Goal: Transaction & Acquisition: Obtain resource

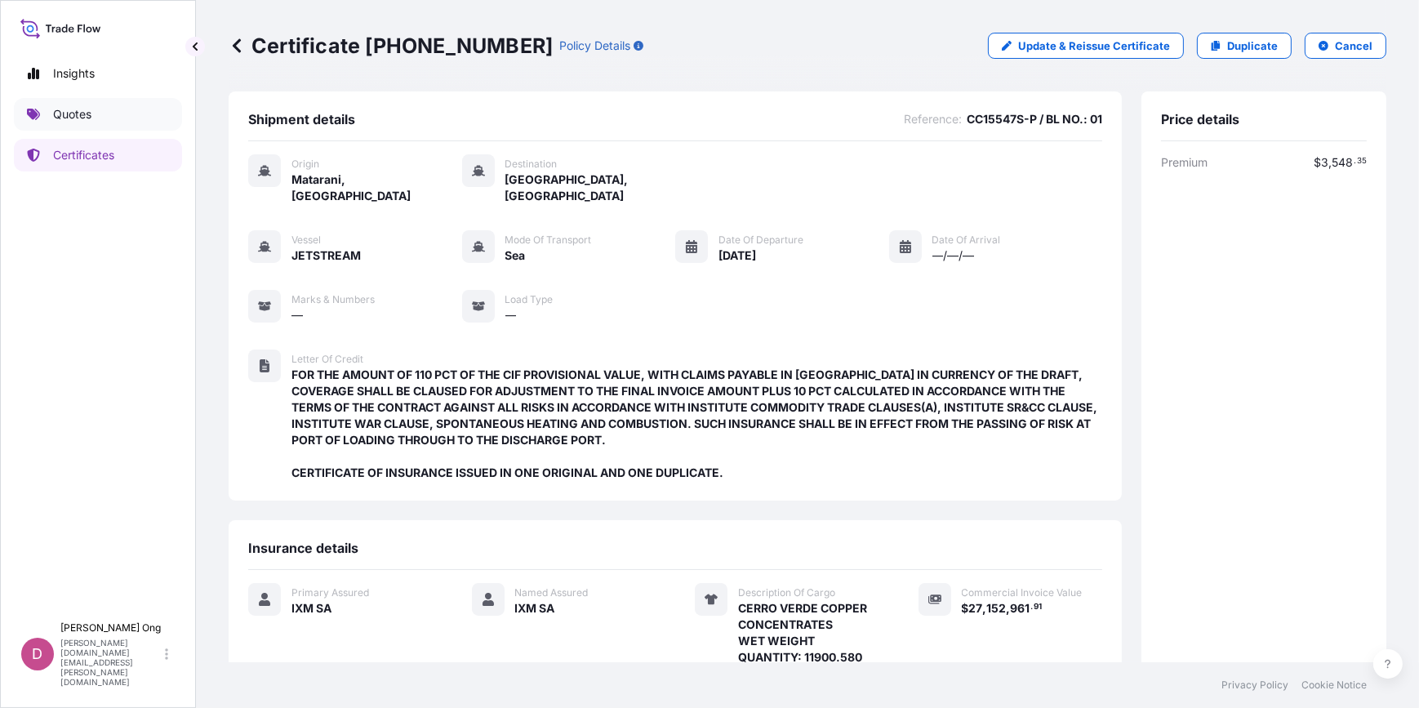
click at [91, 109] on p "Quotes" at bounding box center [72, 114] width 38 height 16
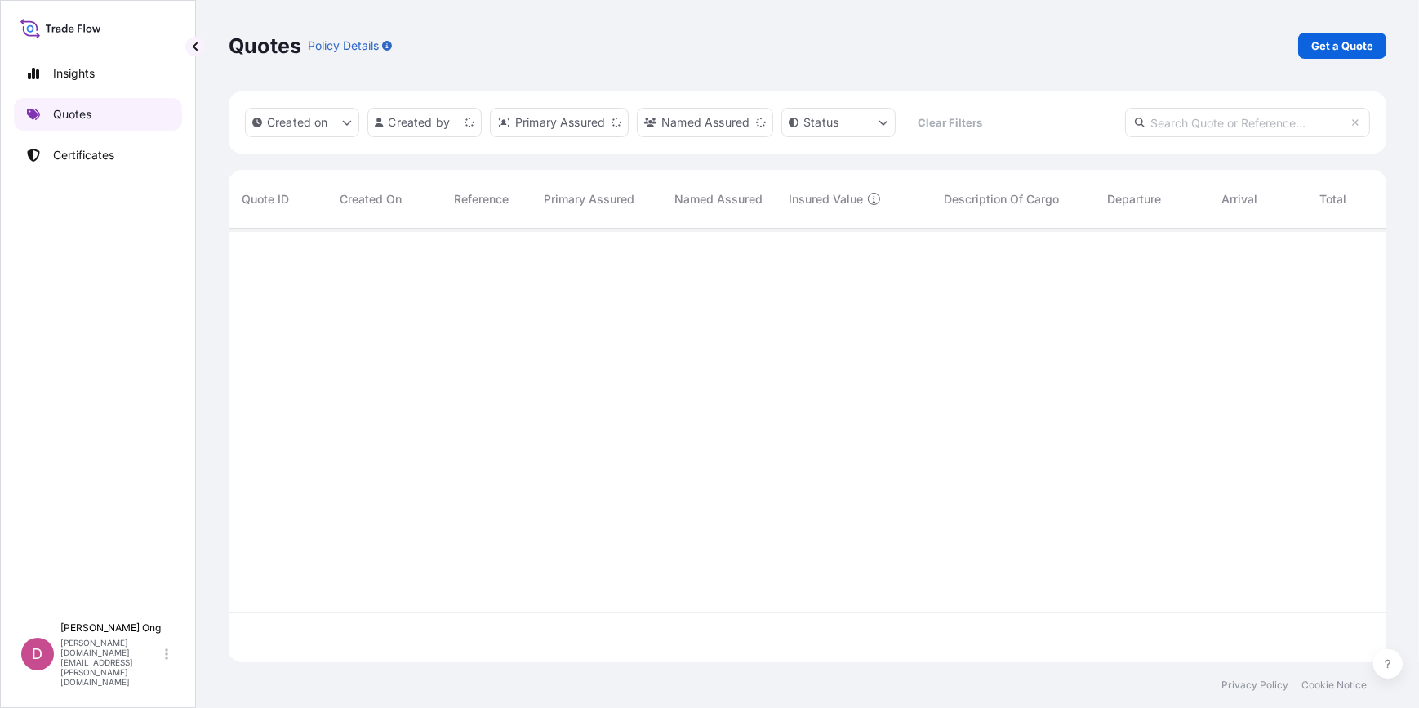
scroll to position [431, 1146]
click at [89, 140] on link "Certificates" at bounding box center [98, 155] width 168 height 33
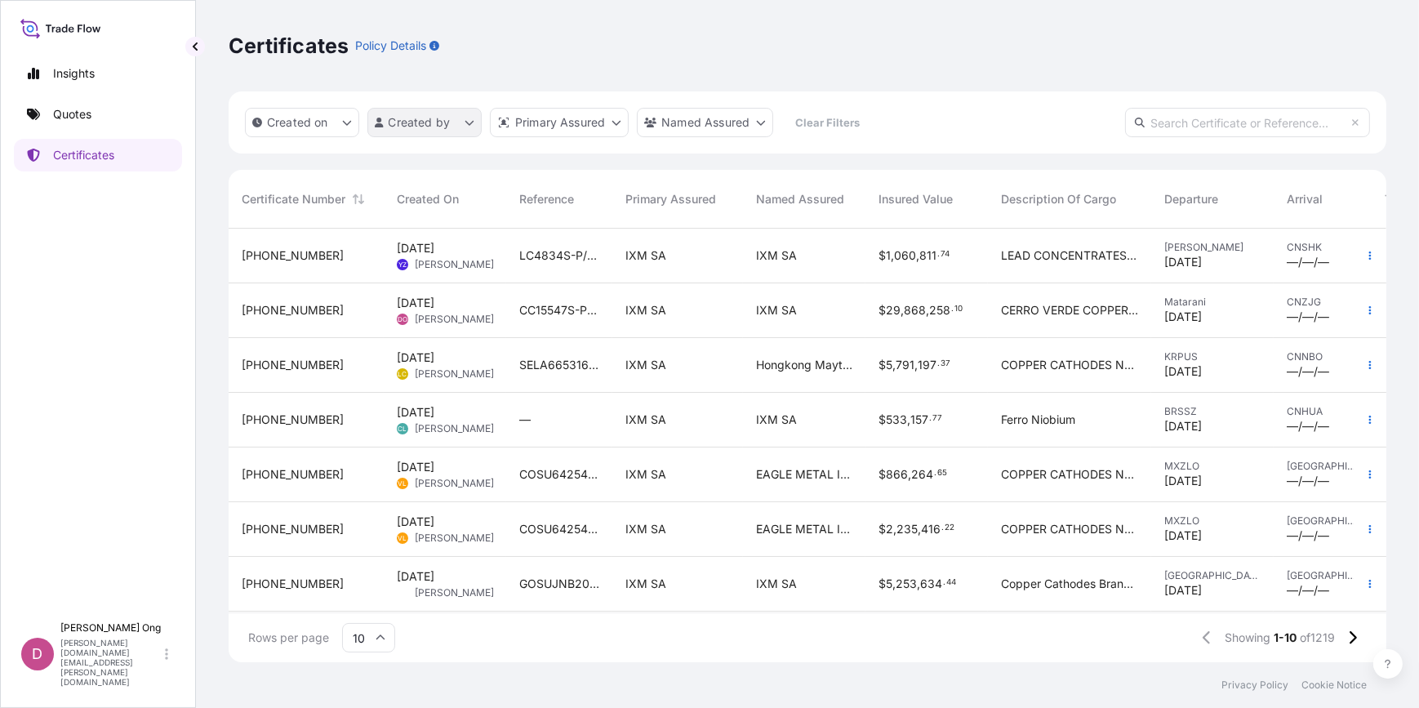
click at [457, 120] on html "Insights Quotes Certificates D [PERSON_NAME] [PERSON_NAME][DOMAIN_NAME][EMAIL_A…" at bounding box center [709, 354] width 1419 height 708
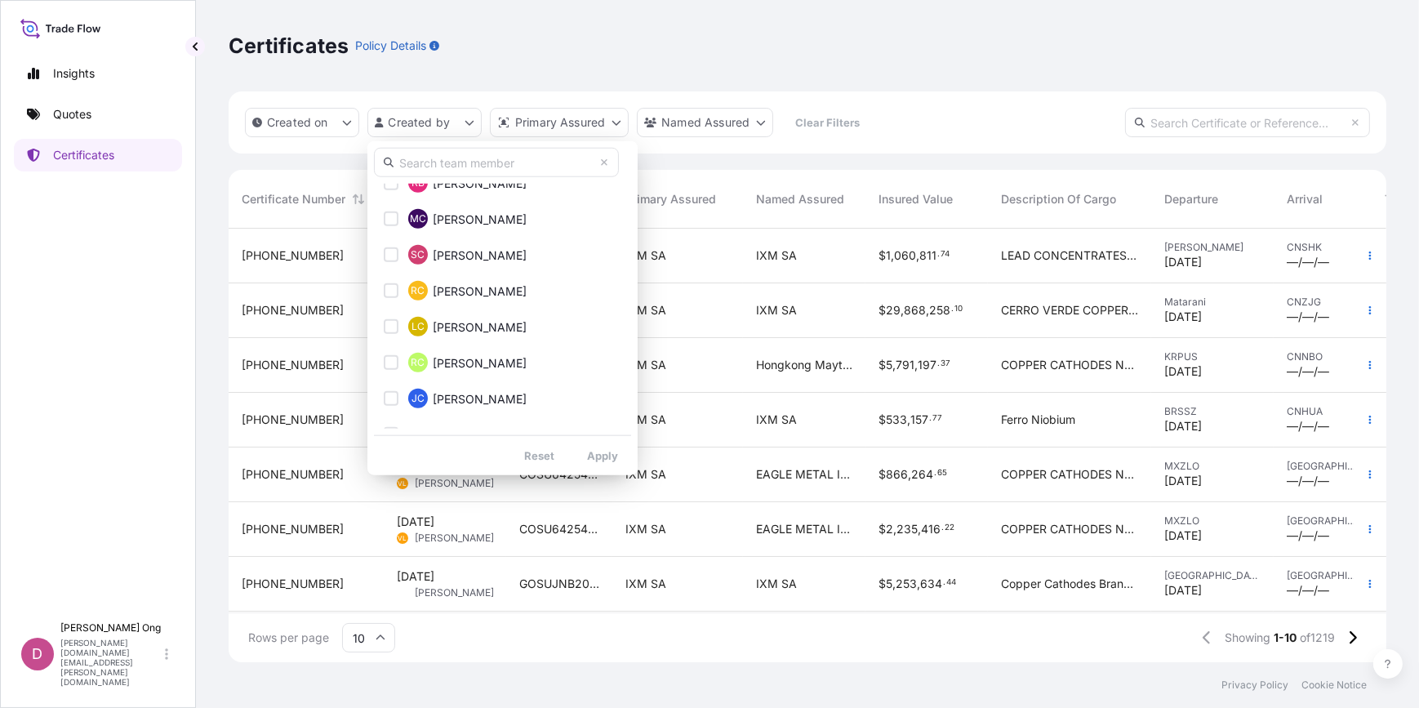
scroll to position [296, 0]
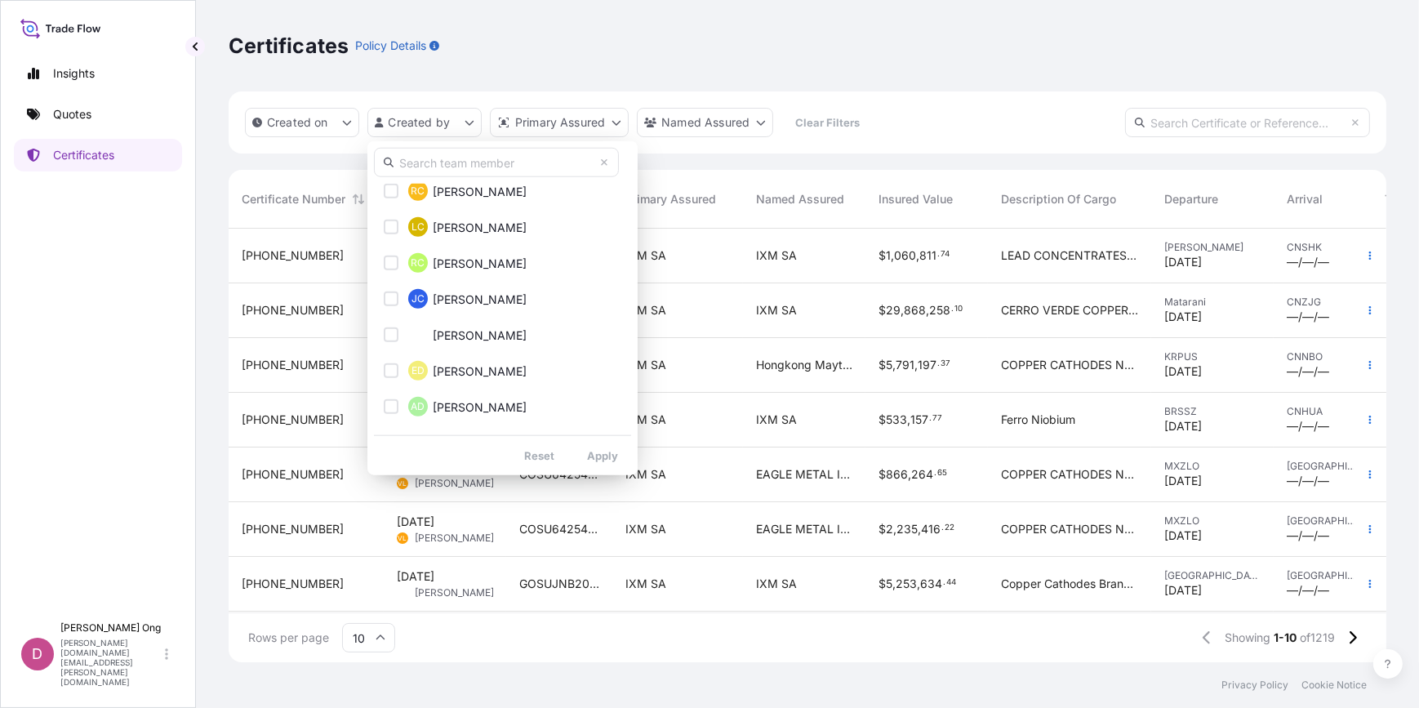
click at [495, 163] on input "text" at bounding box center [496, 162] width 245 height 29
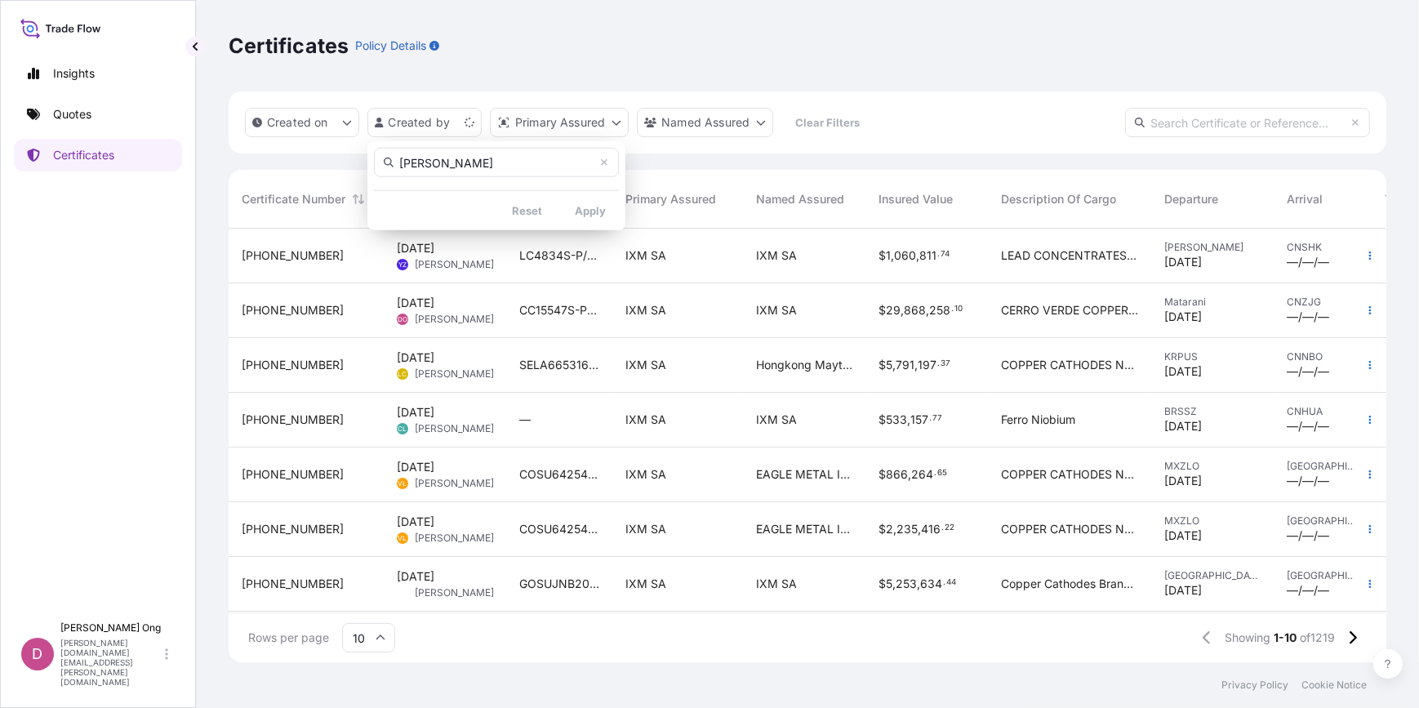
scroll to position [0, 0]
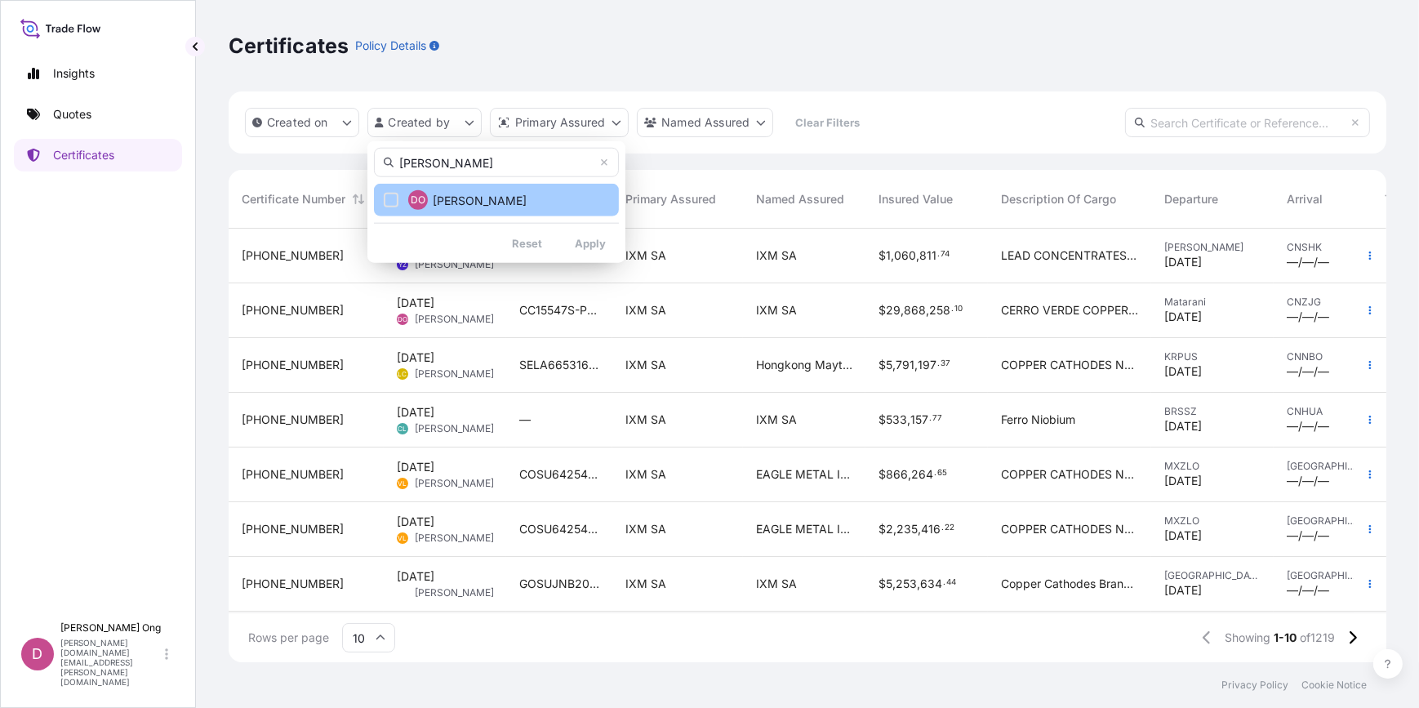
type input "[PERSON_NAME]"
click at [509, 201] on button "DO [PERSON_NAME]" at bounding box center [496, 200] width 245 height 33
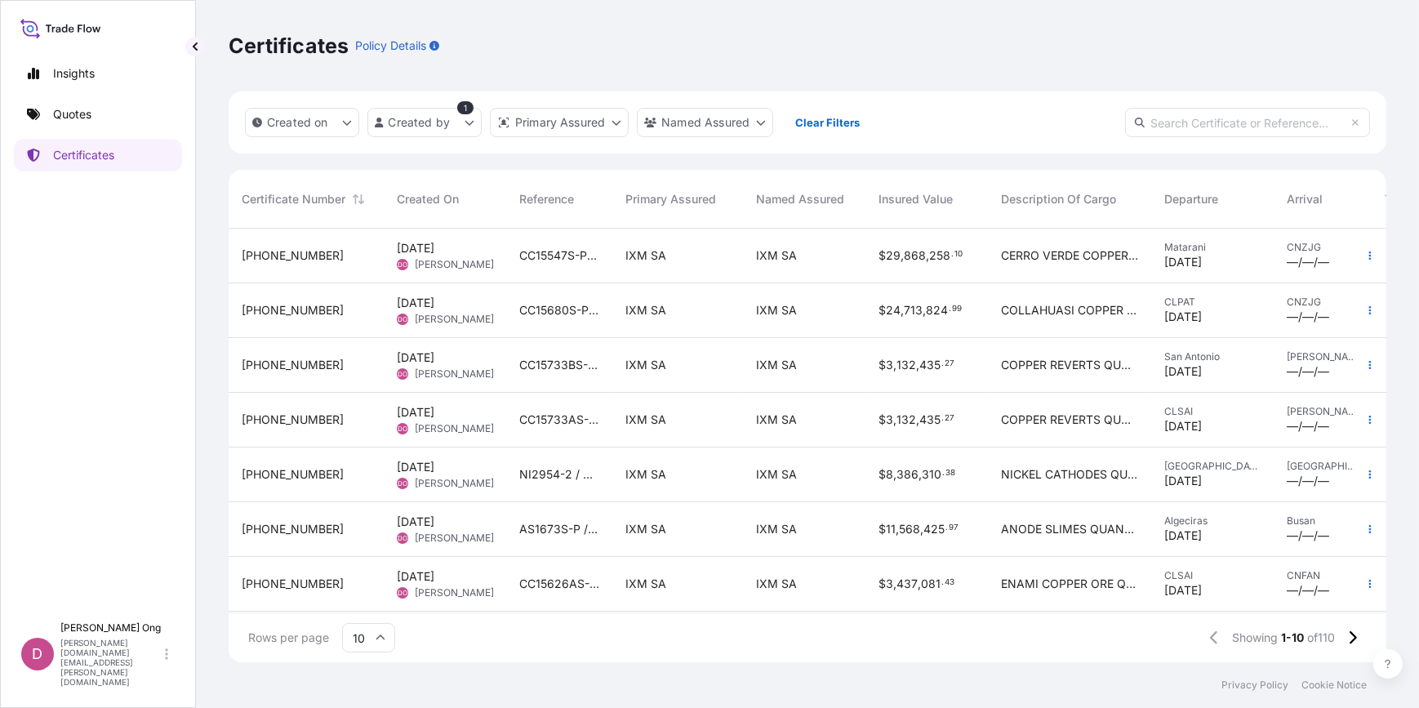
click at [799, 651] on div "Rows per page 10 Showing 1-10 of 110" at bounding box center [807, 637] width 1157 height 49
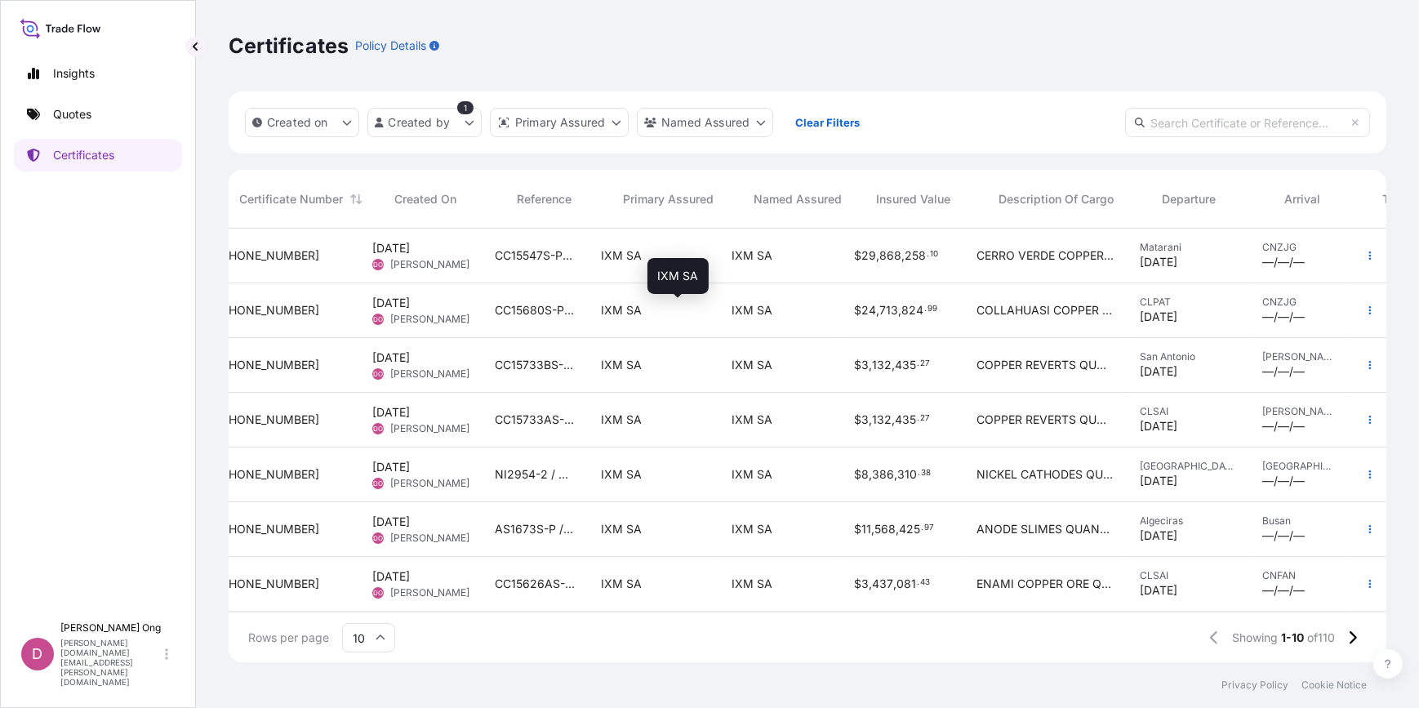
scroll to position [0, 127]
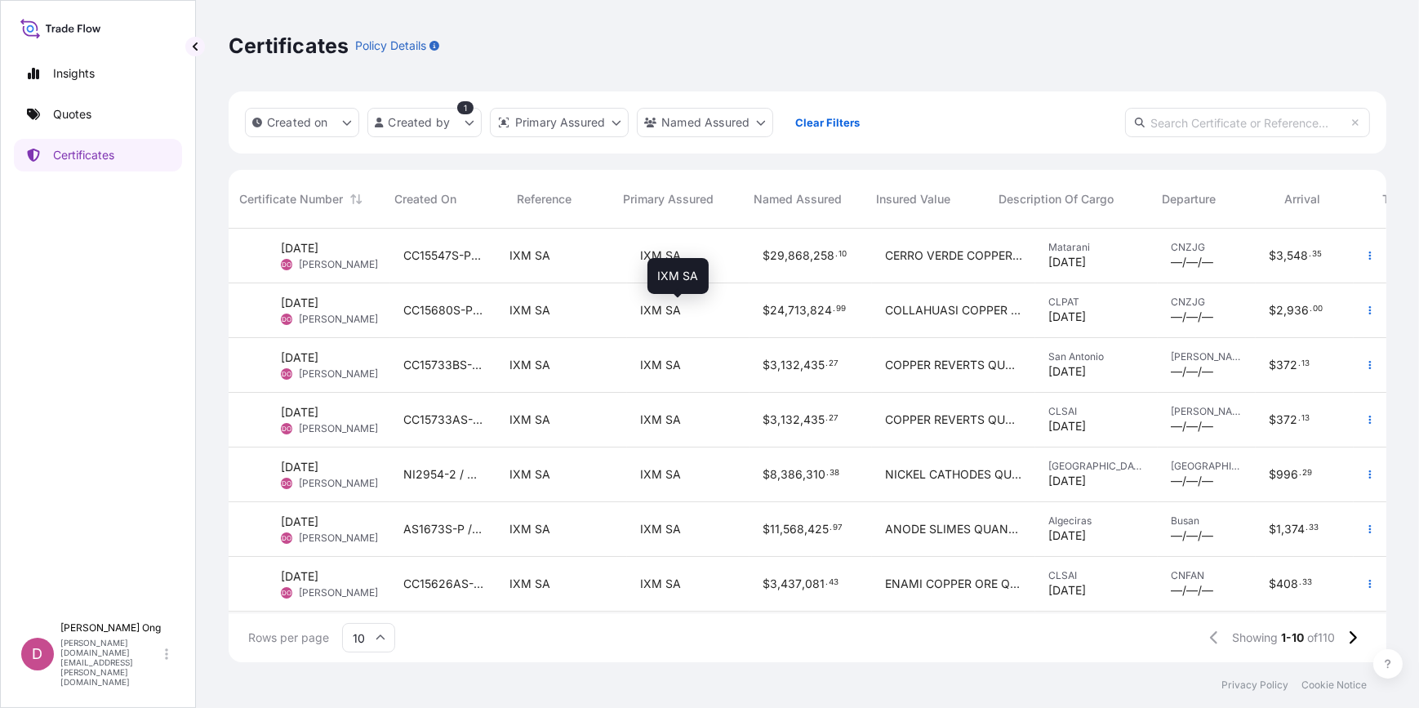
drag, startPoint x: 657, startPoint y: 312, endPoint x: 721, endPoint y: 311, distance: 63.7
drag, startPoint x: 695, startPoint y: 323, endPoint x: 811, endPoint y: 318, distance: 116.0
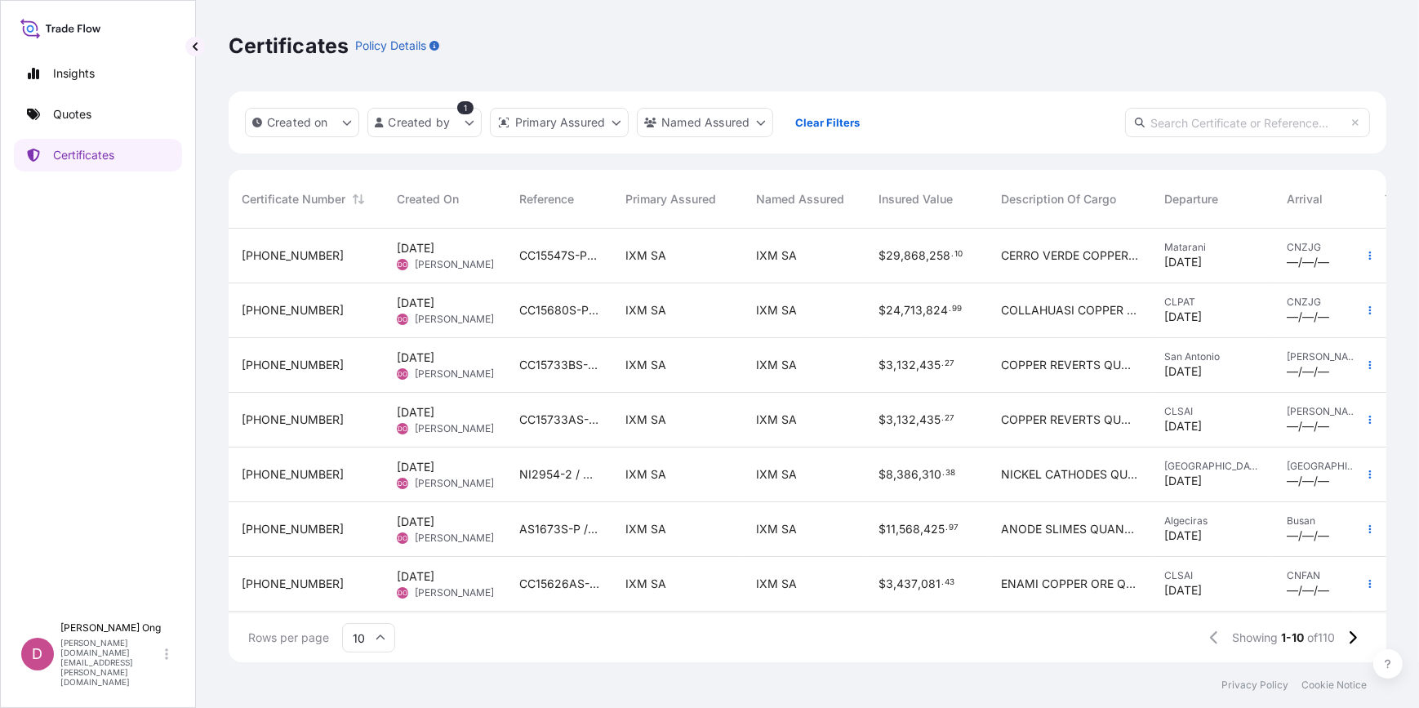
drag, startPoint x: 691, startPoint y: 273, endPoint x: 535, endPoint y: 233, distance: 160.9
click at [604, 424] on div "CC15733AS-P / BL NO.: YMJAC987031798" at bounding box center [559, 420] width 106 height 55
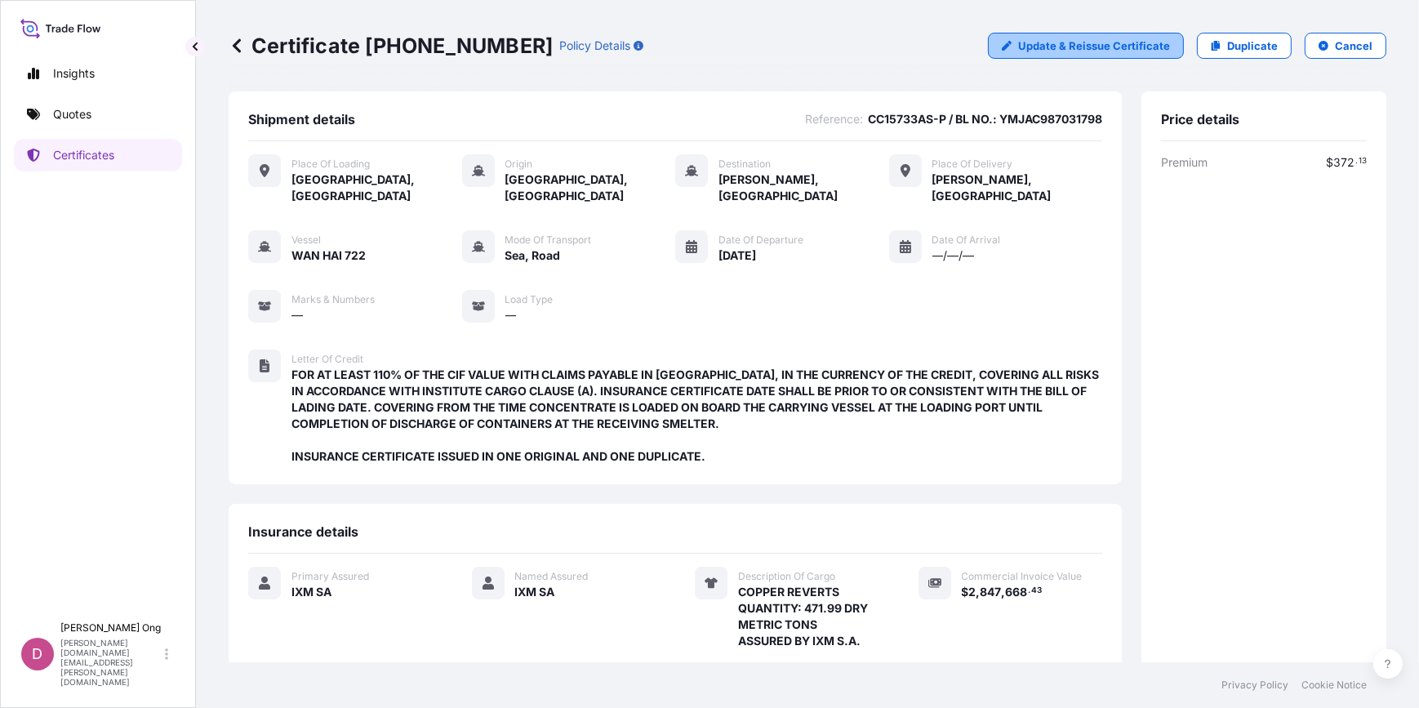
click at [1105, 48] on p "Update & Reissue Certificate" at bounding box center [1094, 46] width 152 height 16
select select "Road / [GEOGRAPHIC_DATA]"
select select "Sea"
select select "Road / [GEOGRAPHIC_DATA]"
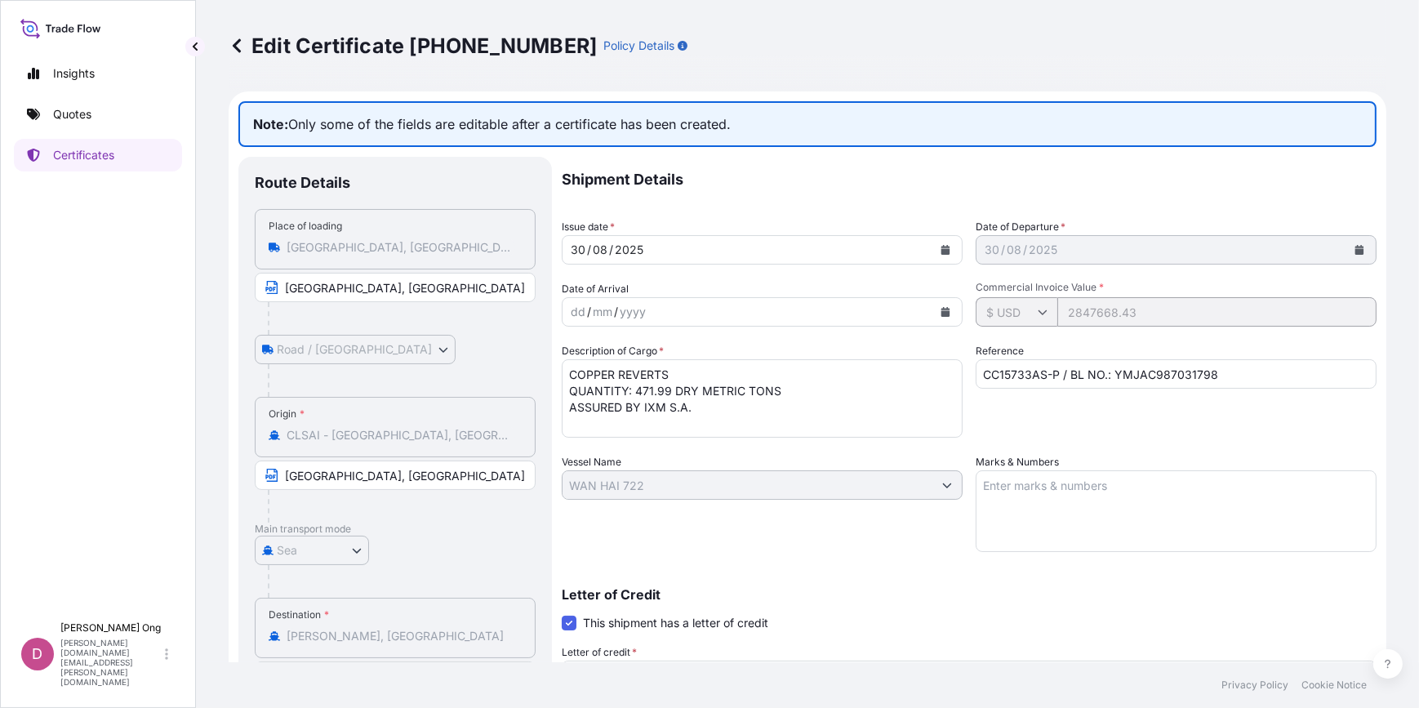
click at [229, 42] on icon at bounding box center [237, 46] width 16 height 16
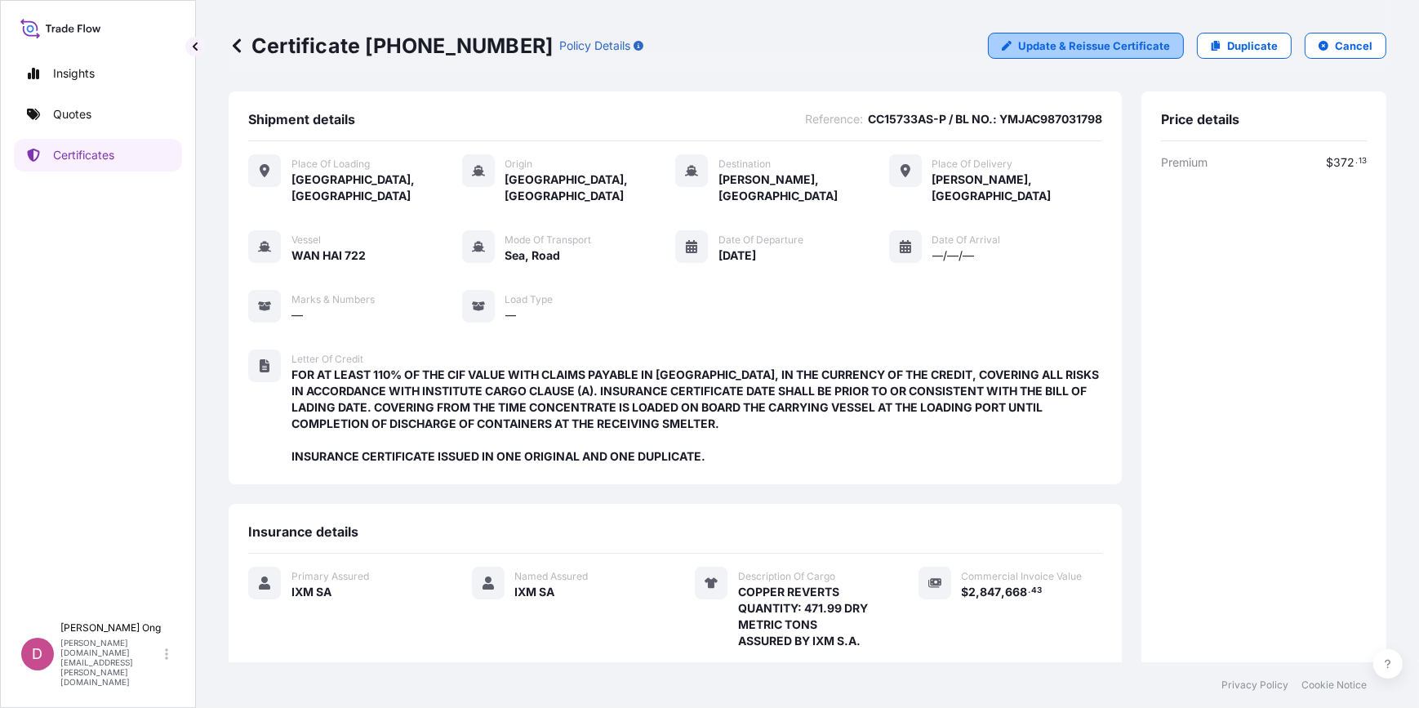
click at [1040, 50] on p "Update & Reissue Certificate" at bounding box center [1094, 46] width 152 height 16
select select "Road / [GEOGRAPHIC_DATA]"
select select "Sea"
select select "Road / [GEOGRAPHIC_DATA]"
select select "31846"
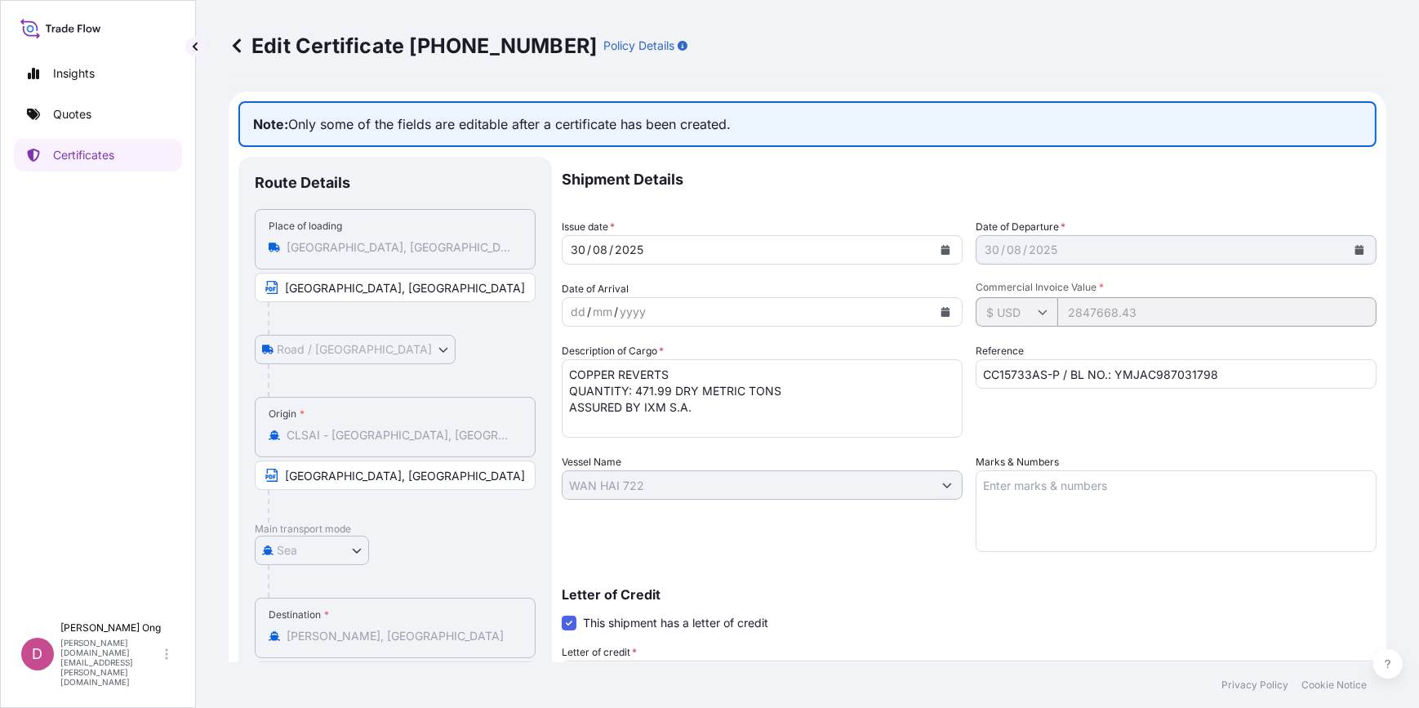
click at [237, 43] on icon at bounding box center [237, 45] width 8 height 14
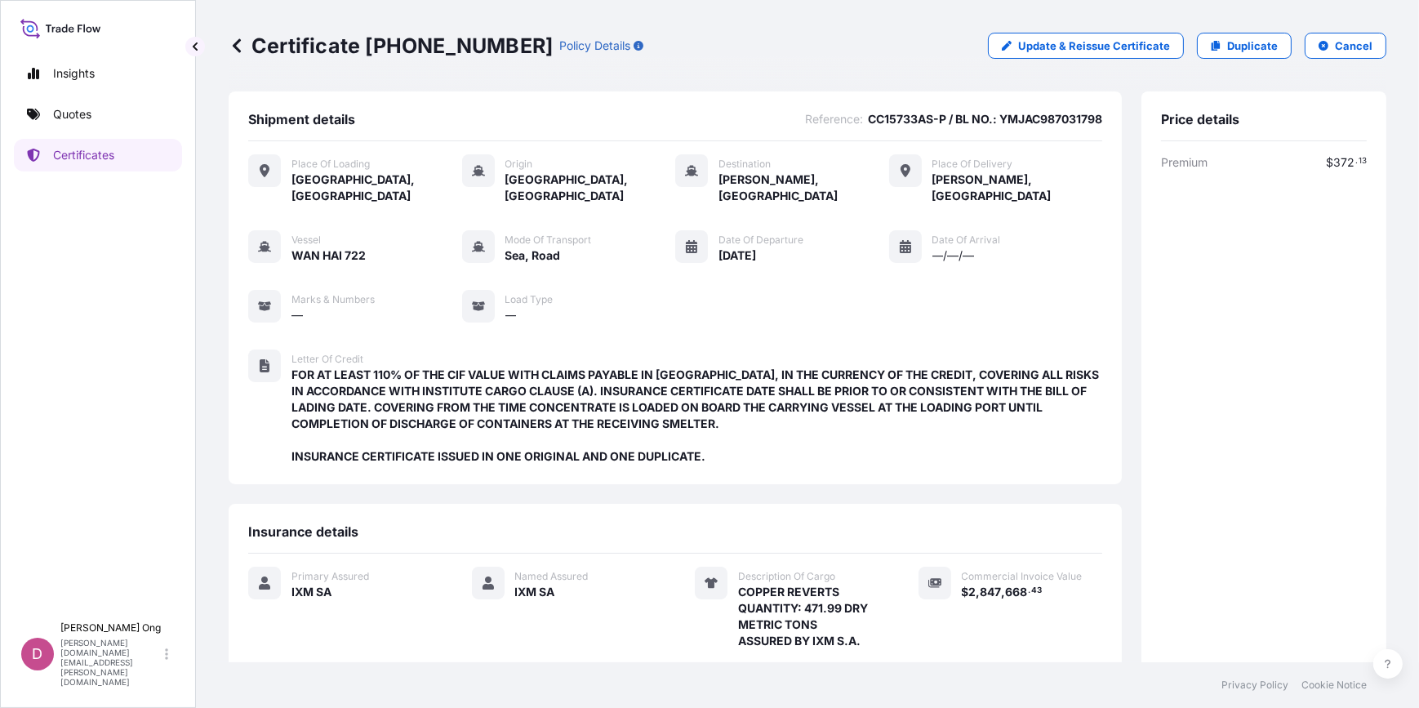
click at [1335, 47] on p "Cancel" at bounding box center [1354, 46] width 38 height 16
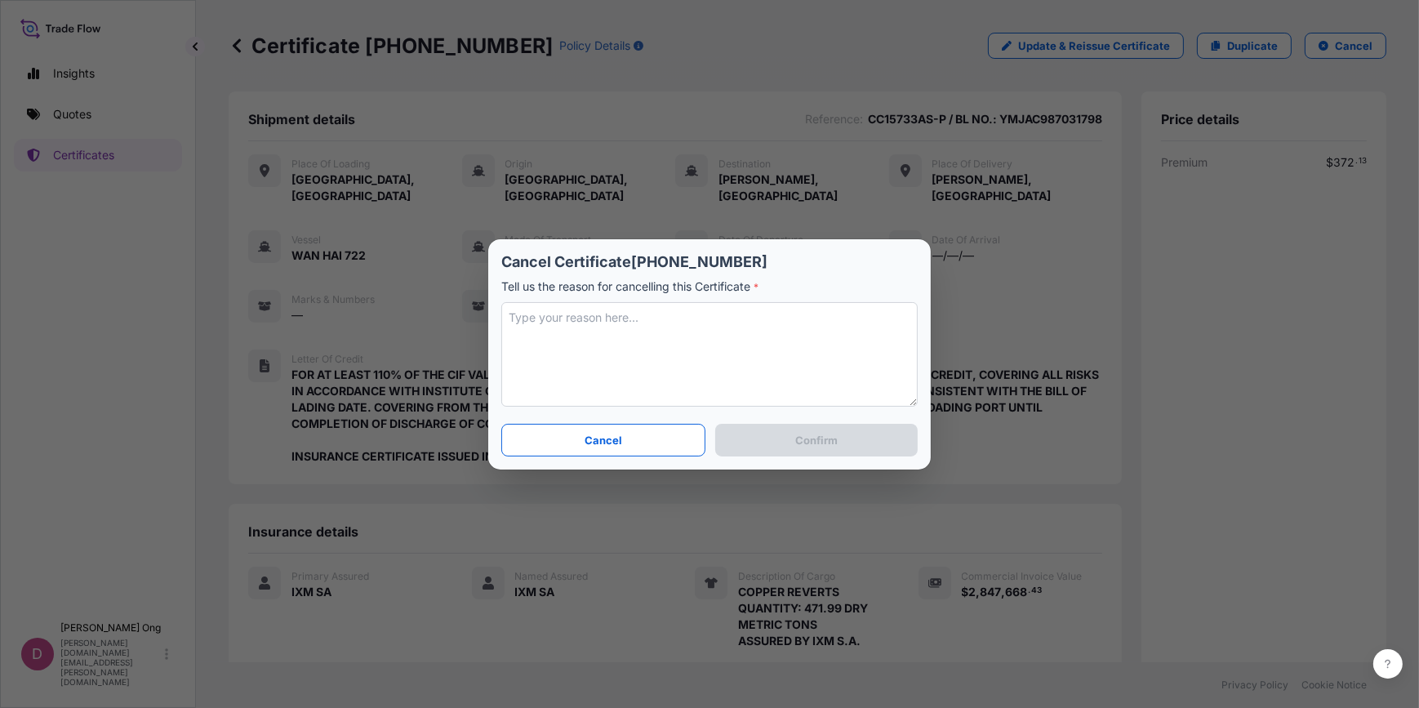
click at [677, 352] on textarea at bounding box center [709, 354] width 416 height 104
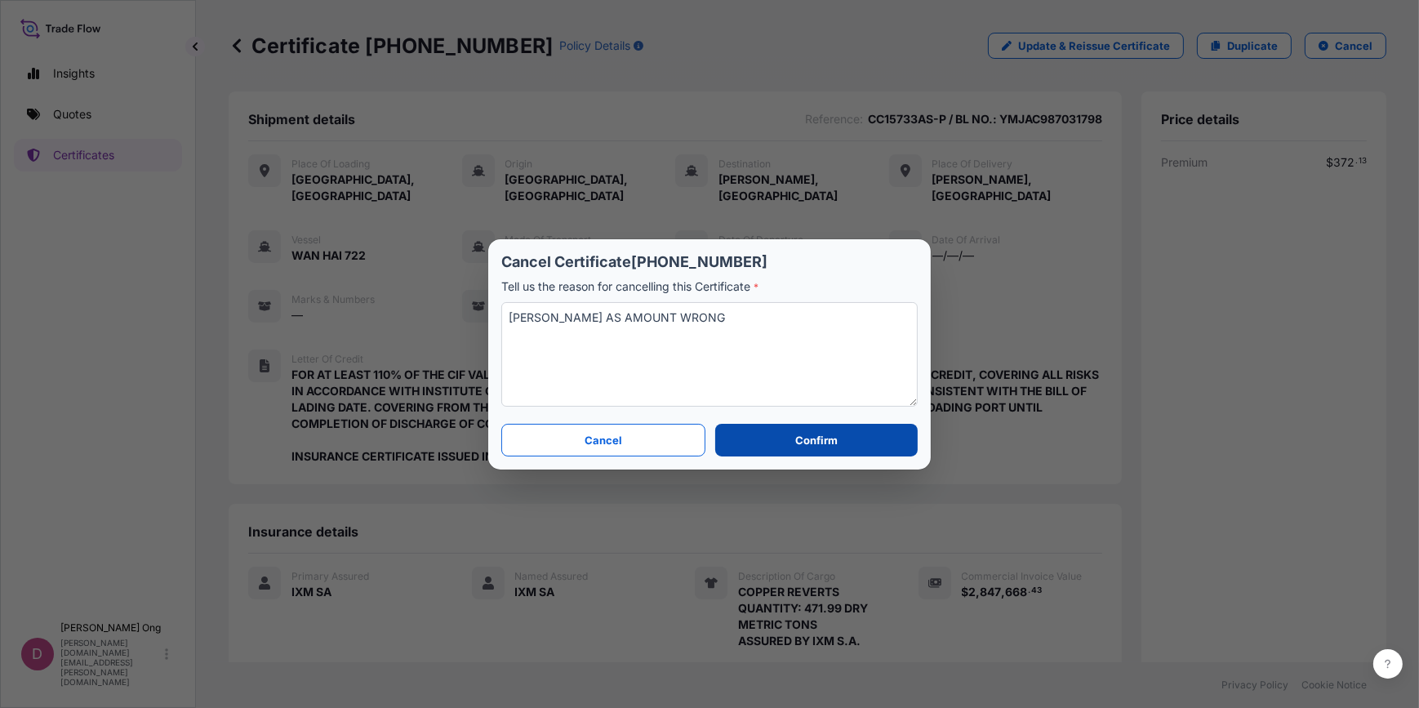
type textarea "[PERSON_NAME] AS AMOUNT WRONG"
click at [785, 441] on button "Confirm" at bounding box center [816, 440] width 202 height 33
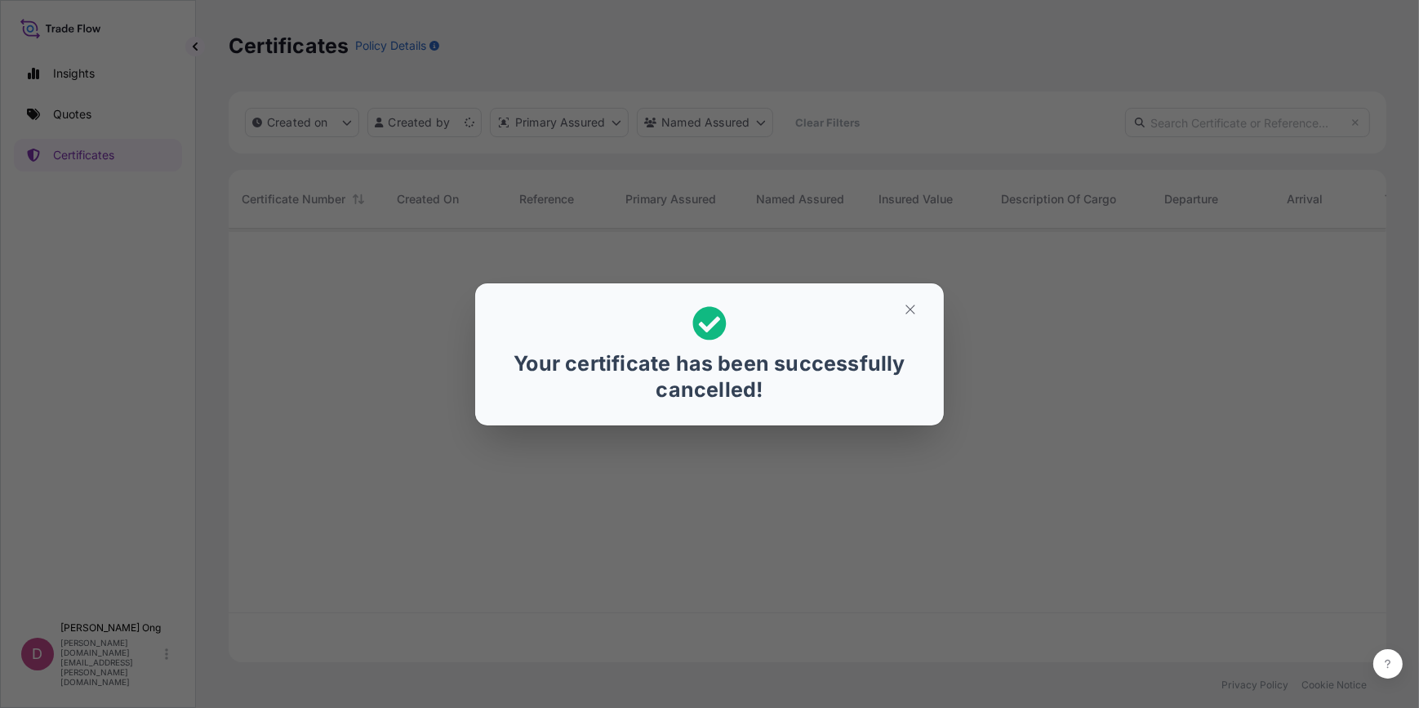
scroll to position [431, 1146]
click at [922, 315] on button "button" at bounding box center [910, 309] width 41 height 26
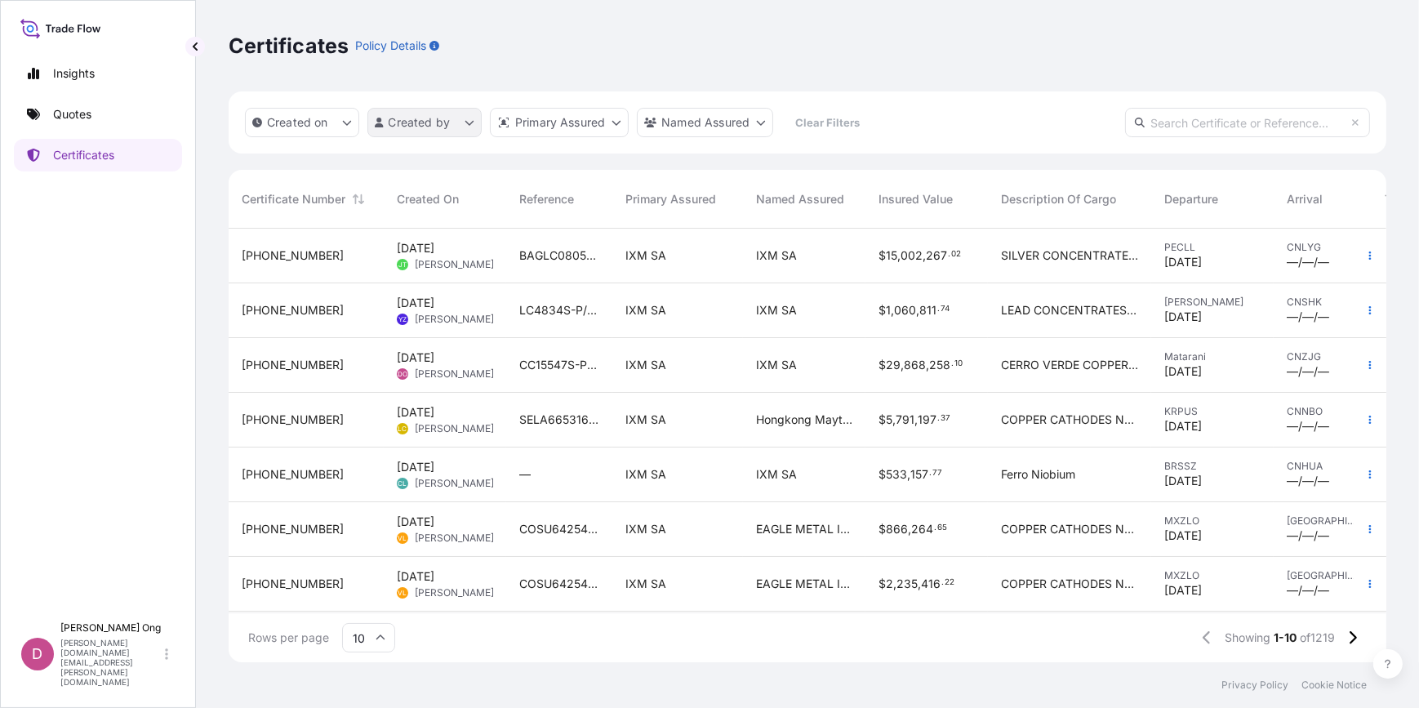
click at [449, 126] on html "Insights Quotes Certificates D [PERSON_NAME] [PERSON_NAME][DOMAIN_NAME][EMAIL_A…" at bounding box center [709, 354] width 1419 height 708
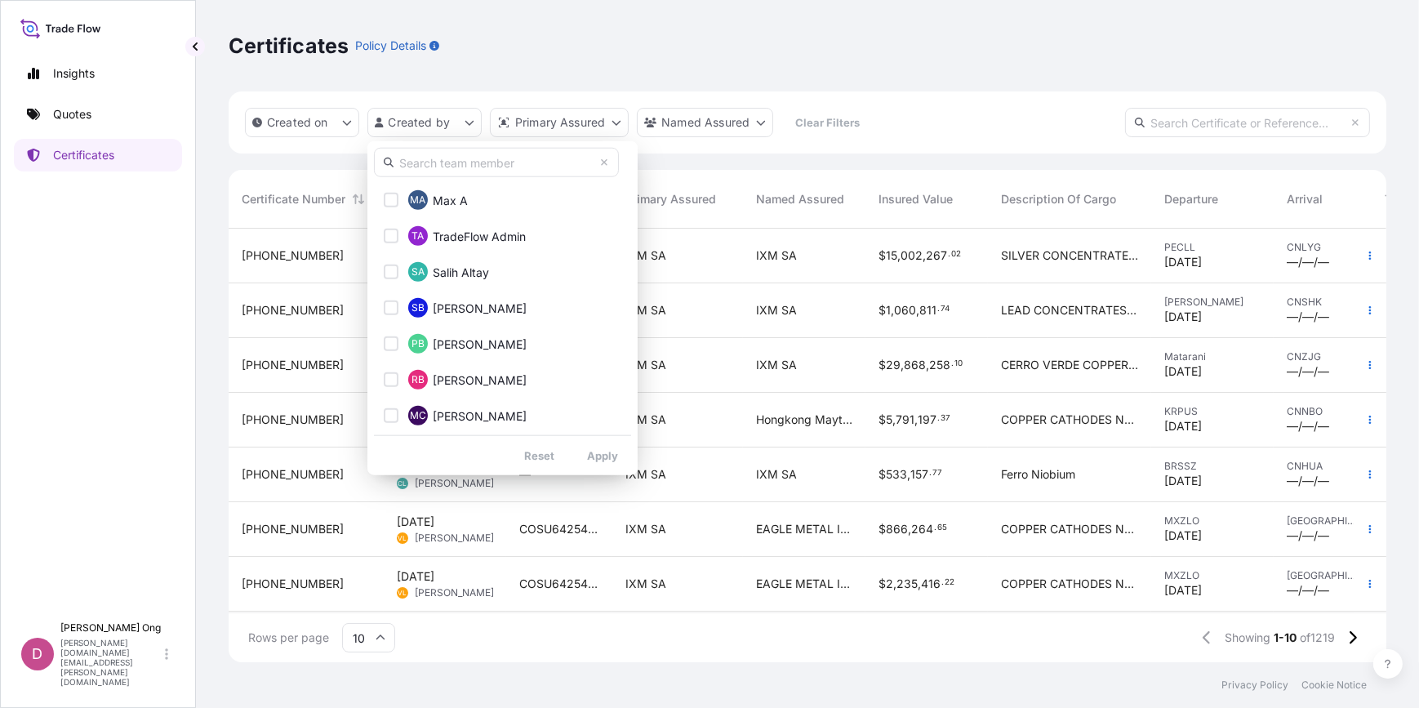
click at [533, 161] on input "text" at bounding box center [496, 162] width 245 height 29
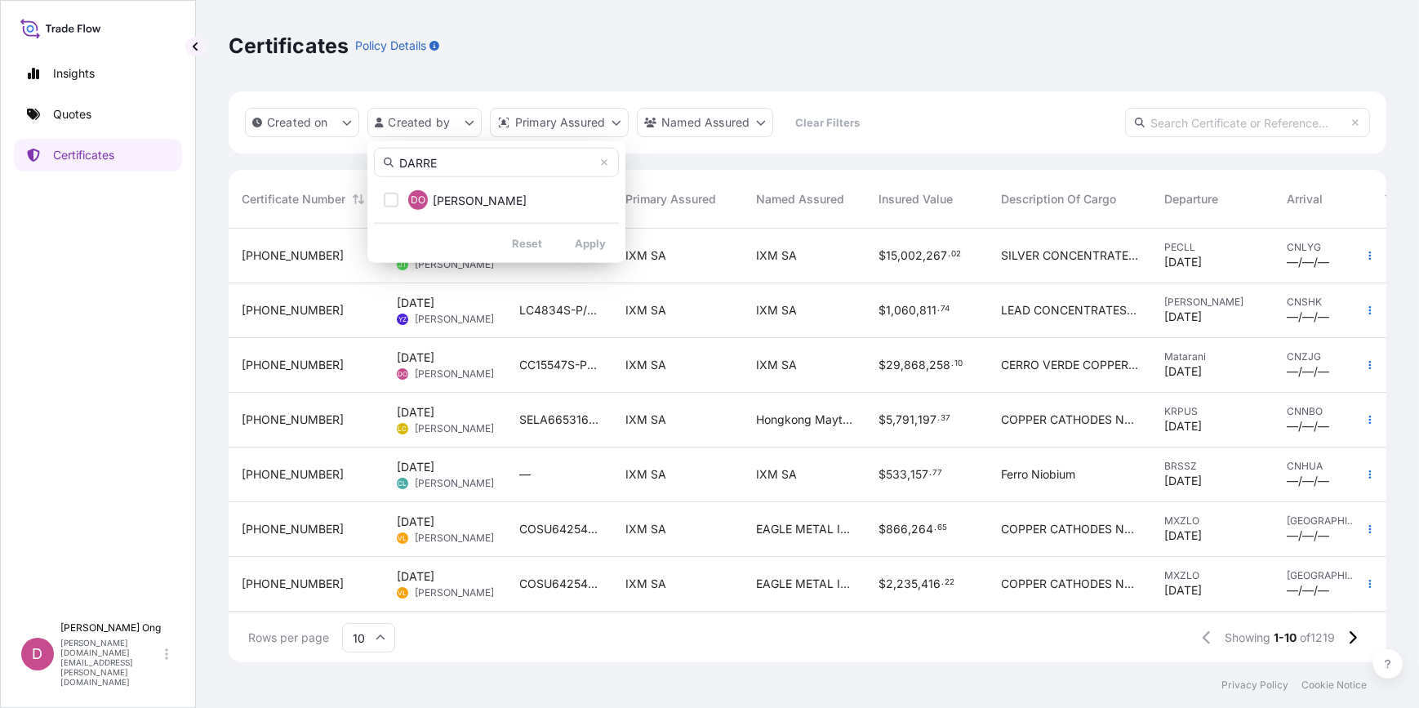
drag, startPoint x: 456, startPoint y: 163, endPoint x: 343, endPoint y: 171, distance: 113.8
click at [343, 171] on html "Insights Quotes Certificates D [PERSON_NAME] [PERSON_NAME][DOMAIN_NAME][EMAIL_A…" at bounding box center [709, 354] width 1419 height 708
type input "DARRE"
click at [426, 197] on div "DO" at bounding box center [418, 200] width 20 height 20
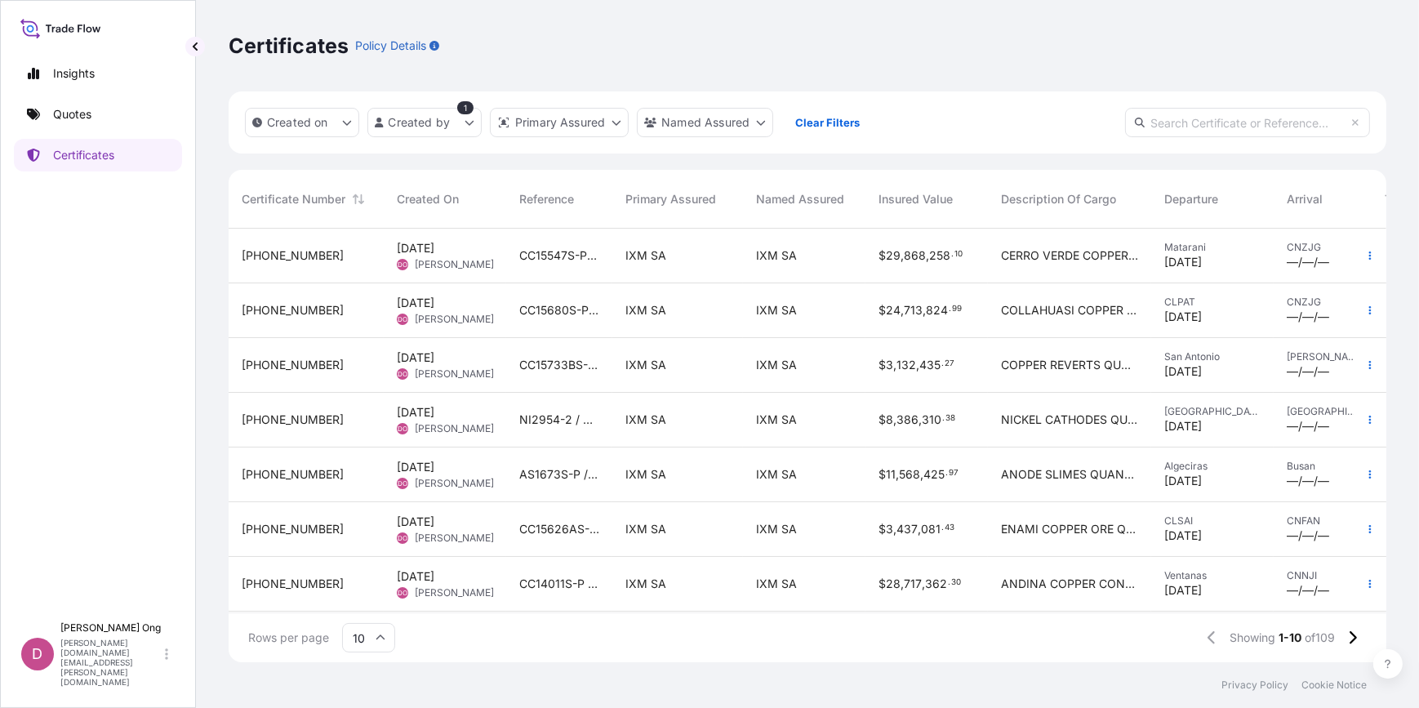
click at [176, 383] on div "Insights Quotes Certificates" at bounding box center [98, 327] width 168 height 571
click at [1365, 362] on icon "button" at bounding box center [1370, 365] width 10 height 10
click at [1001, 367] on span "COPPER REVERTS QUANTITY 525 95 DRY METRIC TONS ASSURED BY IXM S A" at bounding box center [1069, 365] width 137 height 16
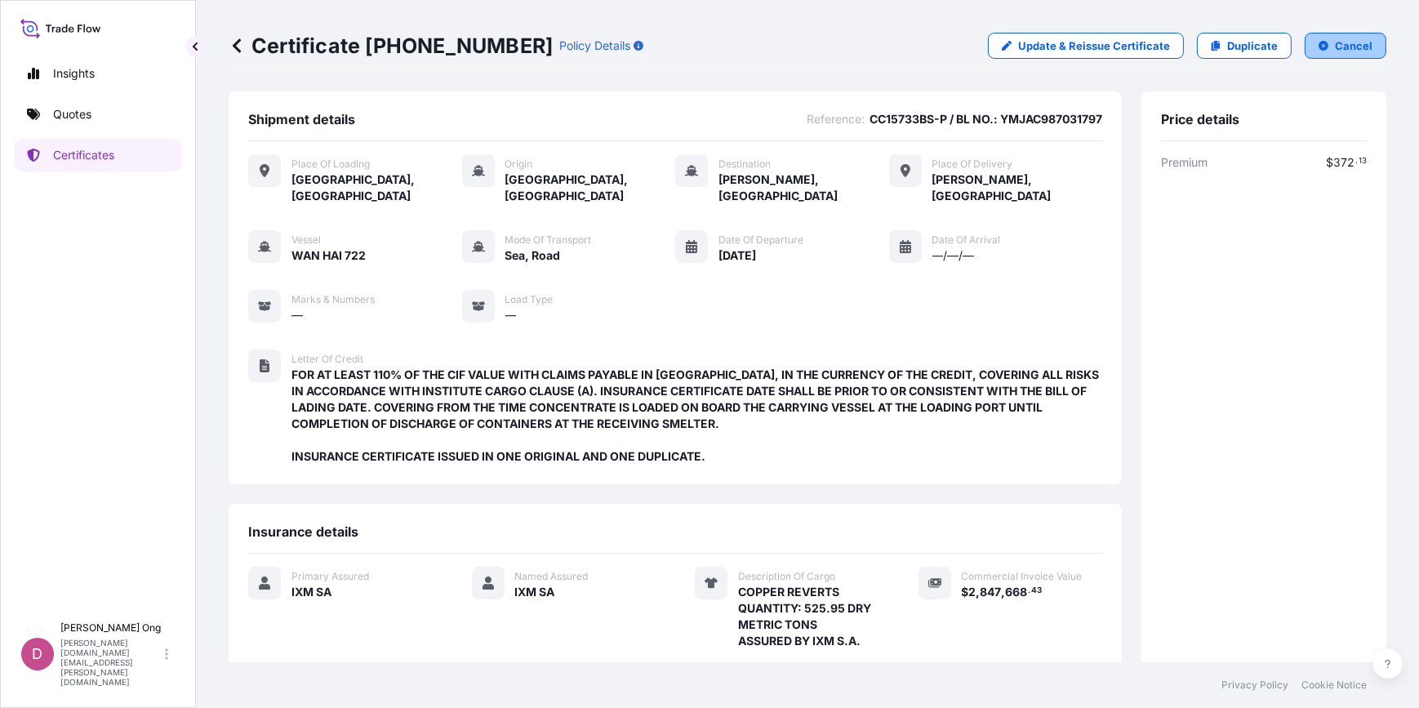
click at [1345, 41] on p "Cancel" at bounding box center [1354, 46] width 38 height 16
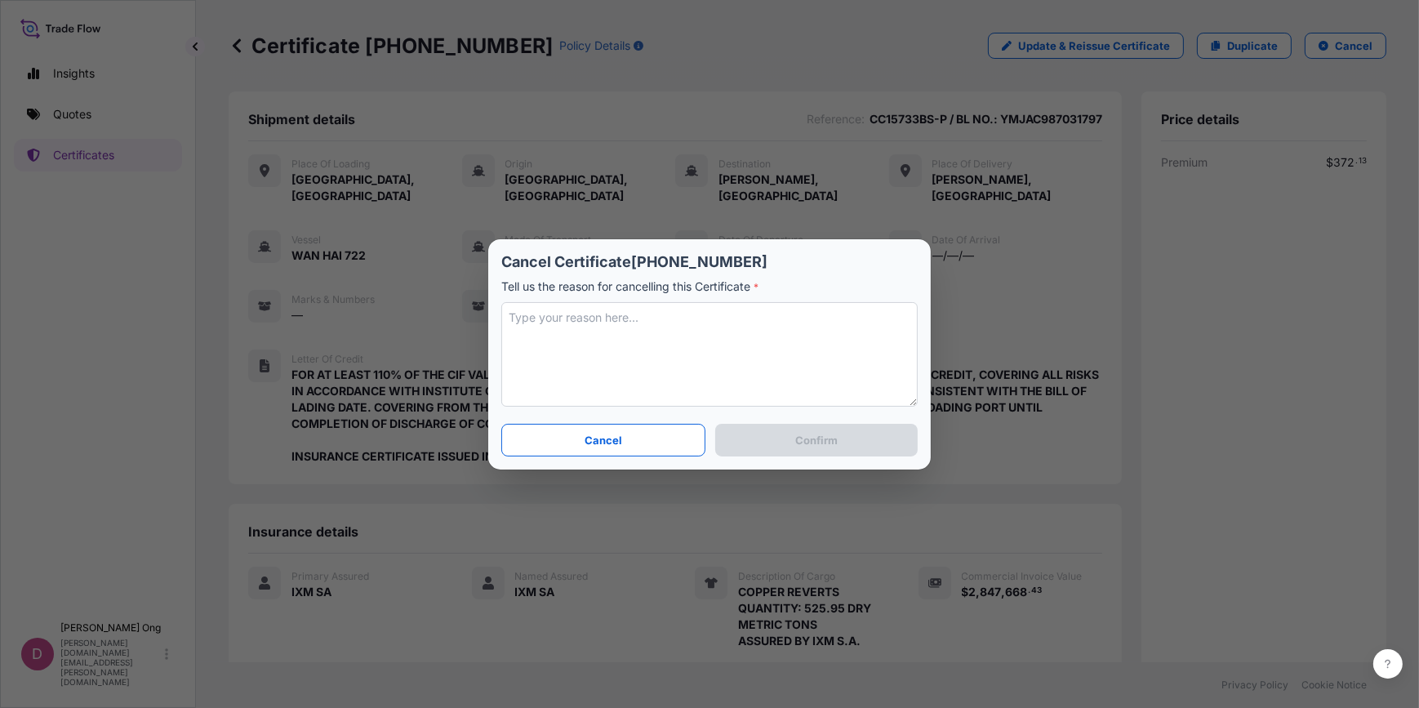
click at [729, 358] on textarea at bounding box center [709, 354] width 416 height 104
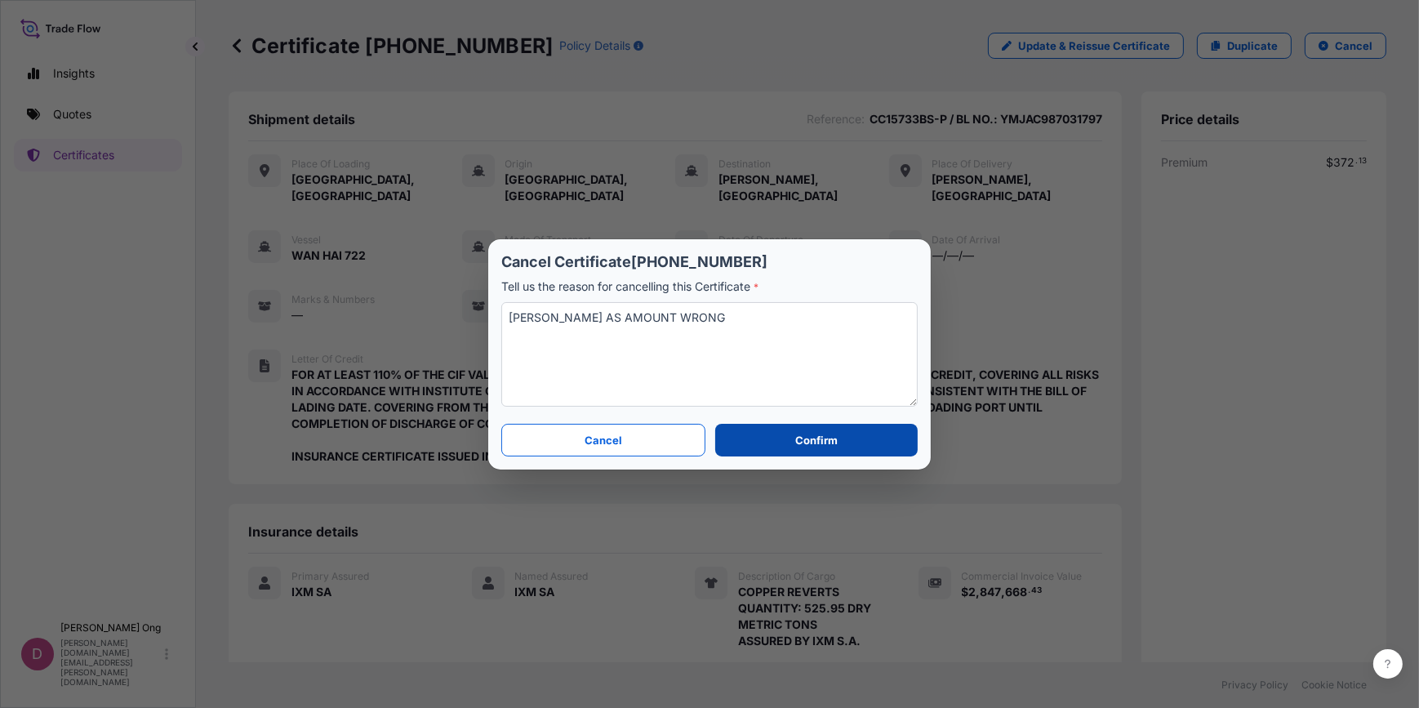
type textarea "[PERSON_NAME] AS AMOUNT WRONG"
click at [743, 435] on button "Confirm" at bounding box center [816, 440] width 202 height 33
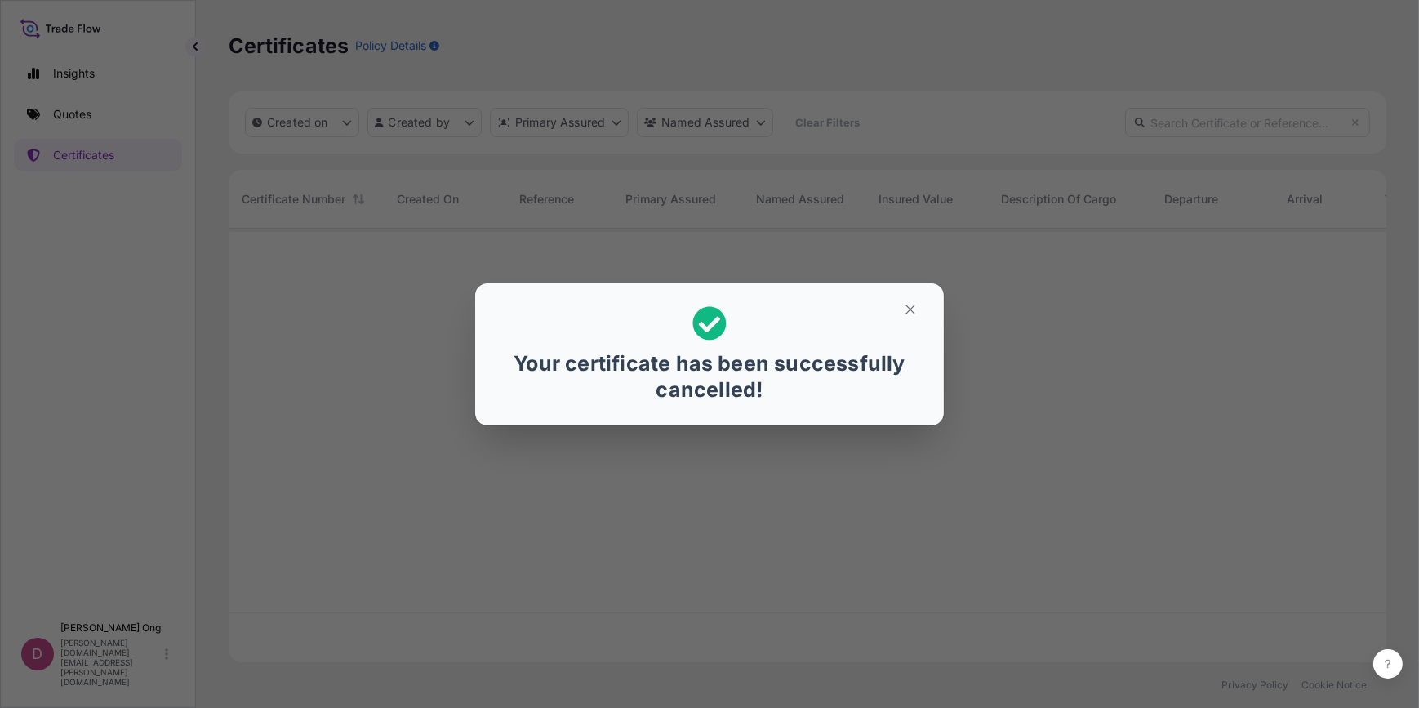
scroll to position [431, 1146]
click at [901, 314] on button "button" at bounding box center [910, 309] width 41 height 26
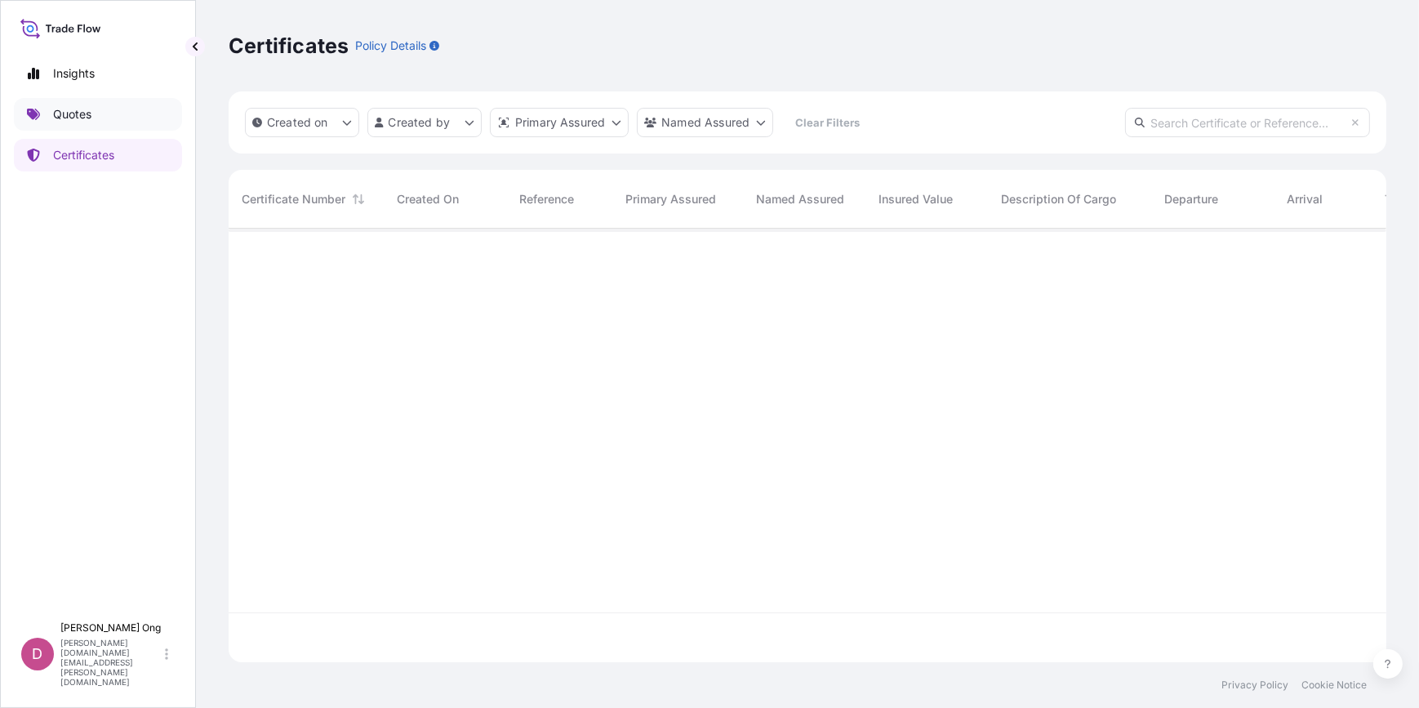
click at [115, 109] on link "Quotes" at bounding box center [98, 114] width 168 height 33
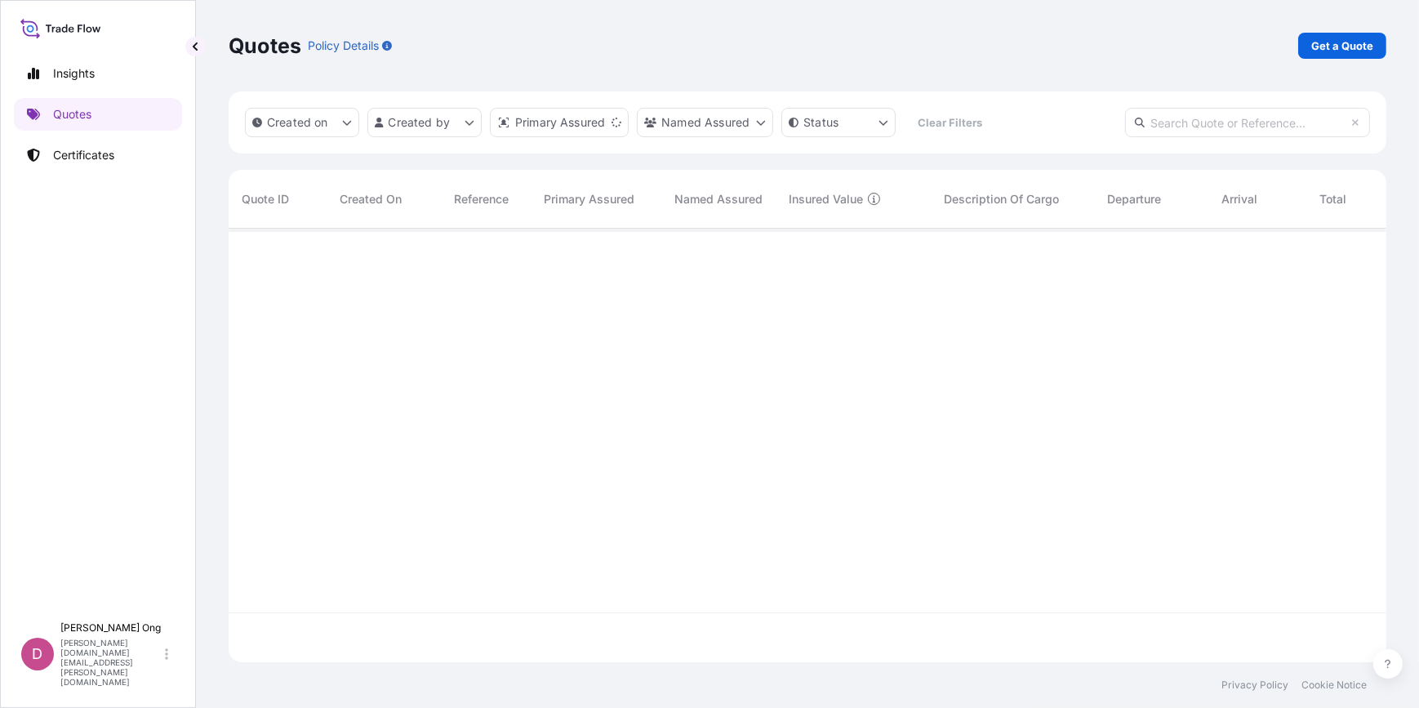
scroll to position [431, 1146]
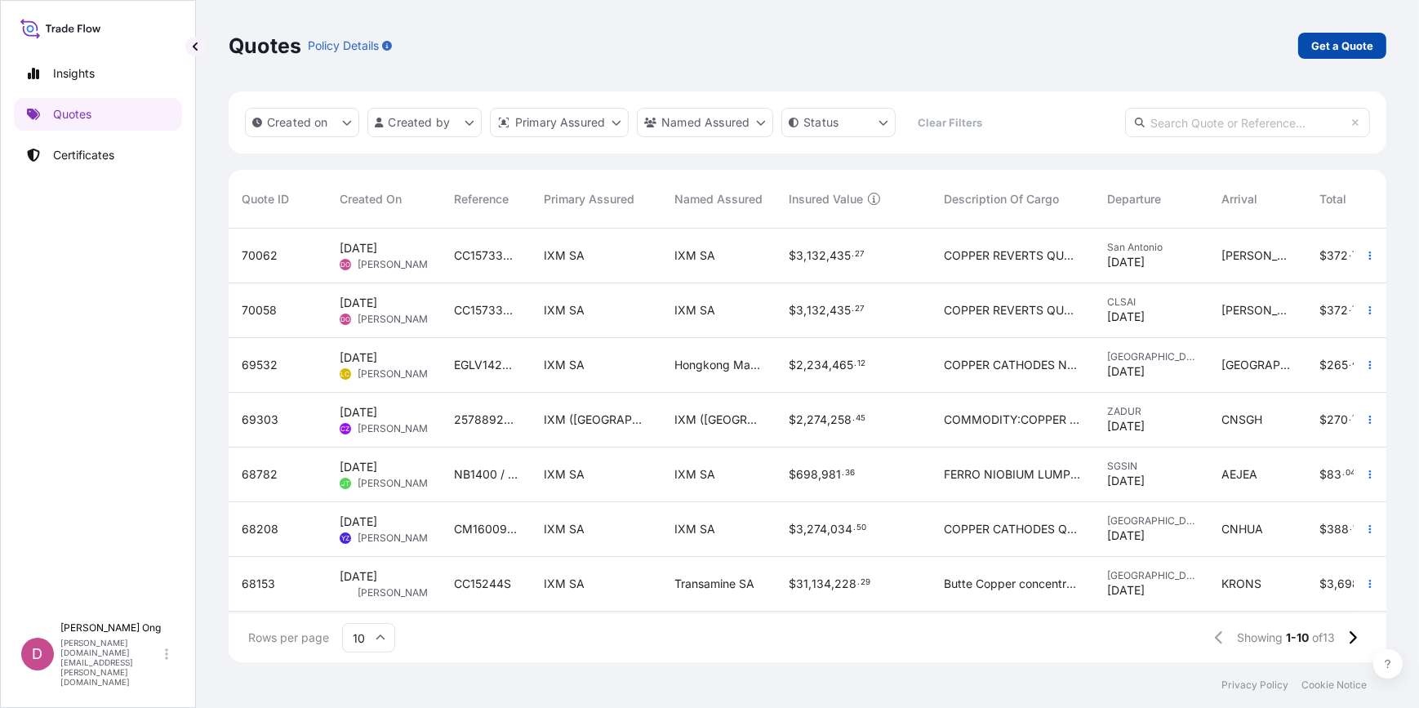
click at [1367, 41] on p "Get a Quote" at bounding box center [1342, 46] width 62 height 16
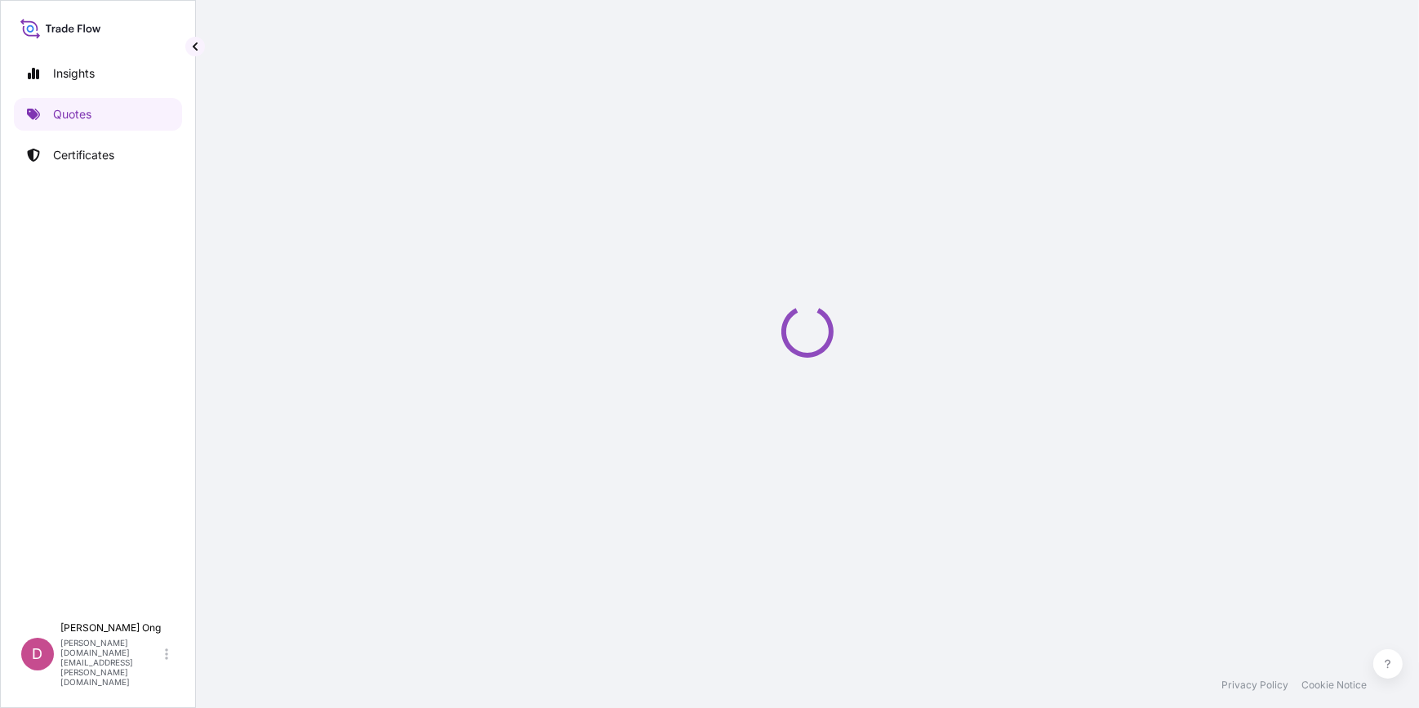
select select "Sea"
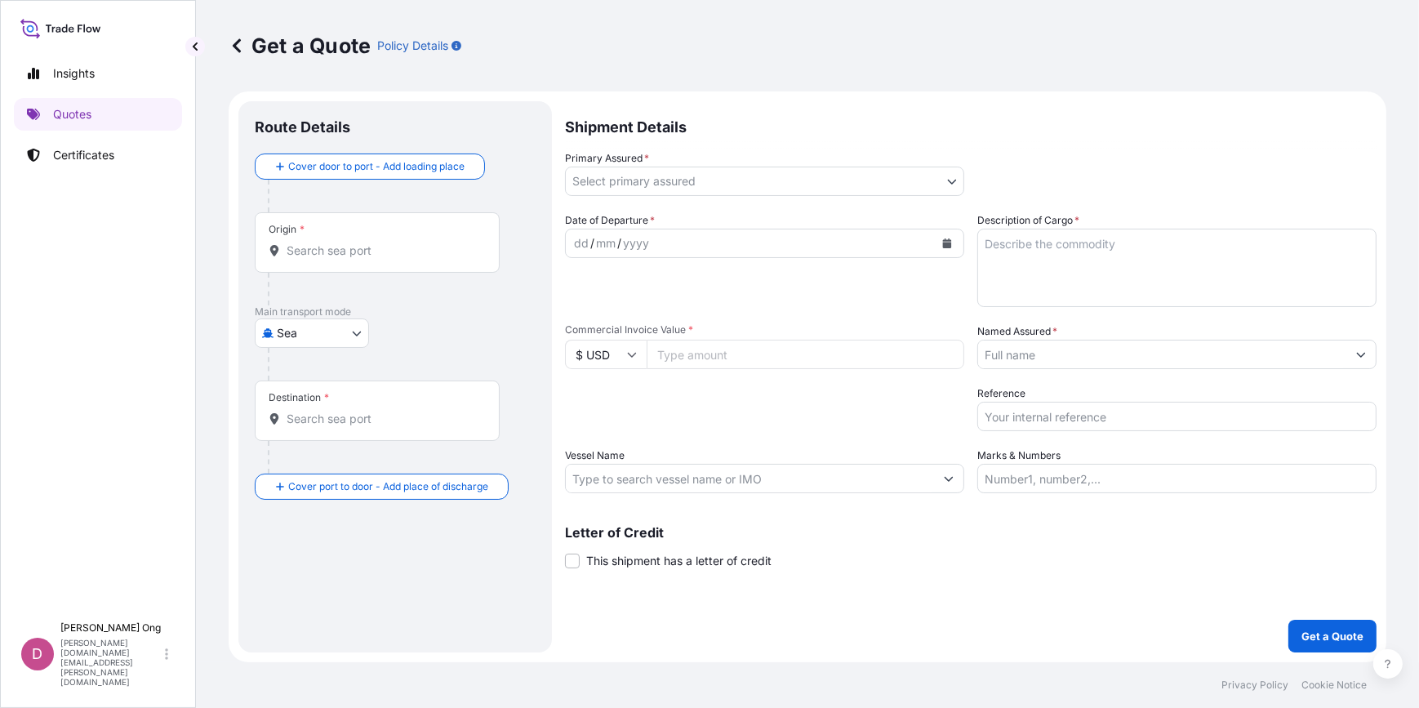
click at [853, 178] on body "Insights Quotes Certificates D [PERSON_NAME] [PERSON_NAME][DOMAIN_NAME][EMAIL_A…" at bounding box center [709, 354] width 1419 height 708
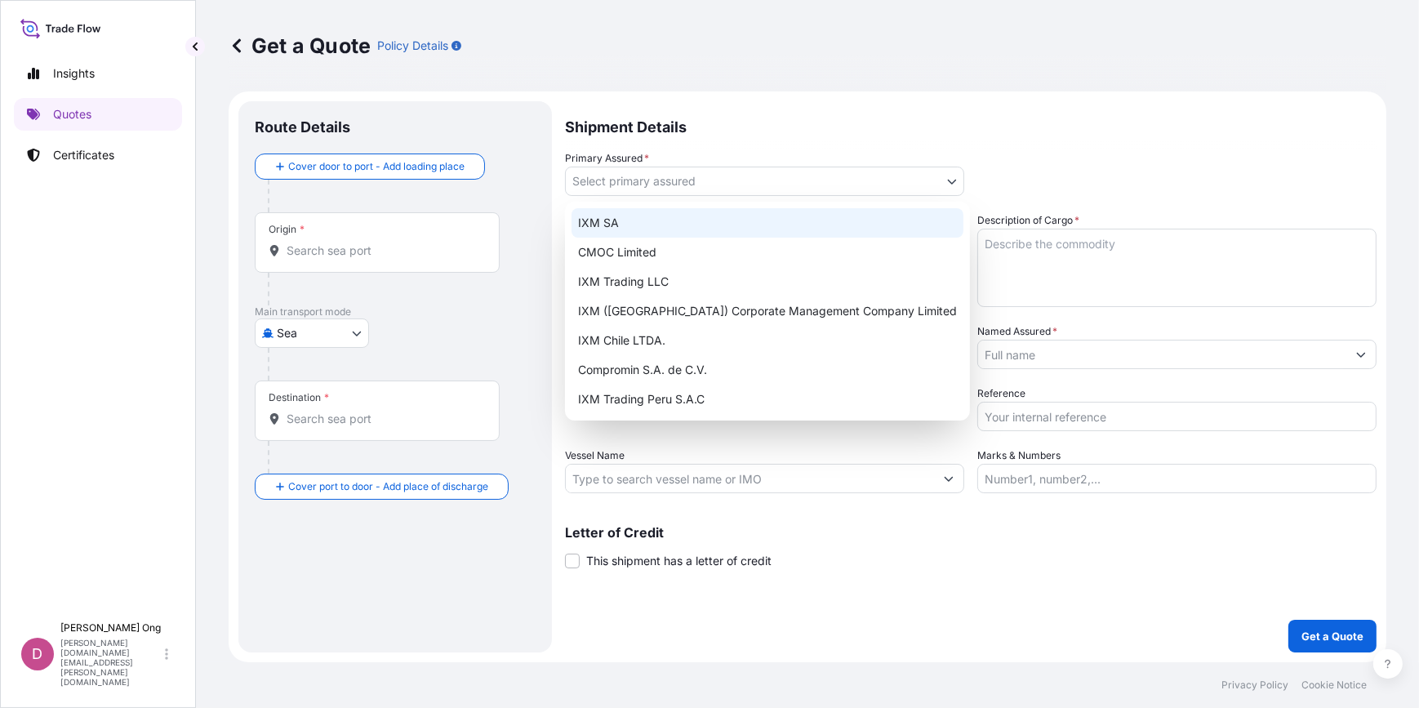
click at [729, 219] on div "IXM SA" at bounding box center [767, 222] width 392 height 29
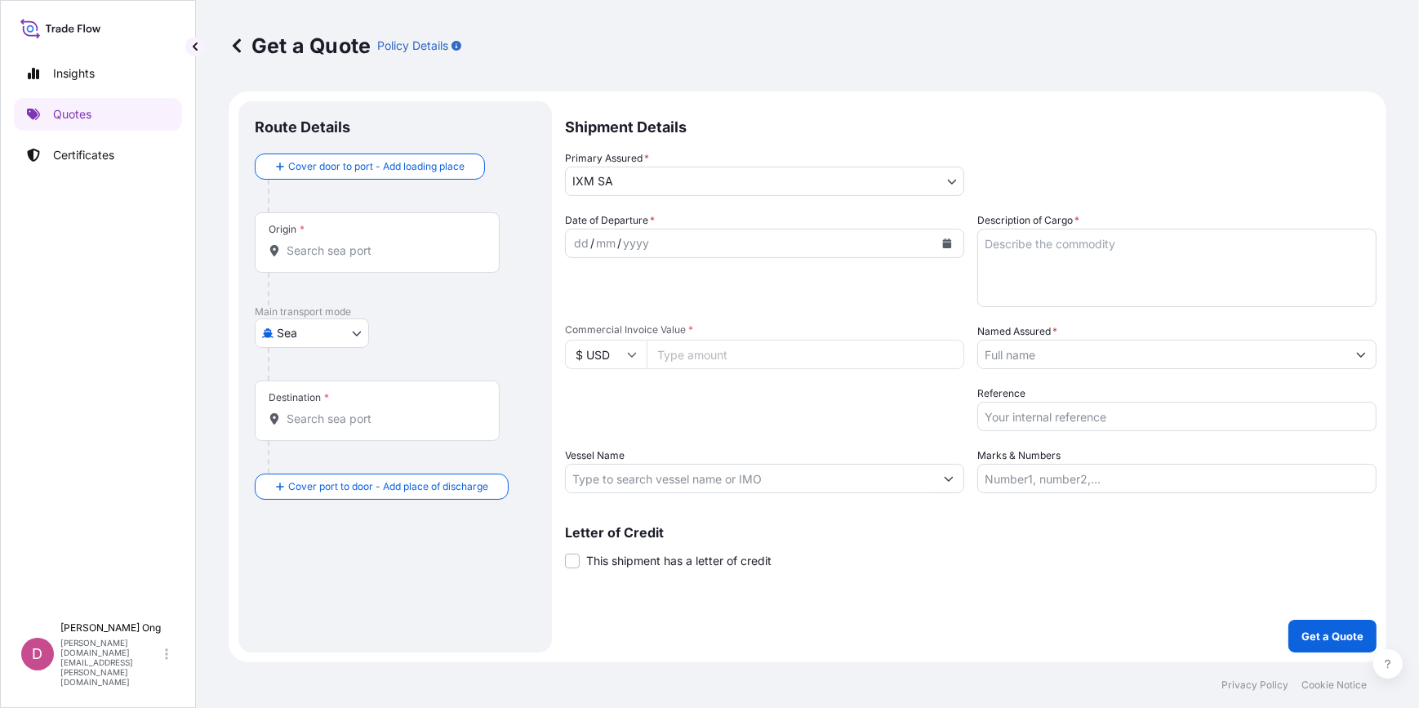
click at [1095, 415] on input "Reference" at bounding box center [1176, 416] width 399 height 29
paste input "BL NO.: YMJAC987031798"
type input "BL NO.: YMJAC987031798"
click at [950, 242] on icon "Calendar" at bounding box center [947, 243] width 10 height 10
click at [950, 240] on icon "Calendar" at bounding box center [947, 243] width 9 height 10
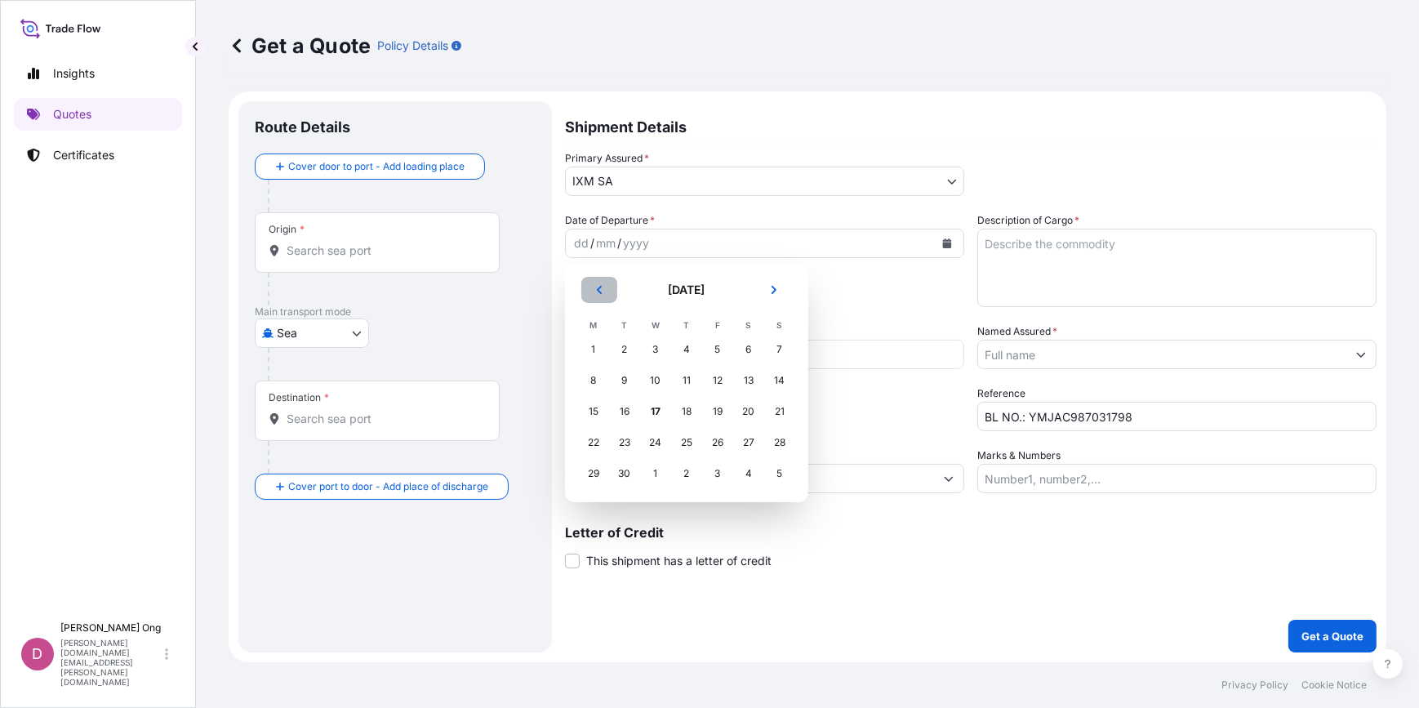
click at [597, 289] on icon "Previous" at bounding box center [599, 290] width 5 height 8
click at [752, 472] on div "30" at bounding box center [748, 473] width 29 height 29
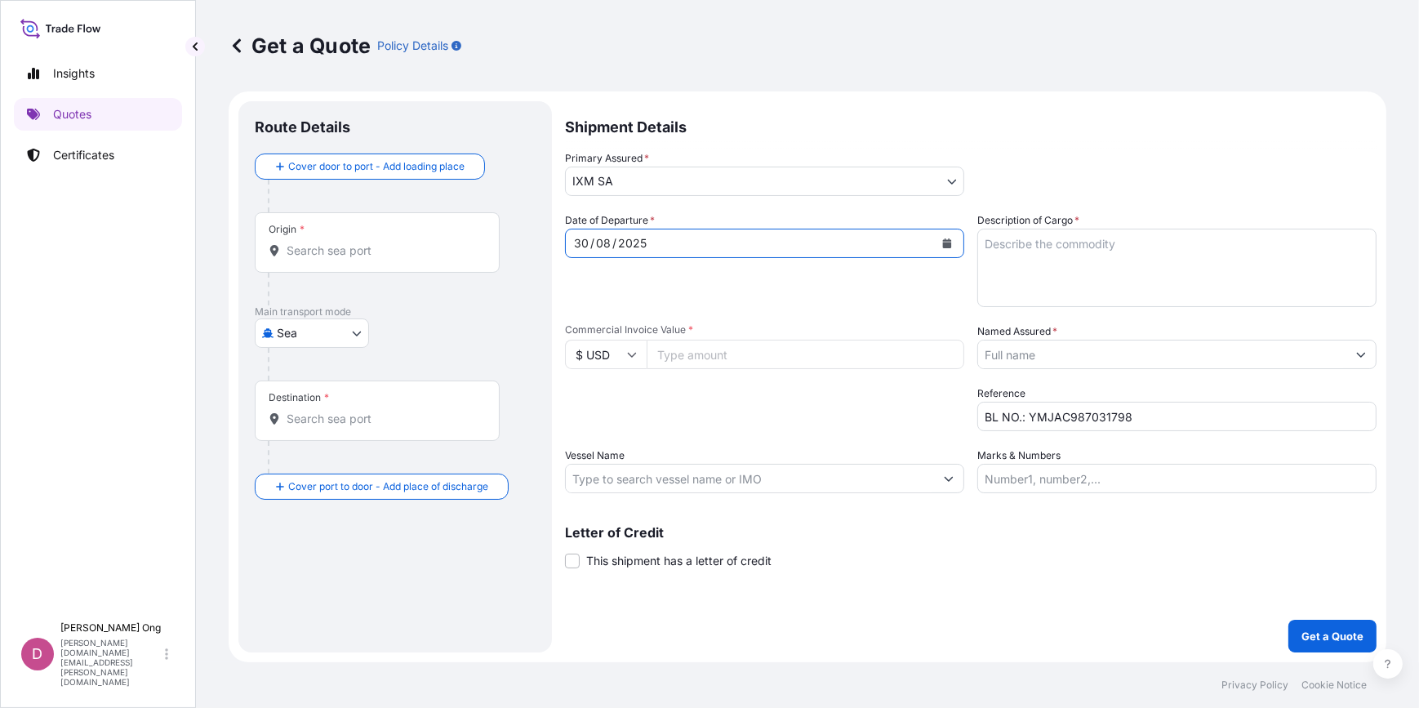
click at [722, 353] on input "Commercial Invoice Value *" at bounding box center [805, 354] width 318 height 29
paste input "1346845.52"
type input "1346845.52"
drag, startPoint x: 922, startPoint y: 620, endPoint x: 972, endPoint y: 591, distance: 57.8
click at [922, 620] on div "Shipment Details Primary Assured * IXM SA IXM SA CMOC Limited IXM Trading LLC I…" at bounding box center [970, 376] width 811 height 551
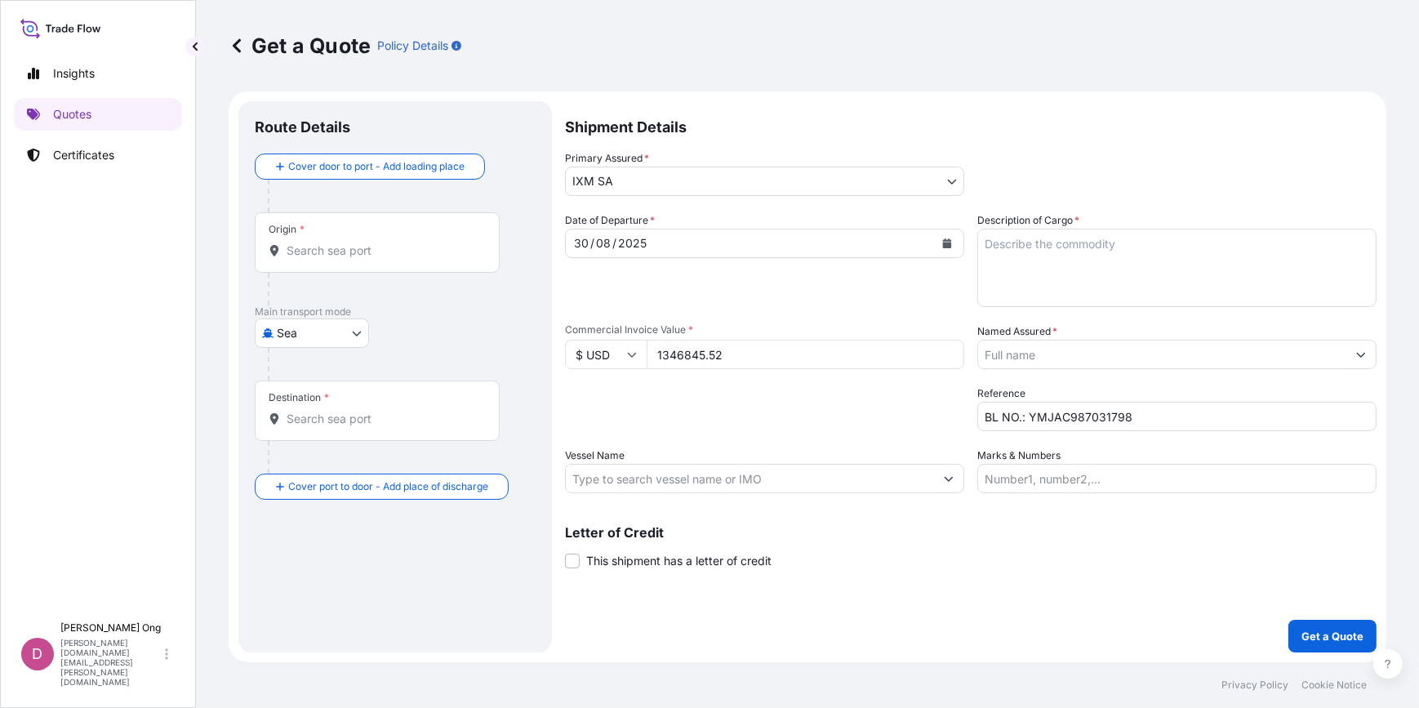
click at [1306, 348] on input "Named Assured *" at bounding box center [1162, 354] width 368 height 29
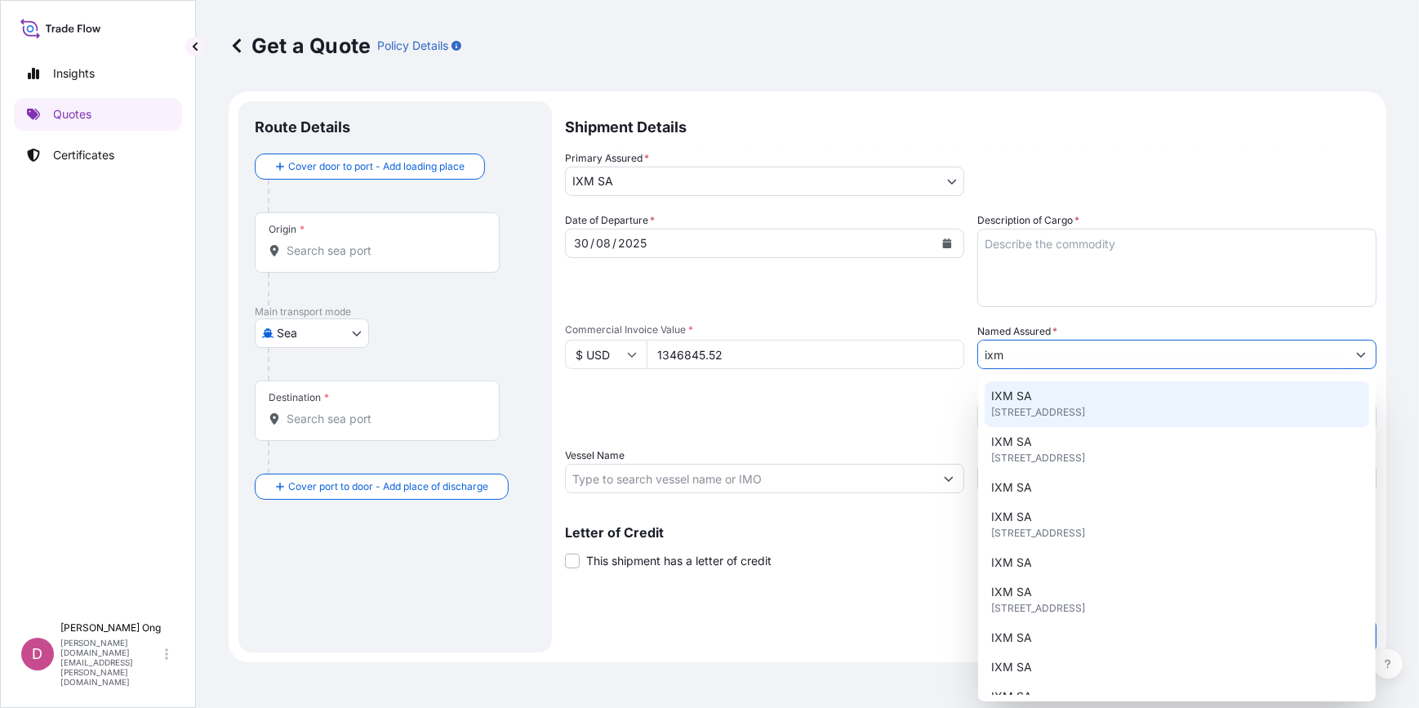
click at [1068, 408] on span "[STREET_ADDRESS]" at bounding box center [1038, 412] width 94 height 16
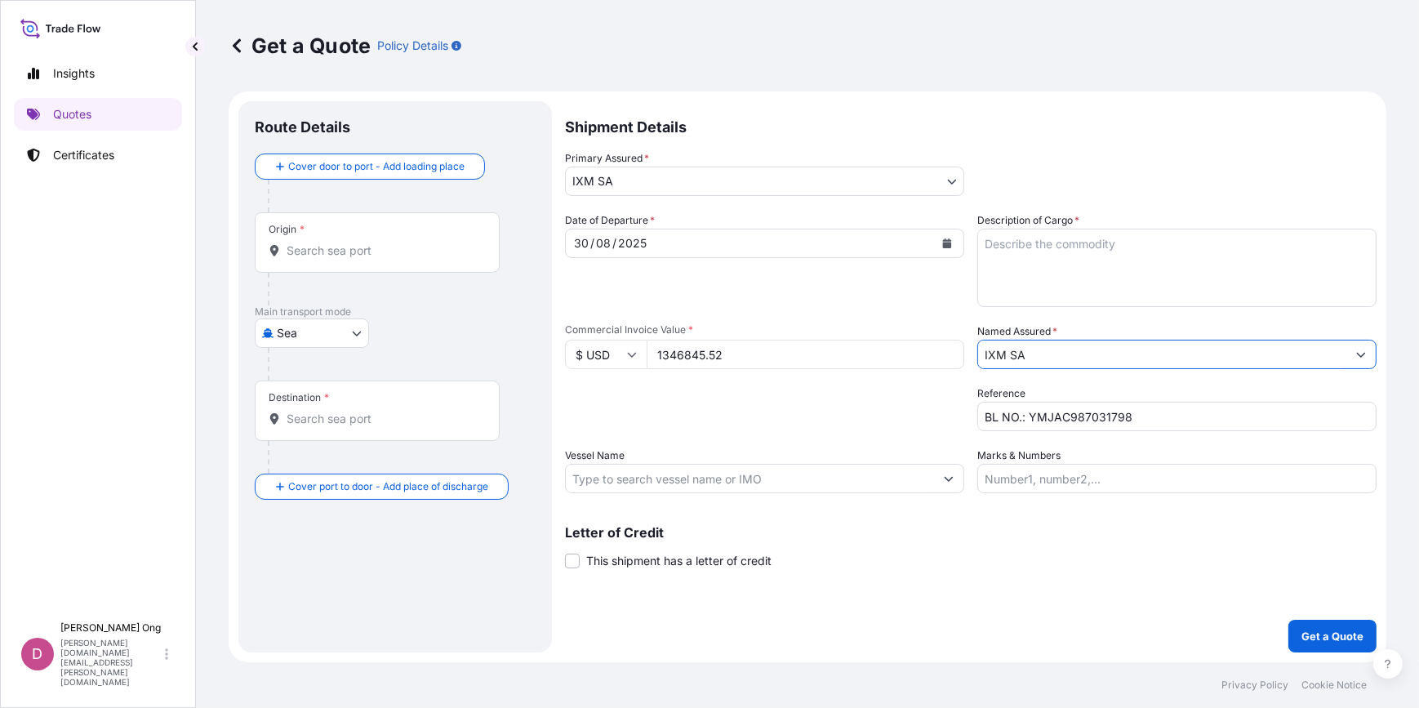
type input "IXM SA"
click at [935, 553] on div "Letter of Credit This shipment has a letter of credit Letter of credit * Letter…" at bounding box center [970, 547] width 811 height 43
click at [705, 567] on span "This shipment has a letter of credit" at bounding box center [678, 561] width 185 height 16
click at [565, 552] on input "This shipment has a letter of credit" at bounding box center [565, 552] width 0 height 0
click at [342, 238] on div "Origin *" at bounding box center [377, 242] width 245 height 60
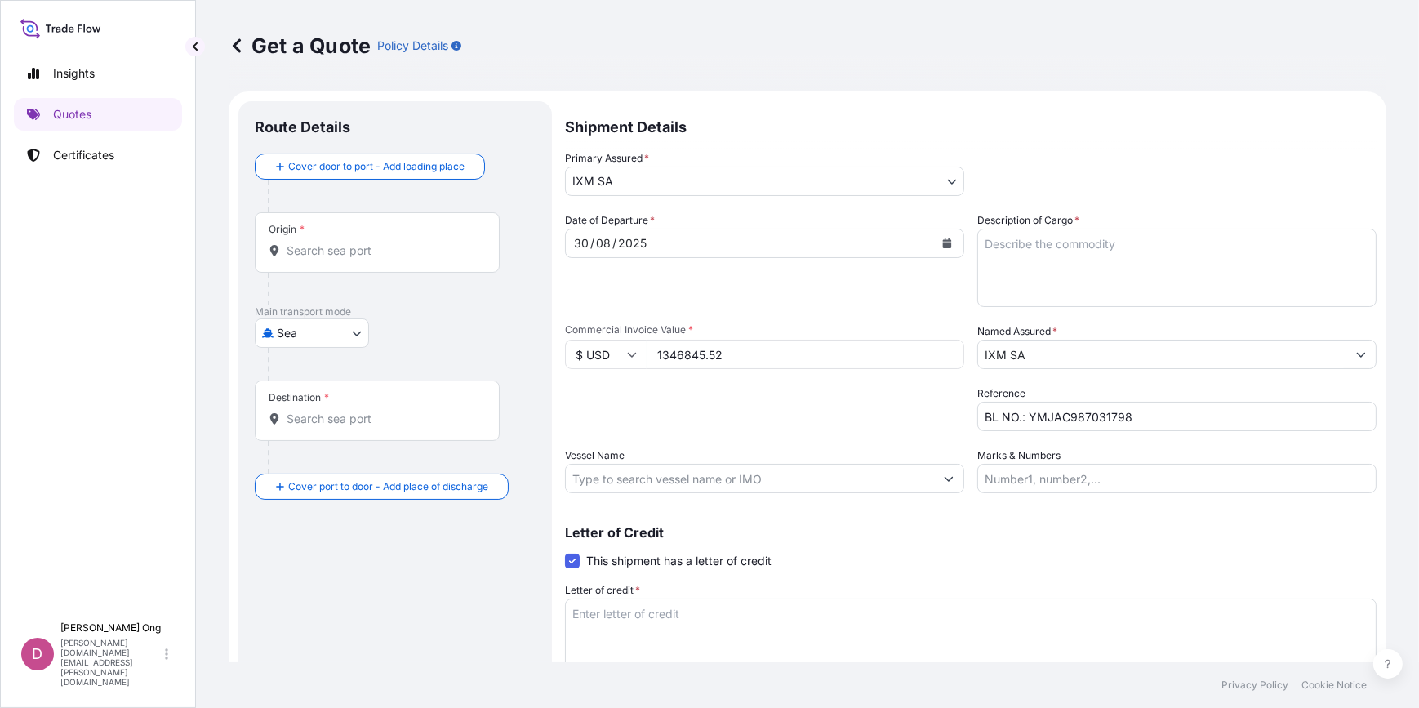
click at [342, 242] on input "Origin *" at bounding box center [382, 250] width 193 height 16
click at [330, 250] on input "san" at bounding box center [382, 250] width 193 height 16
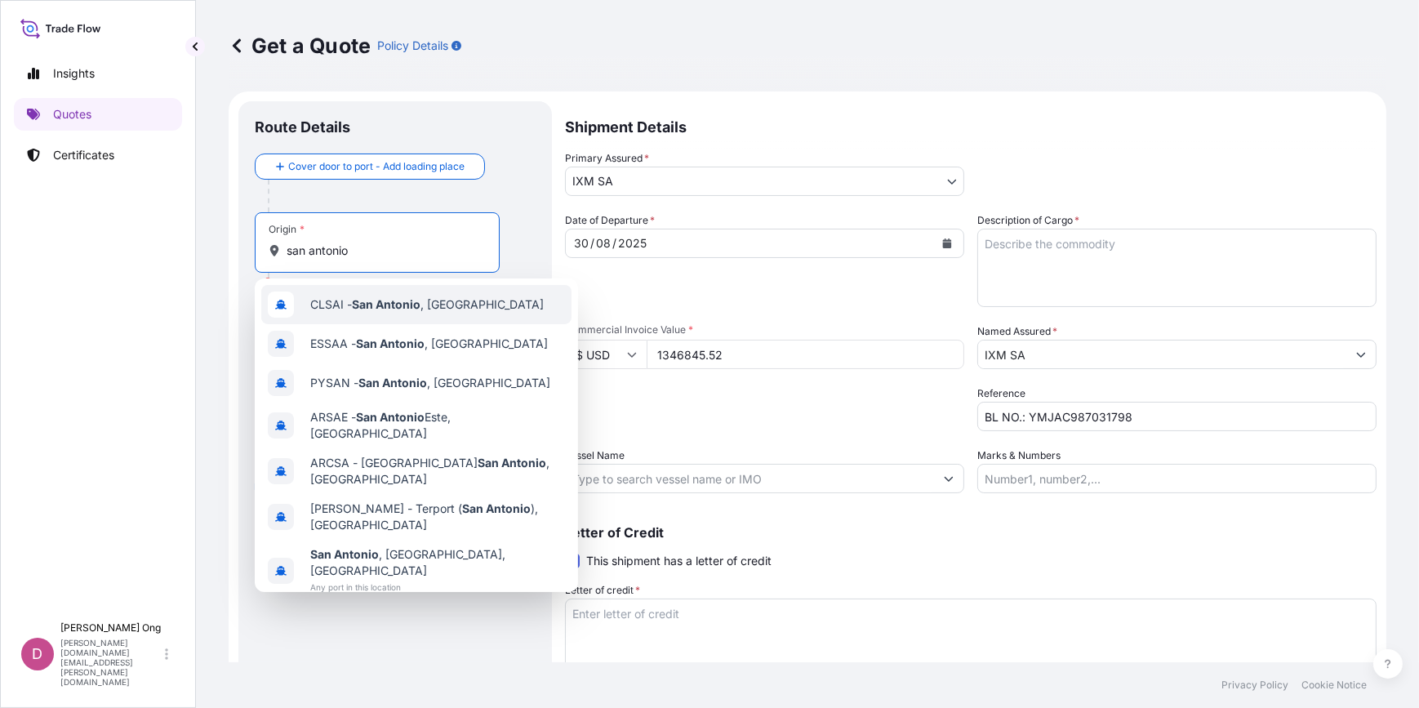
click at [390, 294] on div "CLSAI - [GEOGRAPHIC_DATA] , [GEOGRAPHIC_DATA]" at bounding box center [416, 304] width 310 height 39
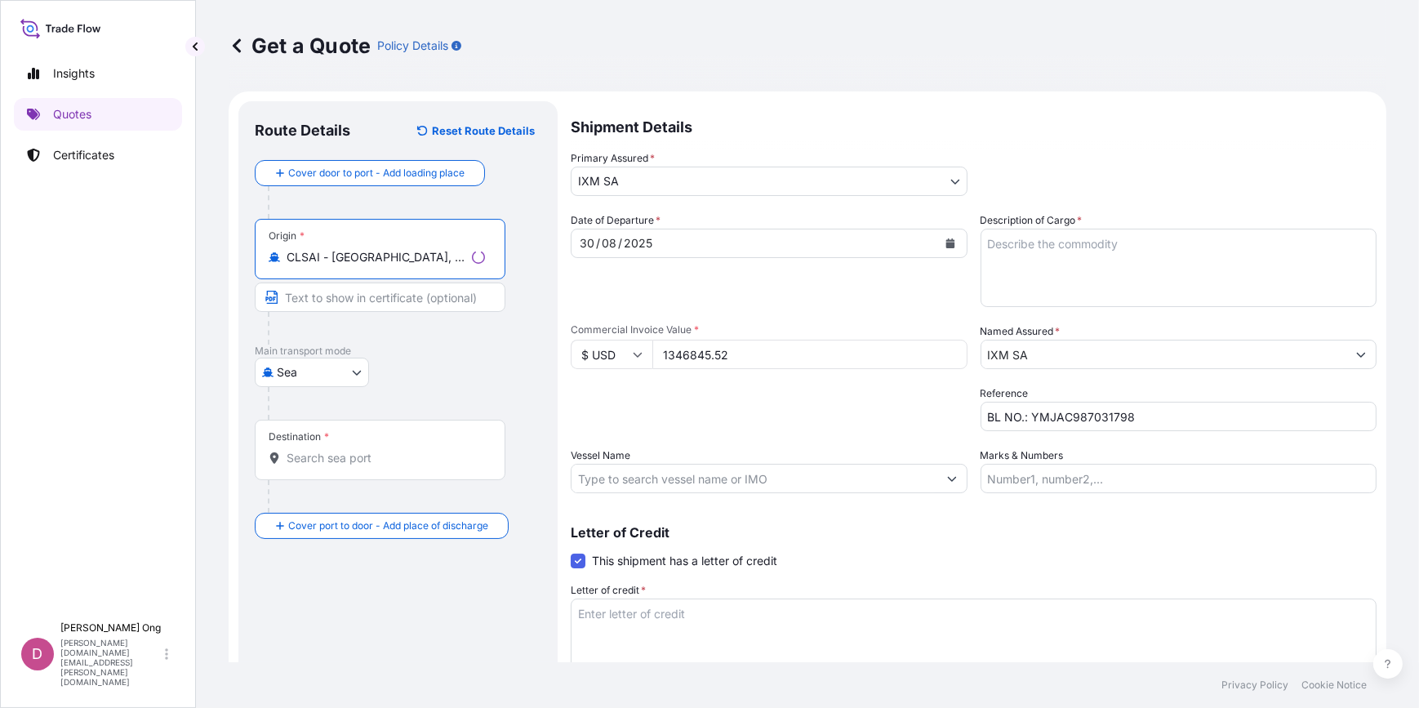
type input "CLSAI - [GEOGRAPHIC_DATA], [GEOGRAPHIC_DATA]"
click at [327, 443] on div "Destination *" at bounding box center [380, 450] width 251 height 60
click at [327, 450] on input "Destination *" at bounding box center [385, 458] width 198 height 16
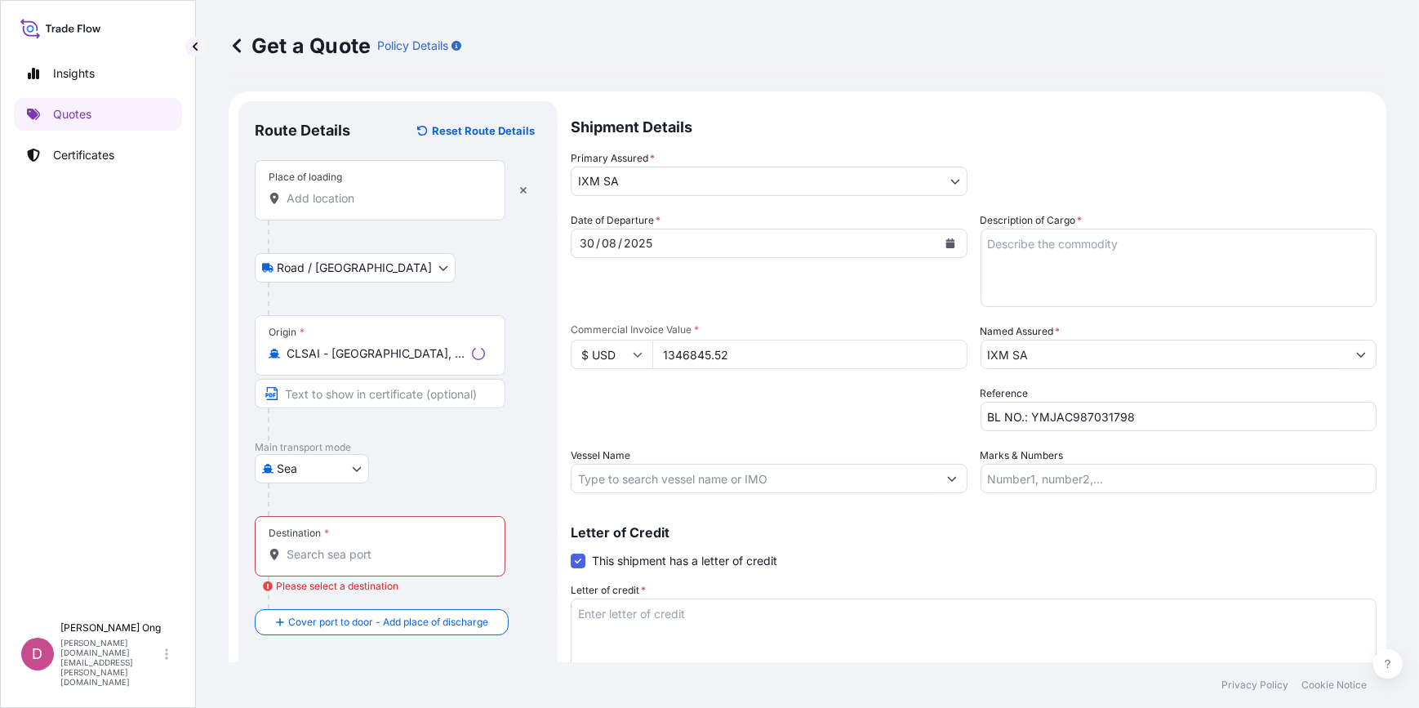
click at [361, 209] on div "Place of loading" at bounding box center [380, 190] width 251 height 60
click at [361, 207] on input "Place of loading" at bounding box center [385, 198] width 198 height 16
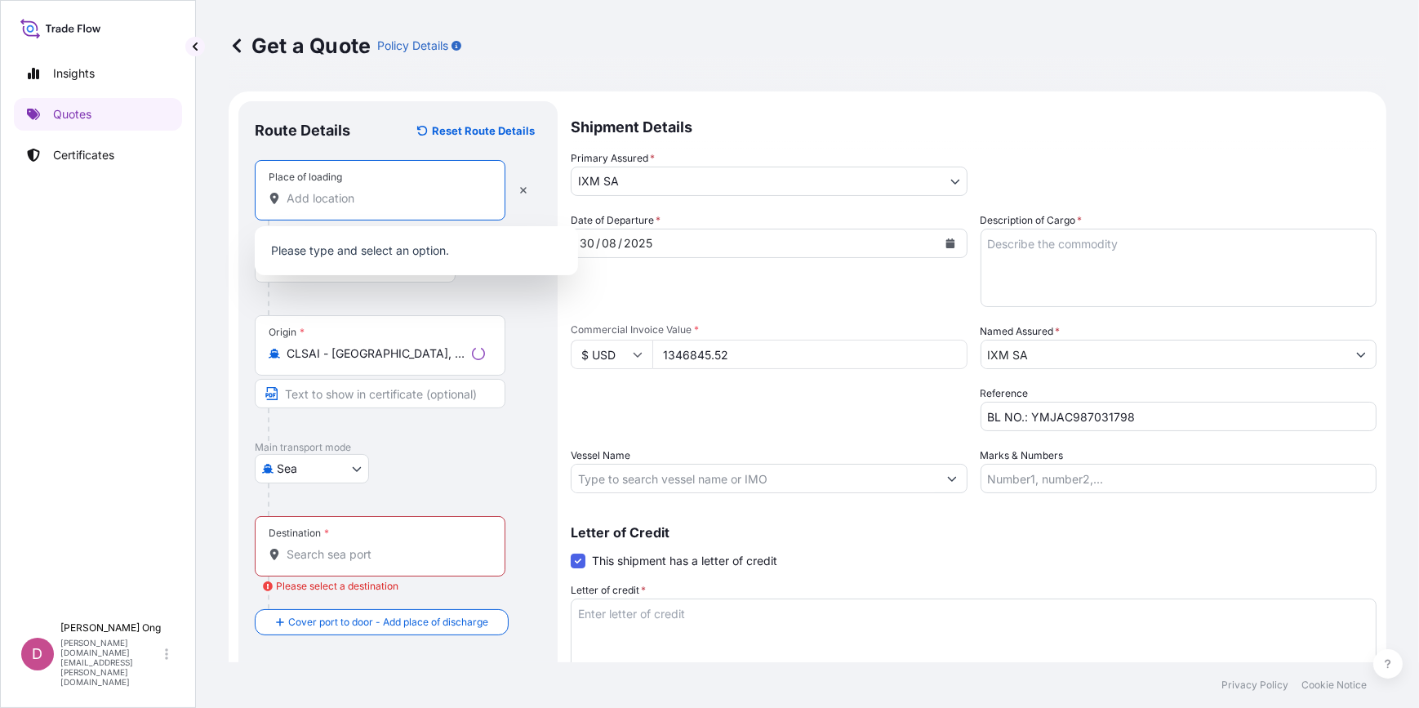
paste input "san antonio"
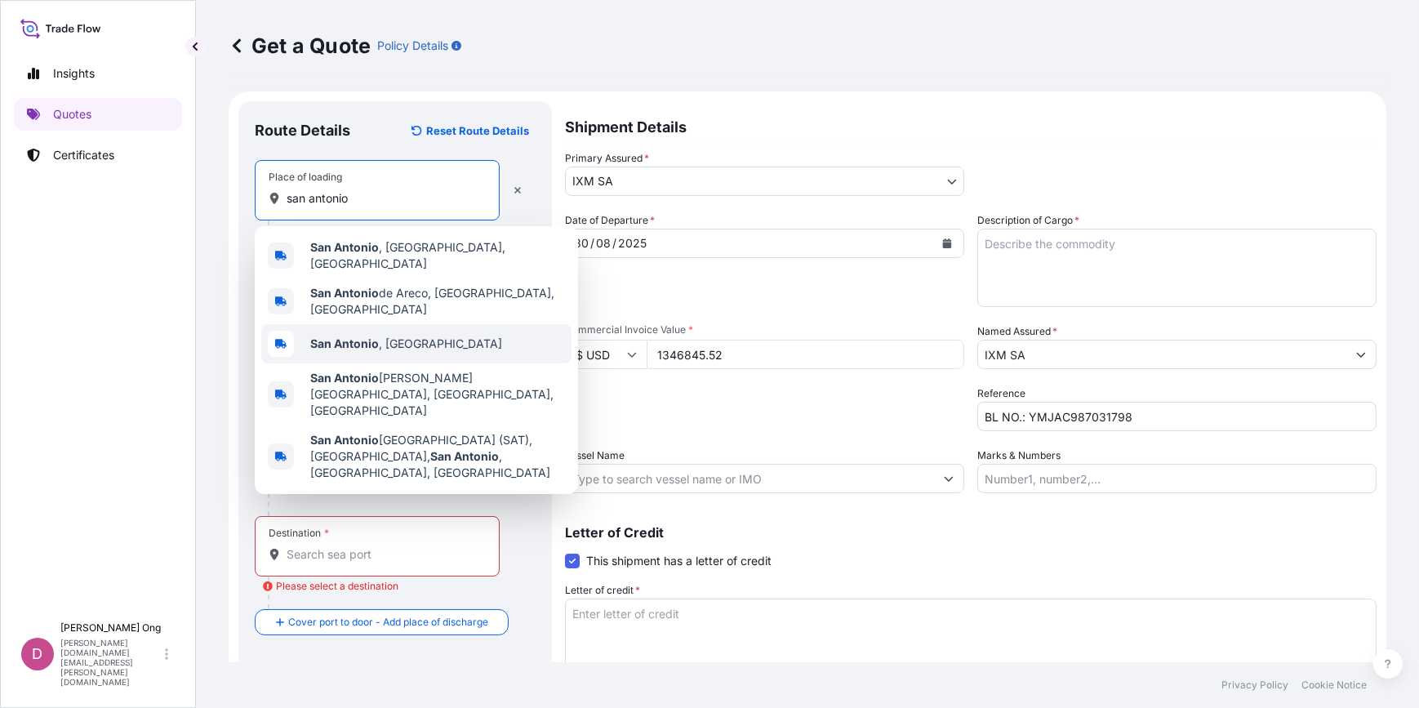
click at [339, 336] on b "San Antonio" at bounding box center [344, 343] width 69 height 14
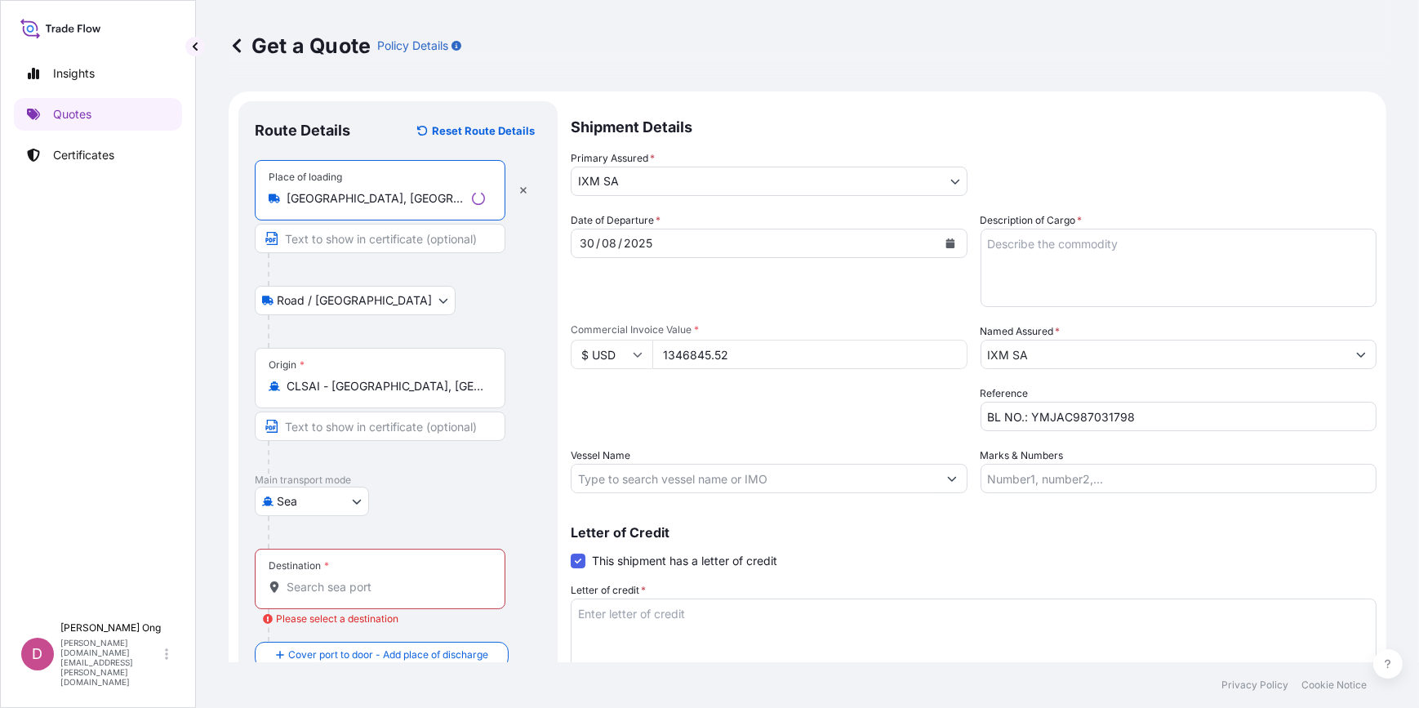
type input "[GEOGRAPHIC_DATA], [GEOGRAPHIC_DATA]"
click at [410, 234] on input "Text to appear on certificate" at bounding box center [380, 238] width 251 height 29
click at [424, 233] on input "SAN ANTONIO," at bounding box center [377, 238] width 245 height 29
type input "[GEOGRAPHIC_DATA], [GEOGRAPHIC_DATA]"
click at [373, 436] on input "Text to appear on certificate" at bounding box center [377, 425] width 245 height 29
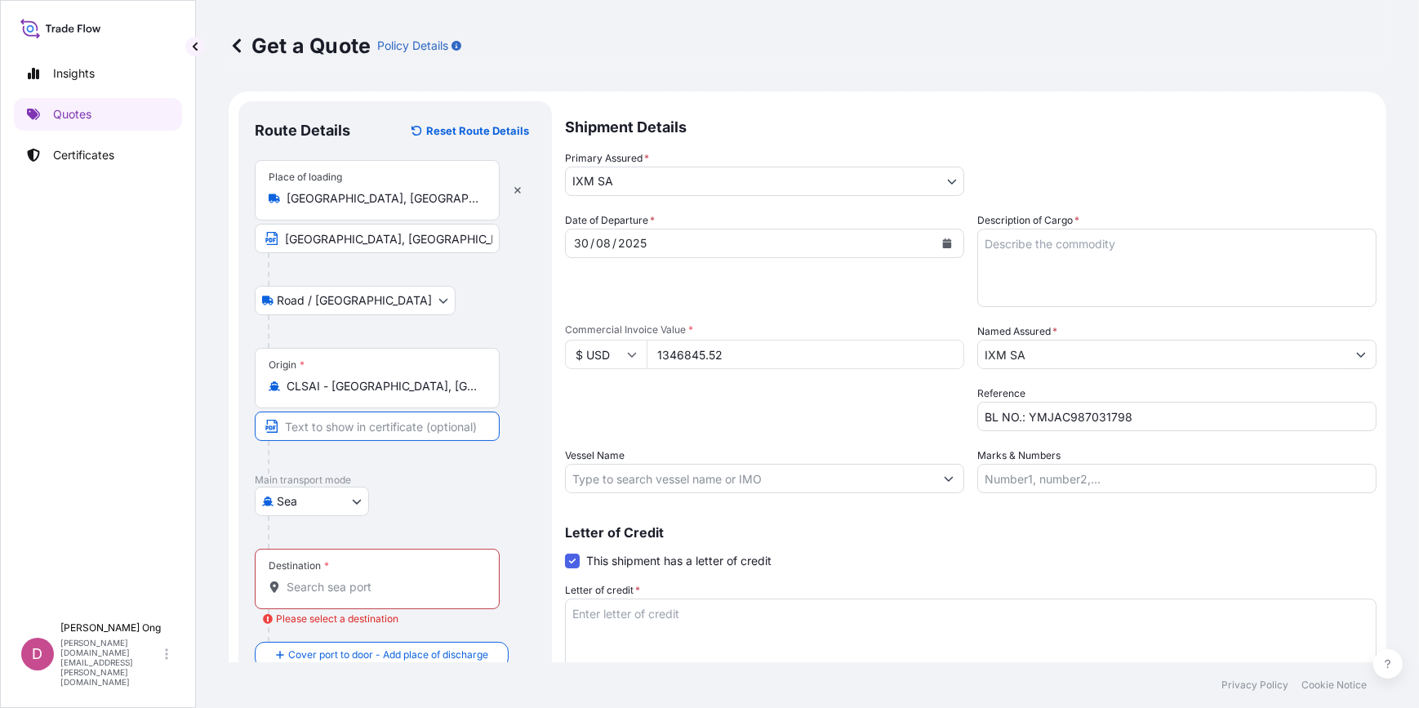
paste input "[GEOGRAPHIC_DATA], [GEOGRAPHIC_DATA]"
type input "[GEOGRAPHIC_DATA], [GEOGRAPHIC_DATA]"
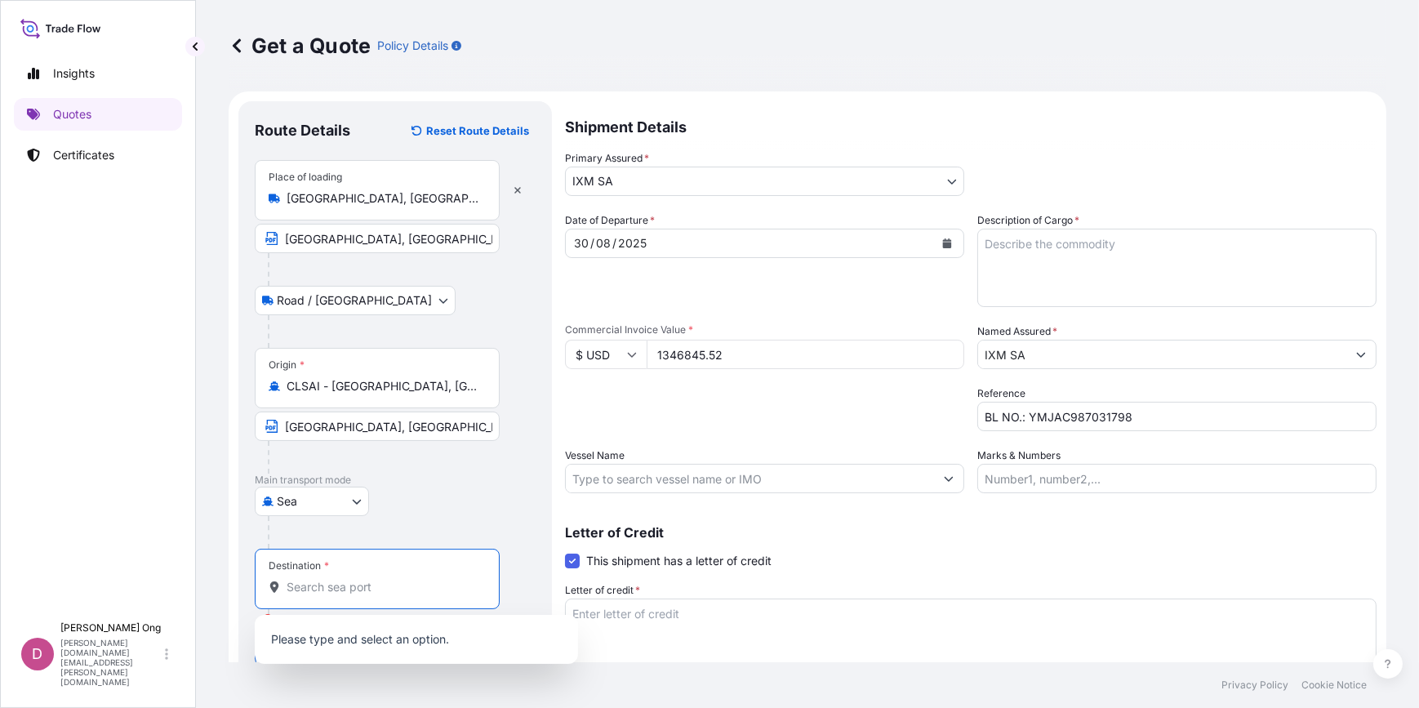
click at [393, 588] on input "Destination * Please select a destination" at bounding box center [382, 587] width 193 height 16
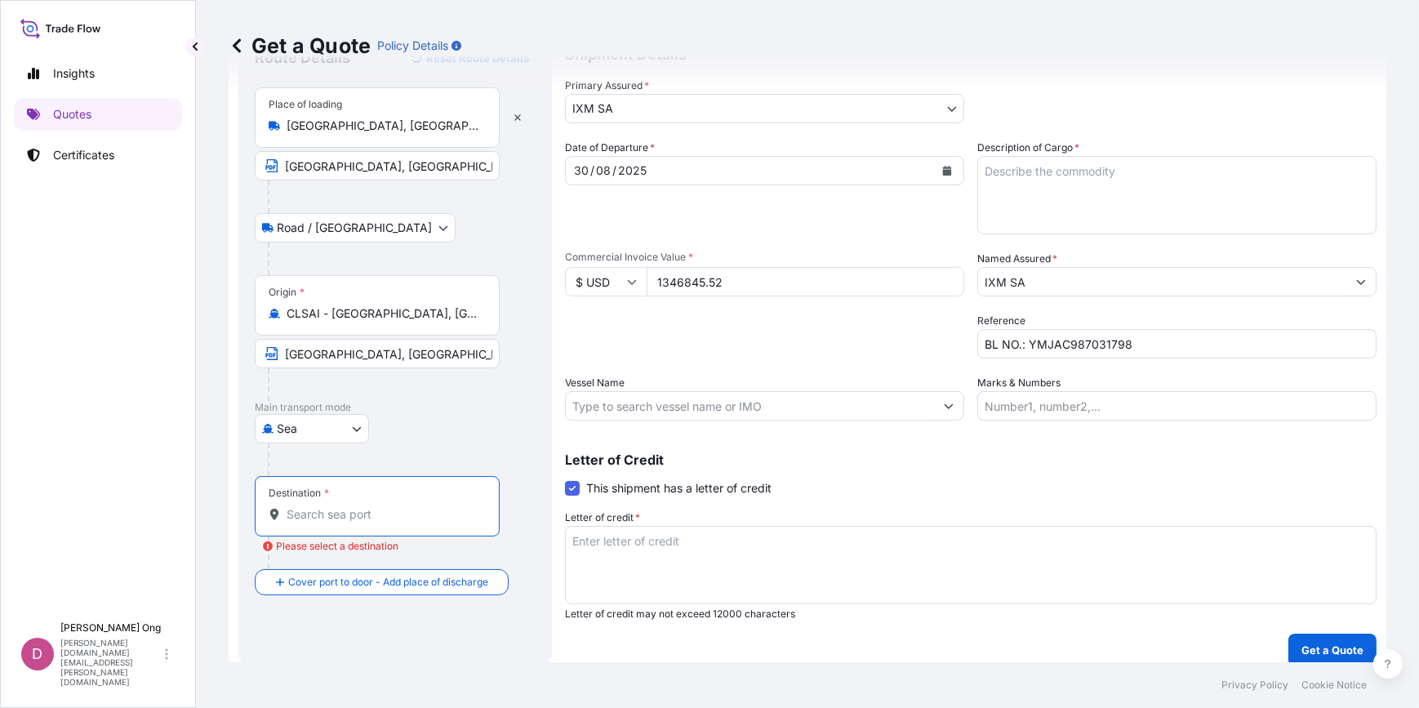
scroll to position [86, 0]
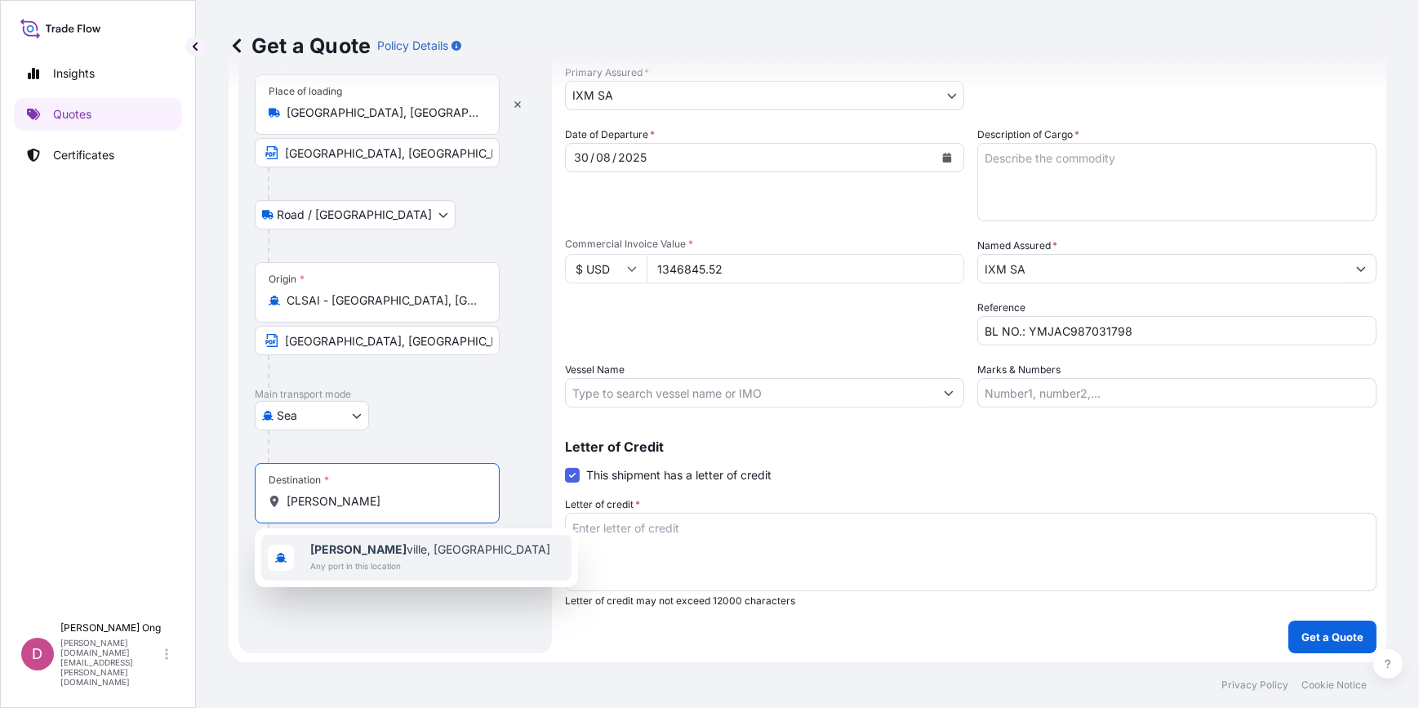
click at [396, 555] on span "[PERSON_NAME] ville, [GEOGRAPHIC_DATA]" at bounding box center [430, 549] width 240 height 16
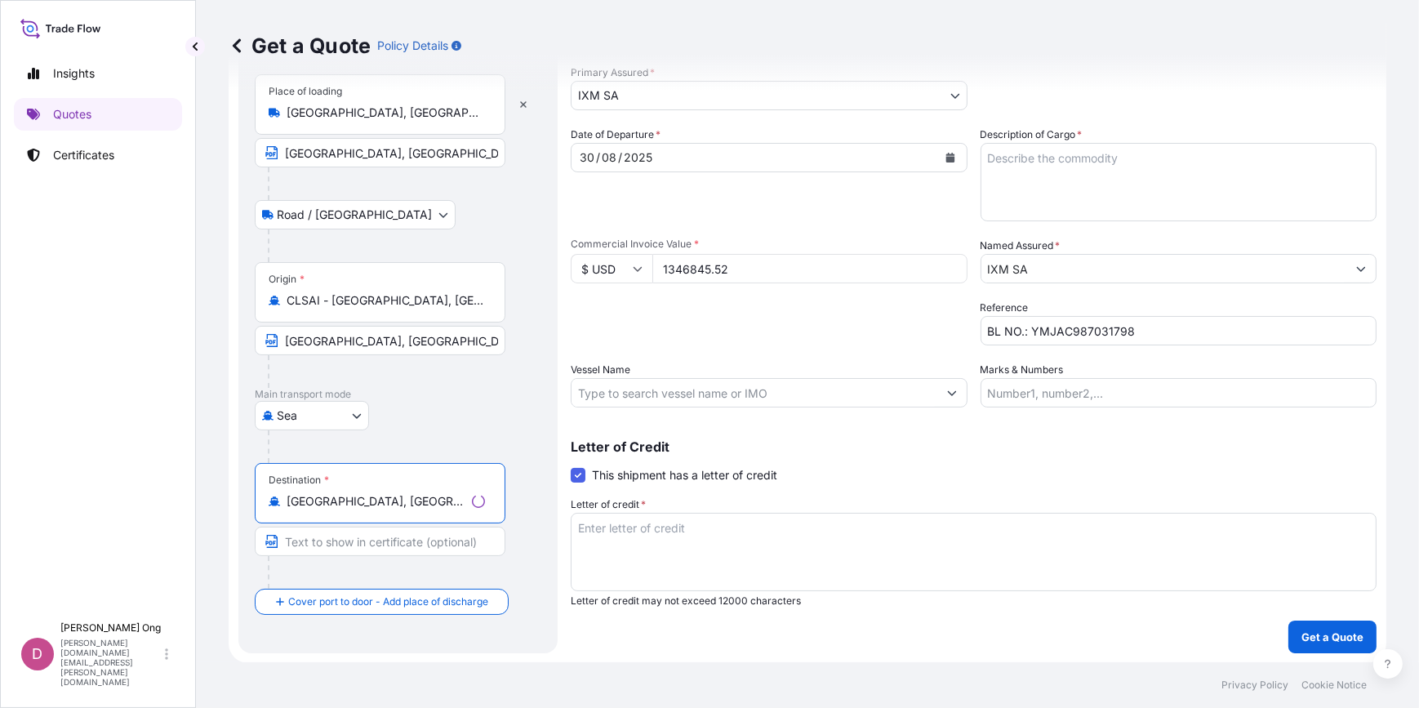
type input "[GEOGRAPHIC_DATA], [GEOGRAPHIC_DATA]"
click at [399, 547] on input "Text to appear on certificate" at bounding box center [380, 540] width 251 height 29
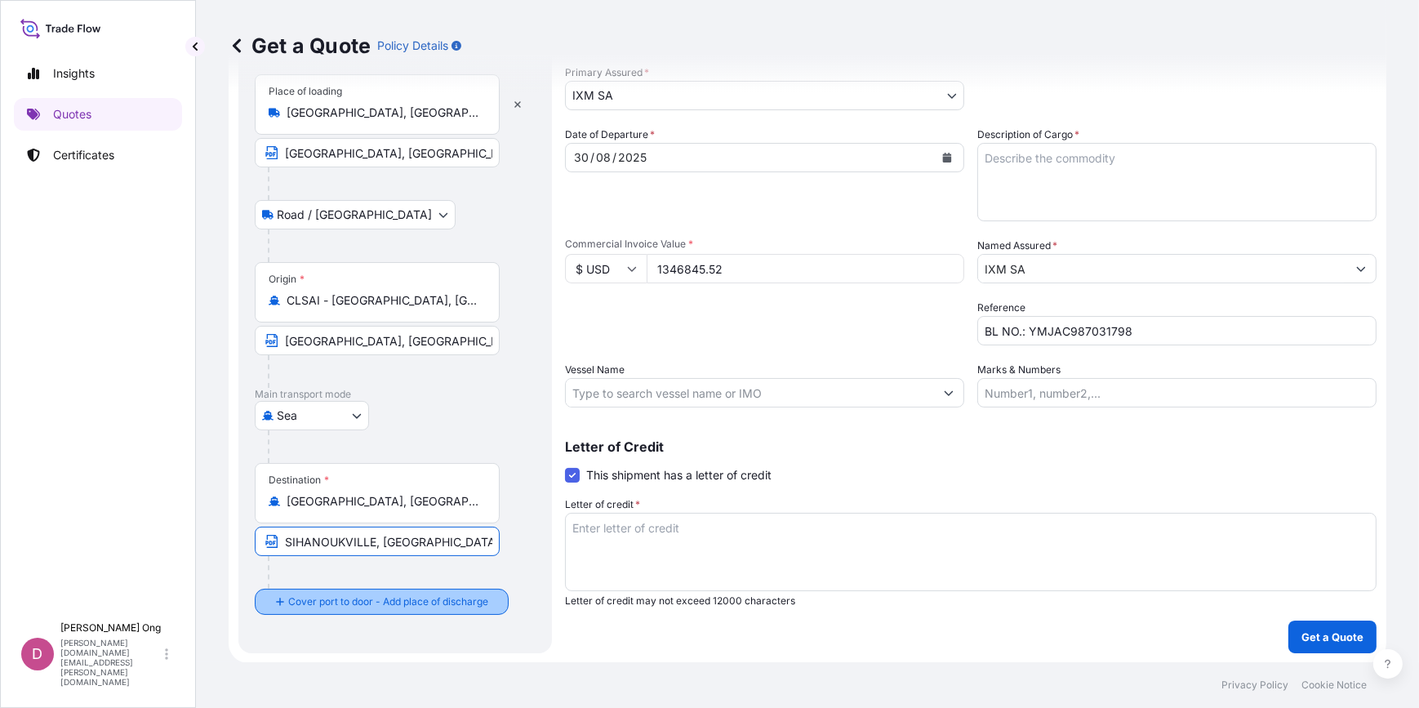
type input "SIHANOUKVILLE, [GEOGRAPHIC_DATA]"
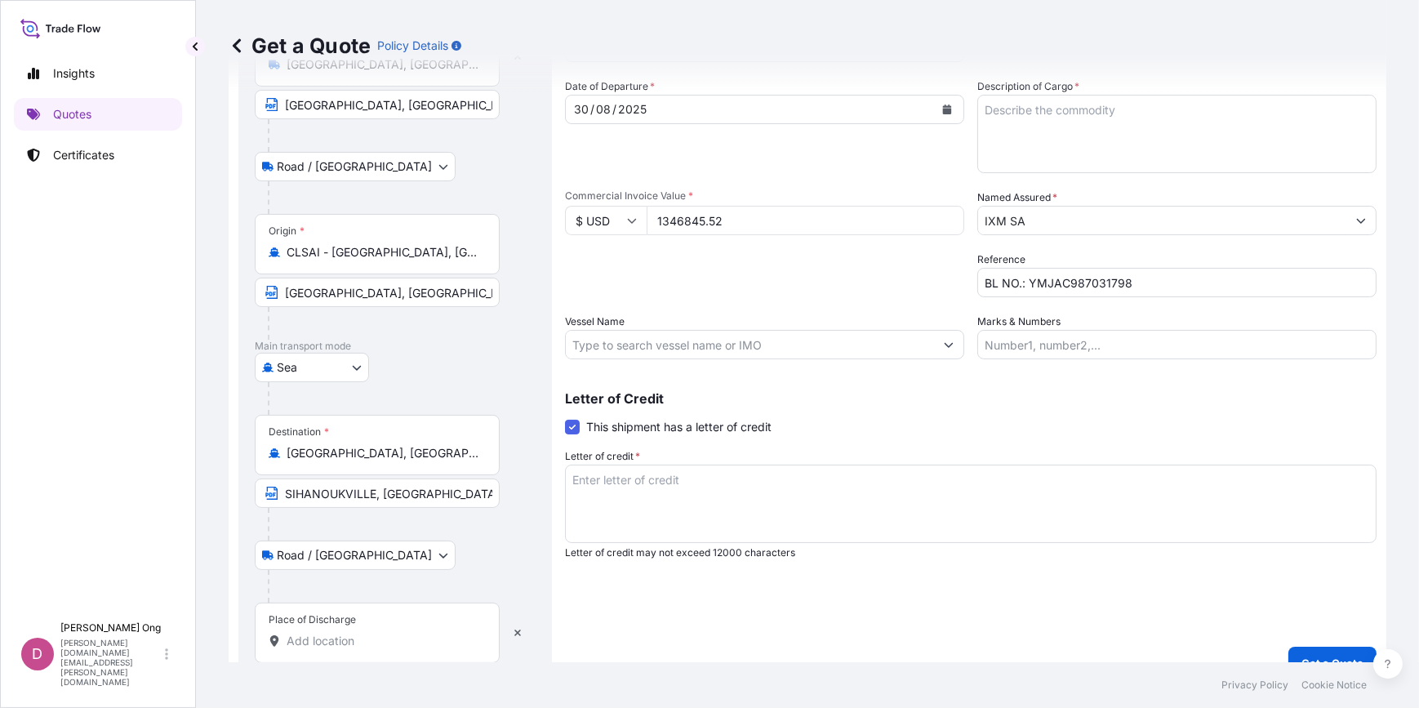
scroll to position [160, 0]
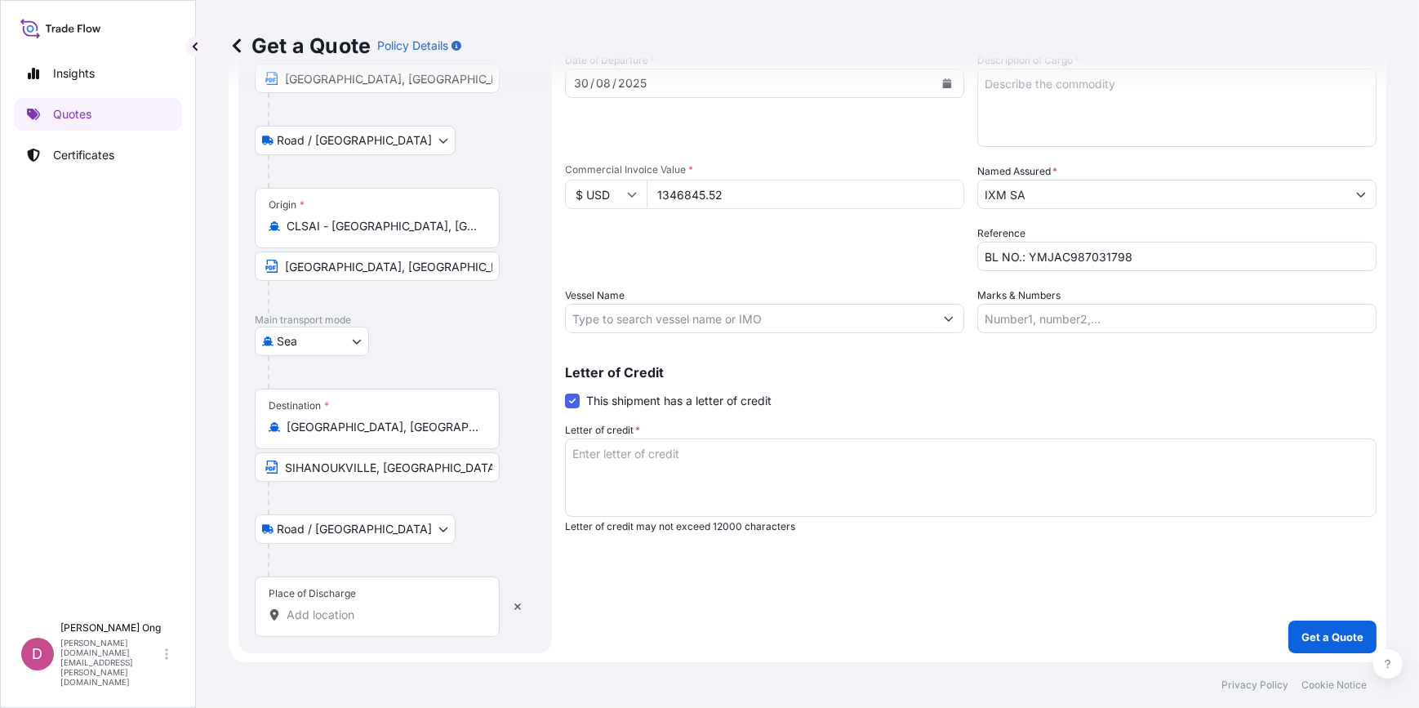
click at [354, 615] on input "Place of Discharge" at bounding box center [382, 614] width 193 height 16
paste input "SIHANOUKVILLE, [GEOGRAPHIC_DATA]"
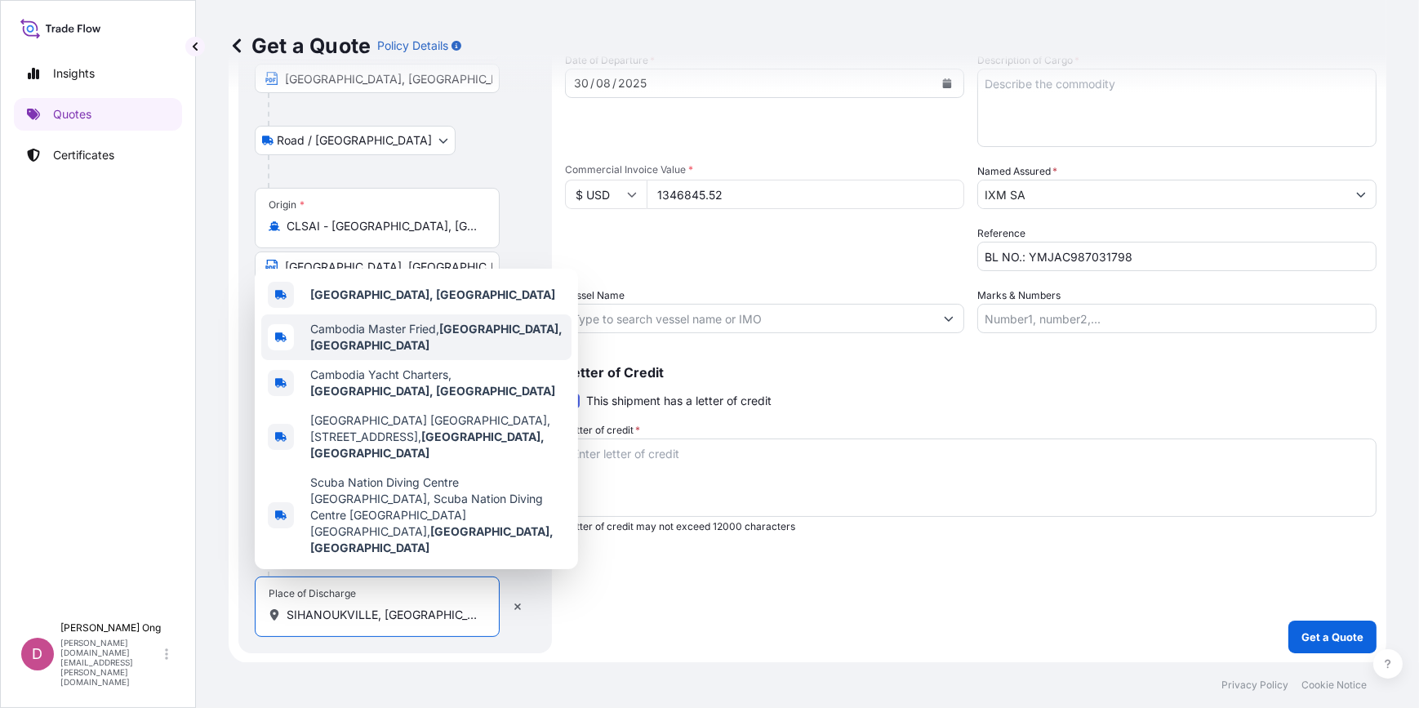
click at [415, 301] on b "[GEOGRAPHIC_DATA], [GEOGRAPHIC_DATA]" at bounding box center [432, 294] width 245 height 14
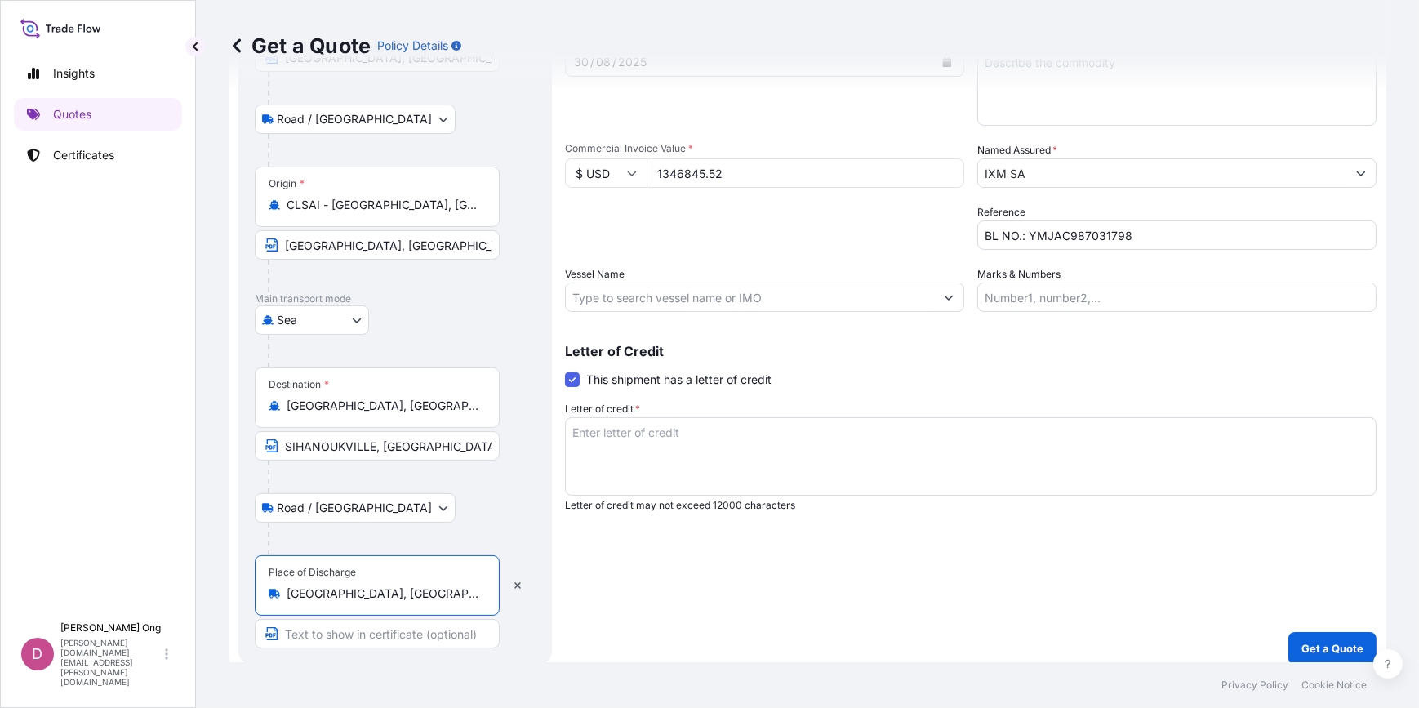
scroll to position [193, 0]
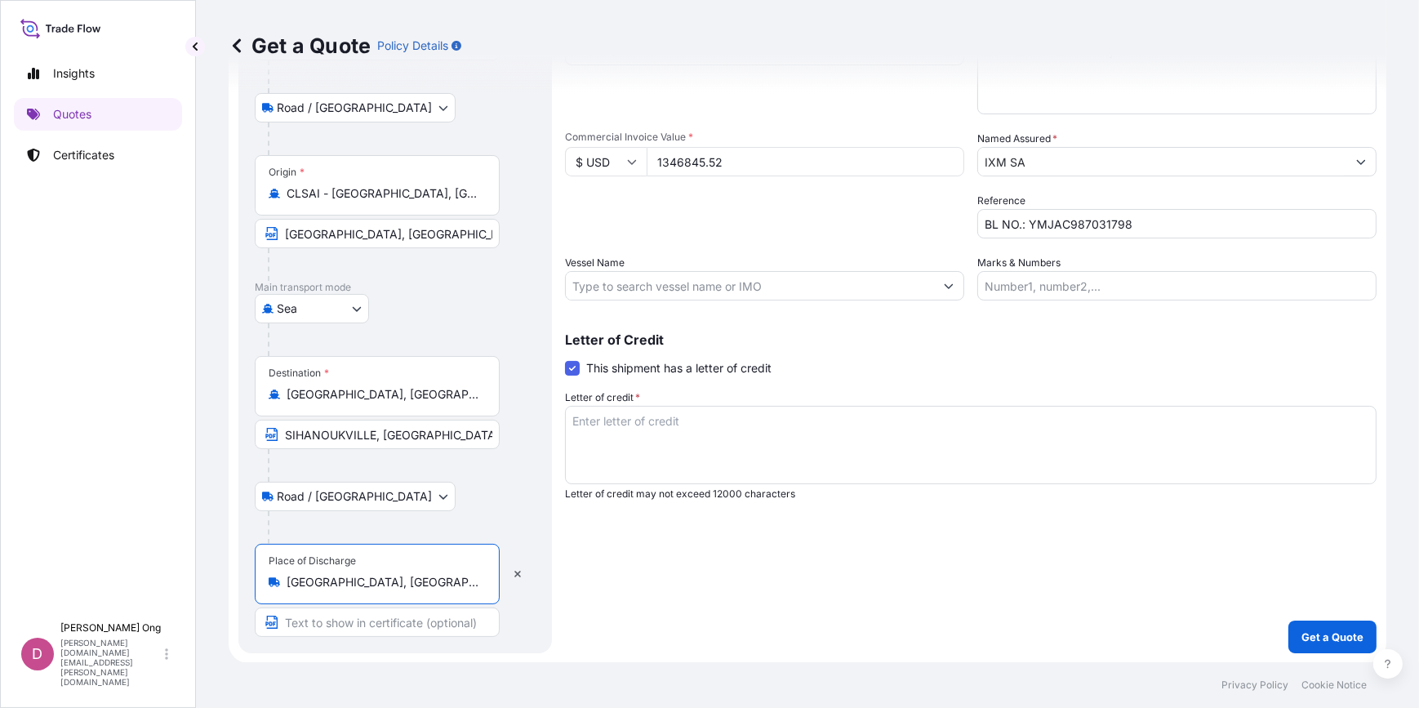
type input "[GEOGRAPHIC_DATA], [GEOGRAPHIC_DATA]"
click at [353, 633] on input "Text to appear on certificate" at bounding box center [377, 621] width 245 height 29
paste input "SIHANOUKVILLE, [GEOGRAPHIC_DATA]"
type input "SIHANOUKVILLE, [GEOGRAPHIC_DATA]"
click at [824, 601] on div "Shipment Details Primary Assured * IXM SA IXM SA CMOC Limited IXM Trading LLC I…" at bounding box center [970, 281] width 811 height 744
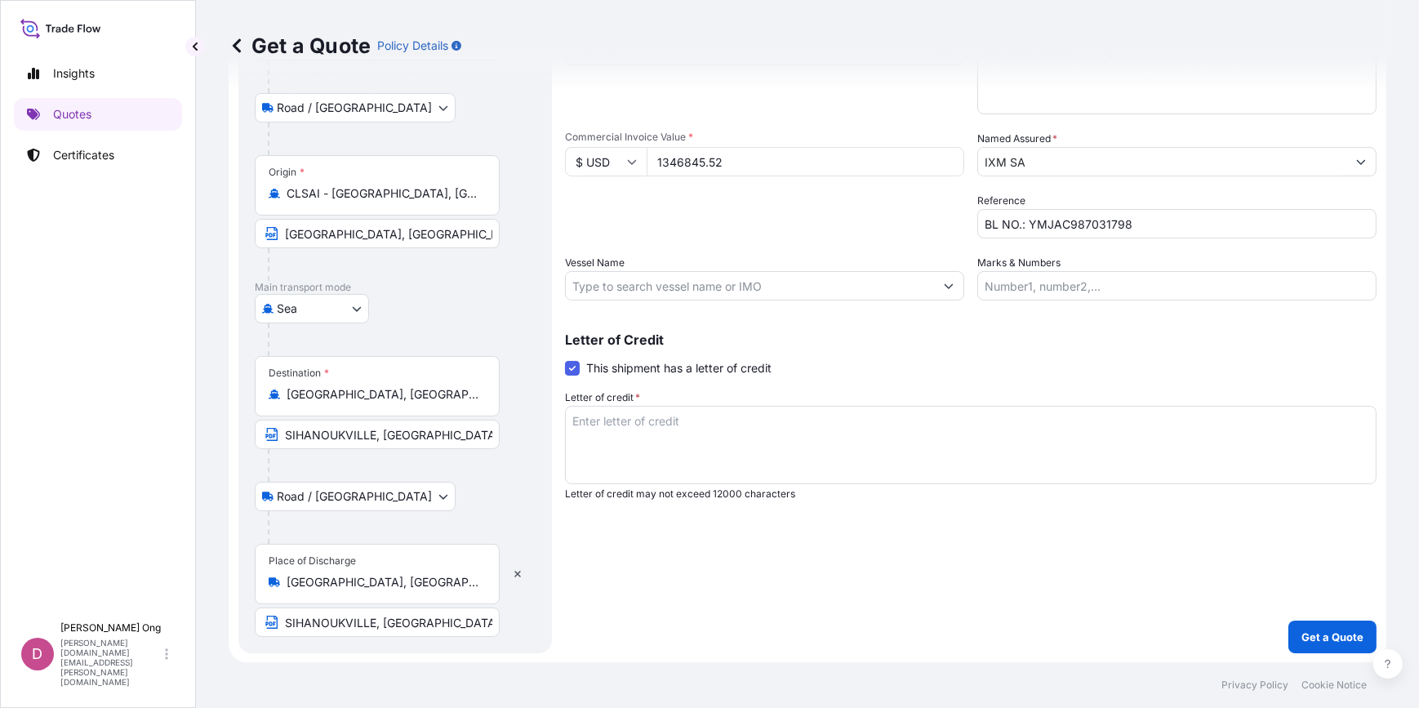
scroll to position [44, 0]
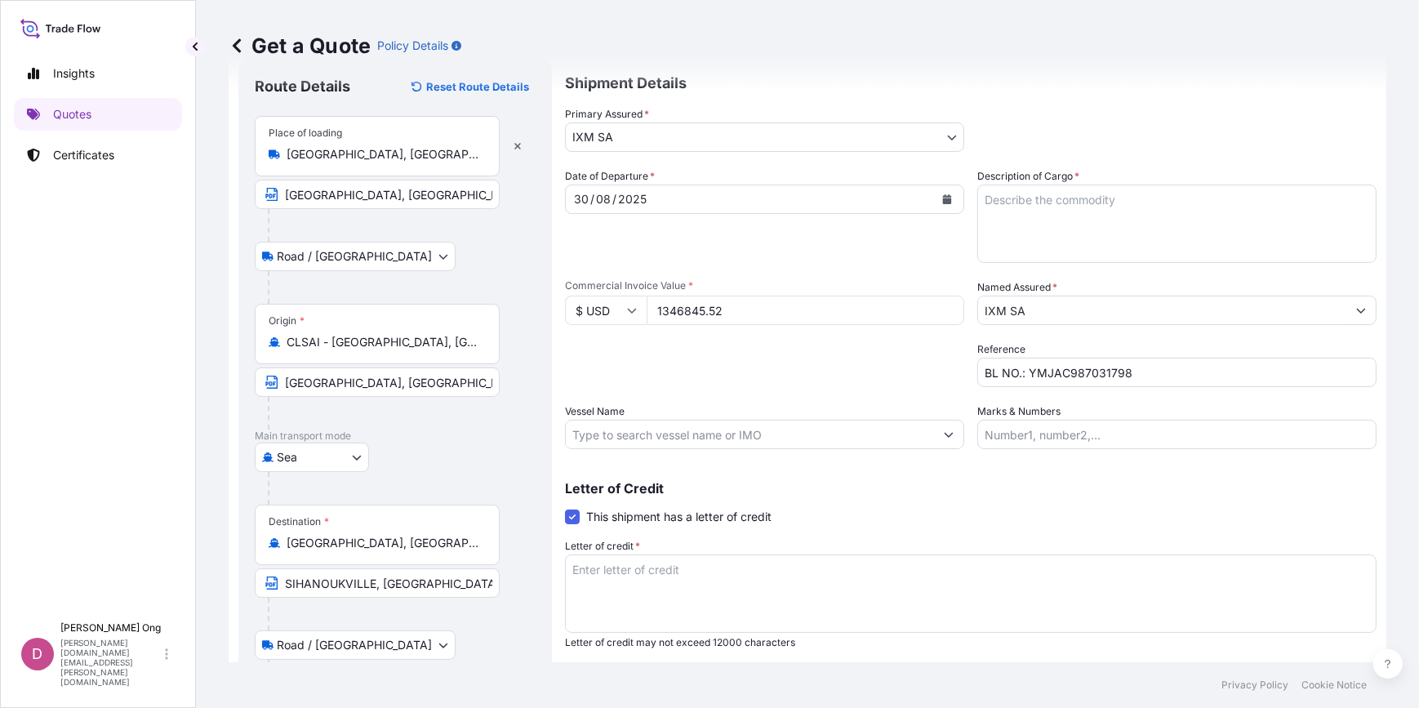
click at [696, 427] on input "Vessel Name" at bounding box center [750, 434] width 368 height 29
paste input "WAN HAI 722"
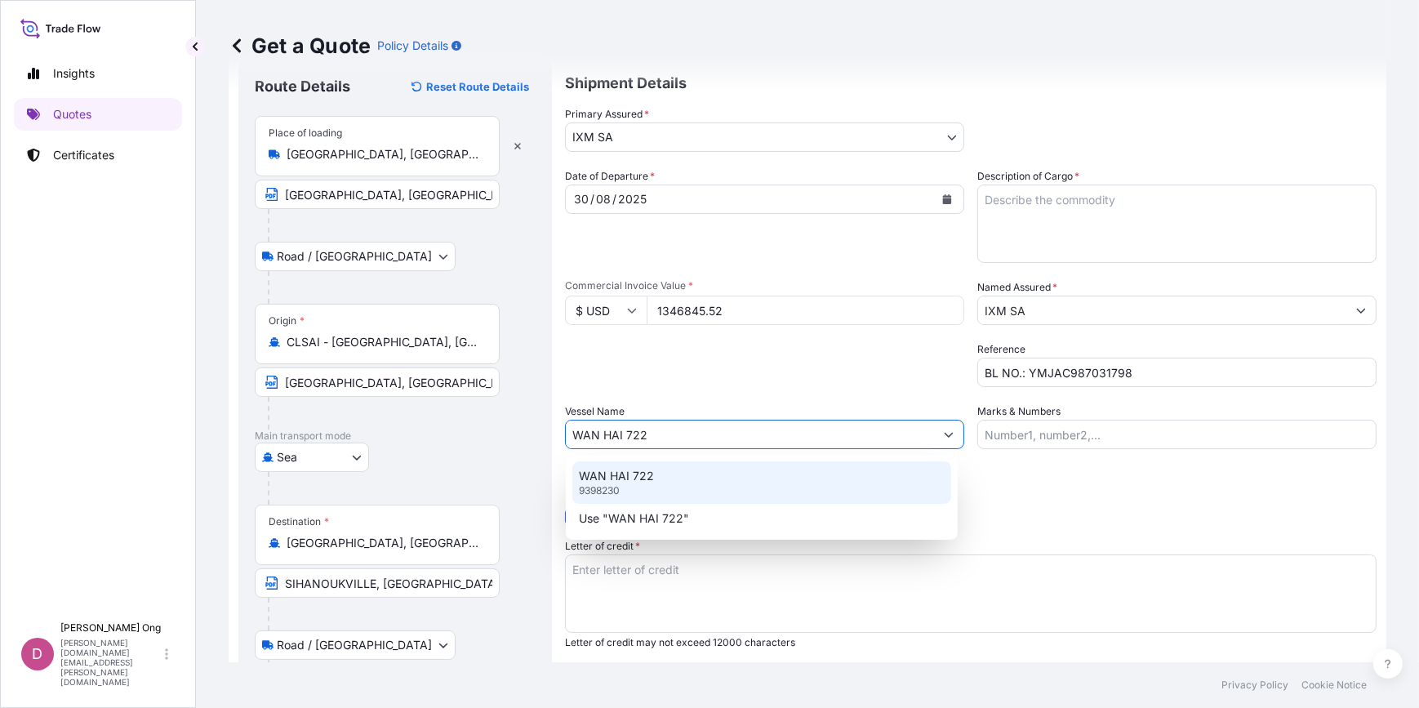
click at [676, 480] on div "WAN HAI [PHONE_NUMBER]" at bounding box center [761, 482] width 379 height 42
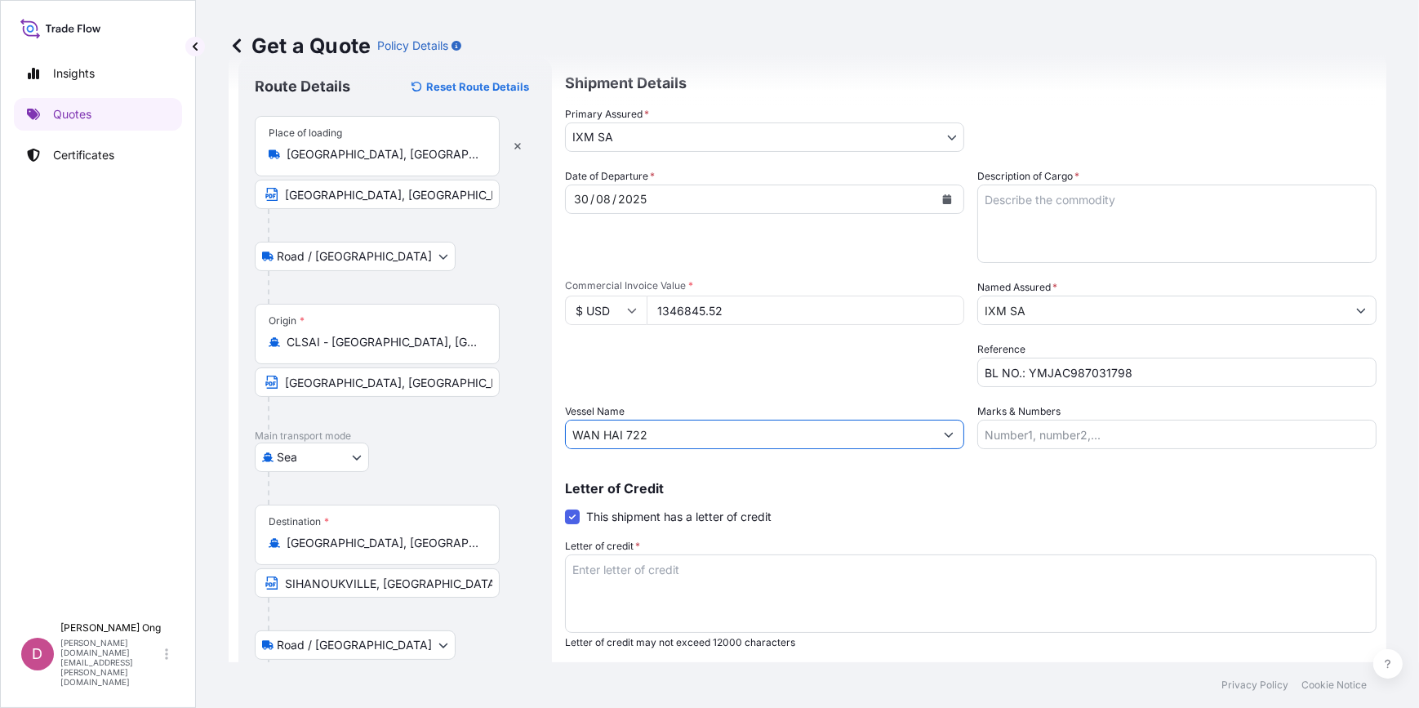
type input "WAN HAI 722"
click at [1144, 383] on input "BL NO.: YMJAC987031798" at bounding box center [1176, 372] width 399 height 29
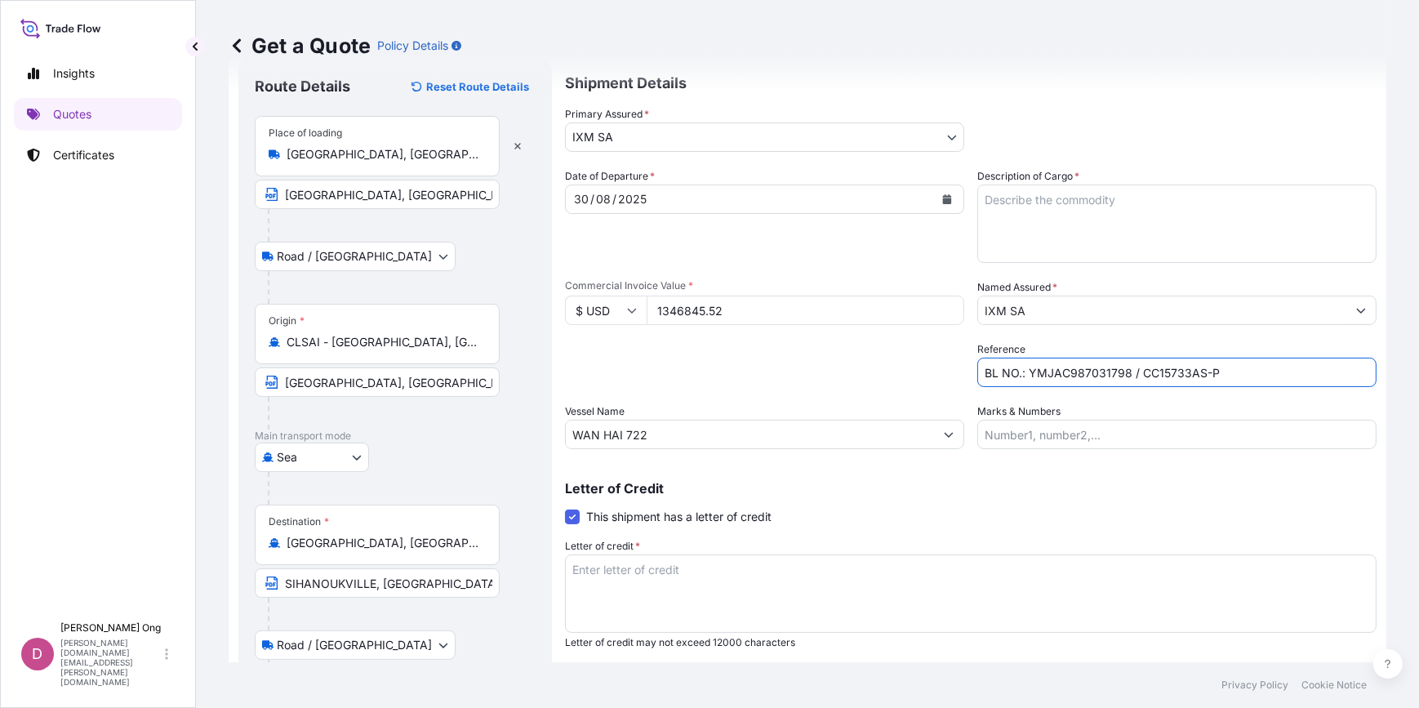
drag, startPoint x: 1252, startPoint y: 371, endPoint x: 1125, endPoint y: 382, distance: 127.8
click at [1125, 382] on input "BL NO.: YMJAC987031798 / CC15733AS-P" at bounding box center [1176, 372] width 399 height 29
click at [1238, 368] on input "BL NO.: YMJAC987031798 / CC15733AS-P" at bounding box center [1176, 372] width 399 height 29
type input "BL NO.: YMJAC987031798 / CC15733AS-P"
click at [1163, 211] on textarea "Description of Cargo *" at bounding box center [1176, 223] width 399 height 78
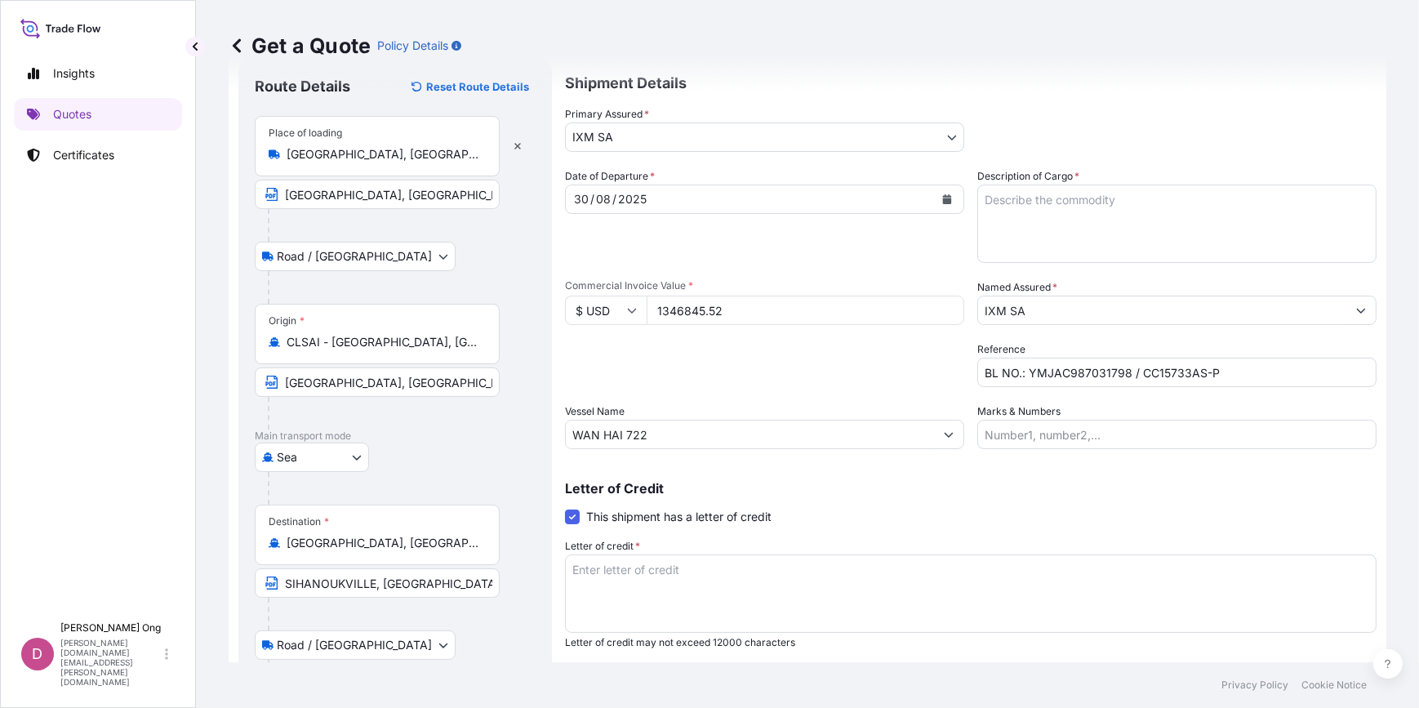
click at [1065, 217] on textarea "Description of Cargo *" at bounding box center [1176, 223] width 399 height 78
paste textarea "COPPER REVERTS QUANTITY: 471.99 DRY METRIC TONS ASSURED BY IXM S.A."
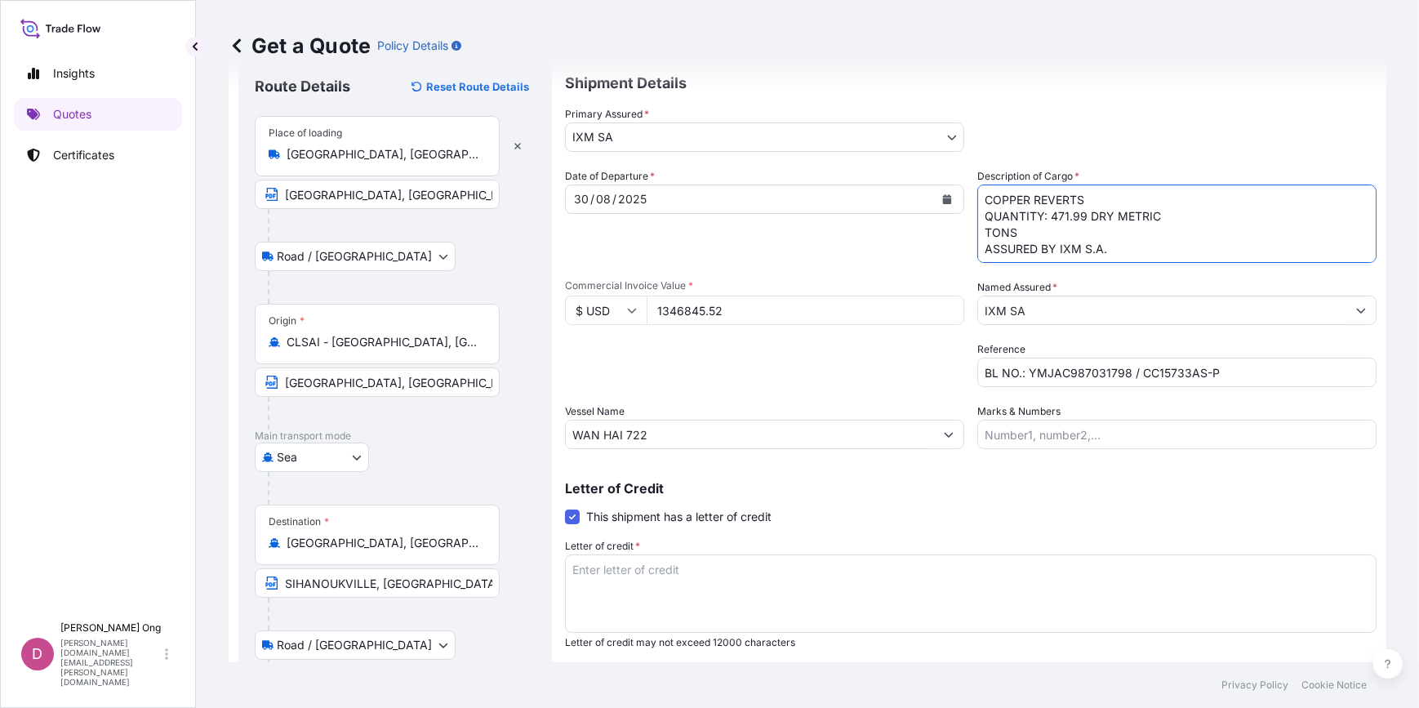
click at [1169, 216] on textarea "COPPER REVERTS QUANTITY: 471.99 DRY METRIC TONS ASSURED BY IXM S.A." at bounding box center [1176, 223] width 399 height 78
type textarea "COPPER REVERTS QUANTITY: 471.99 DRY METRIC TONS ASSURED BY IXM S.A."
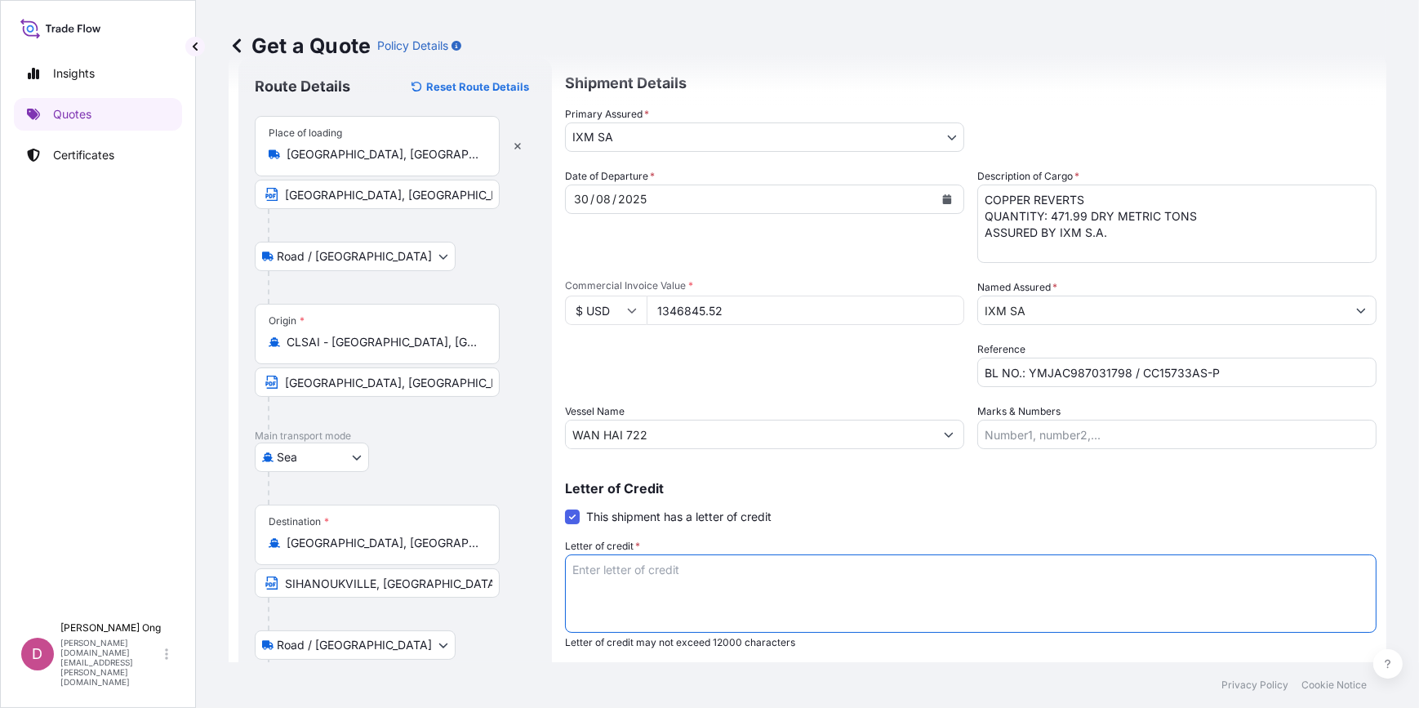
click at [888, 585] on textarea "Letter of credit *" at bounding box center [970, 593] width 811 height 78
paste textarea "FOR AT LEAST 110% OF THE CIF VALUE WITH CLAIMS PAYABLE IN [GEOGRAPHIC_DATA], IN…"
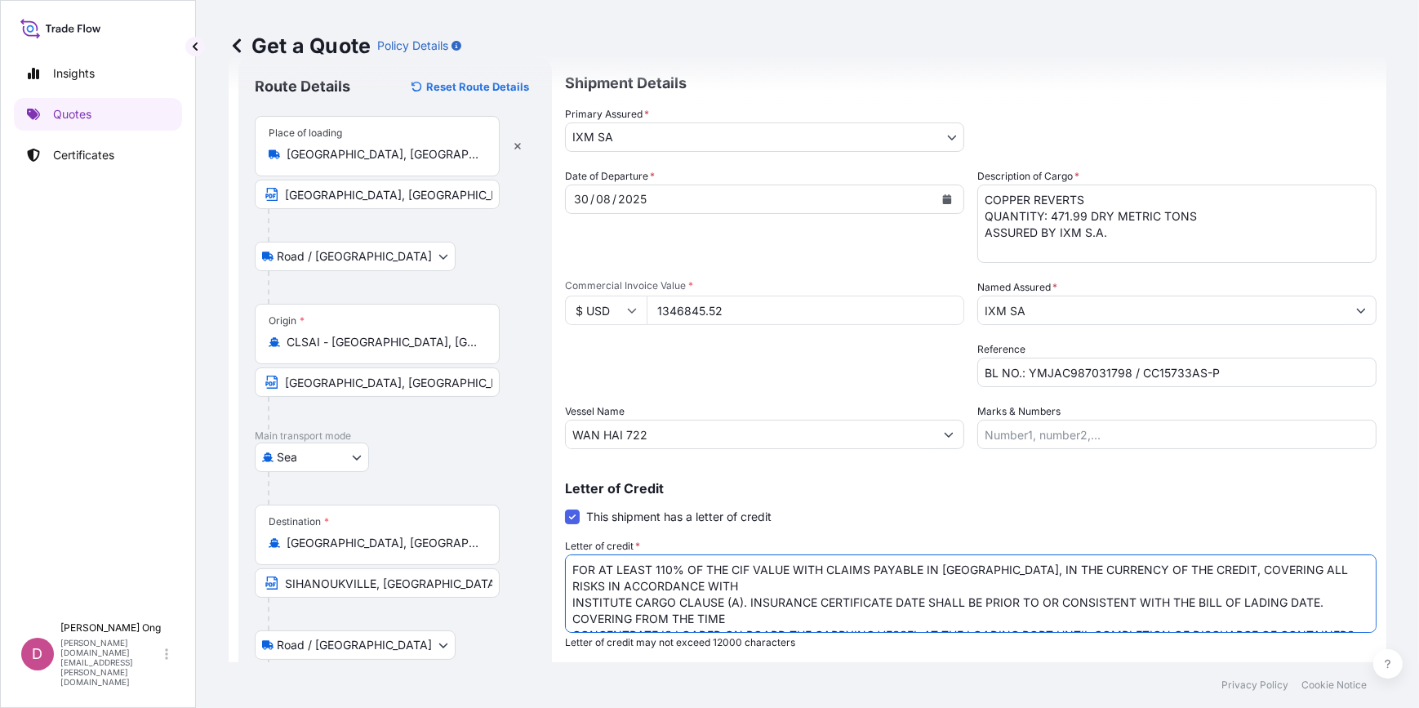
scroll to position [58, 0]
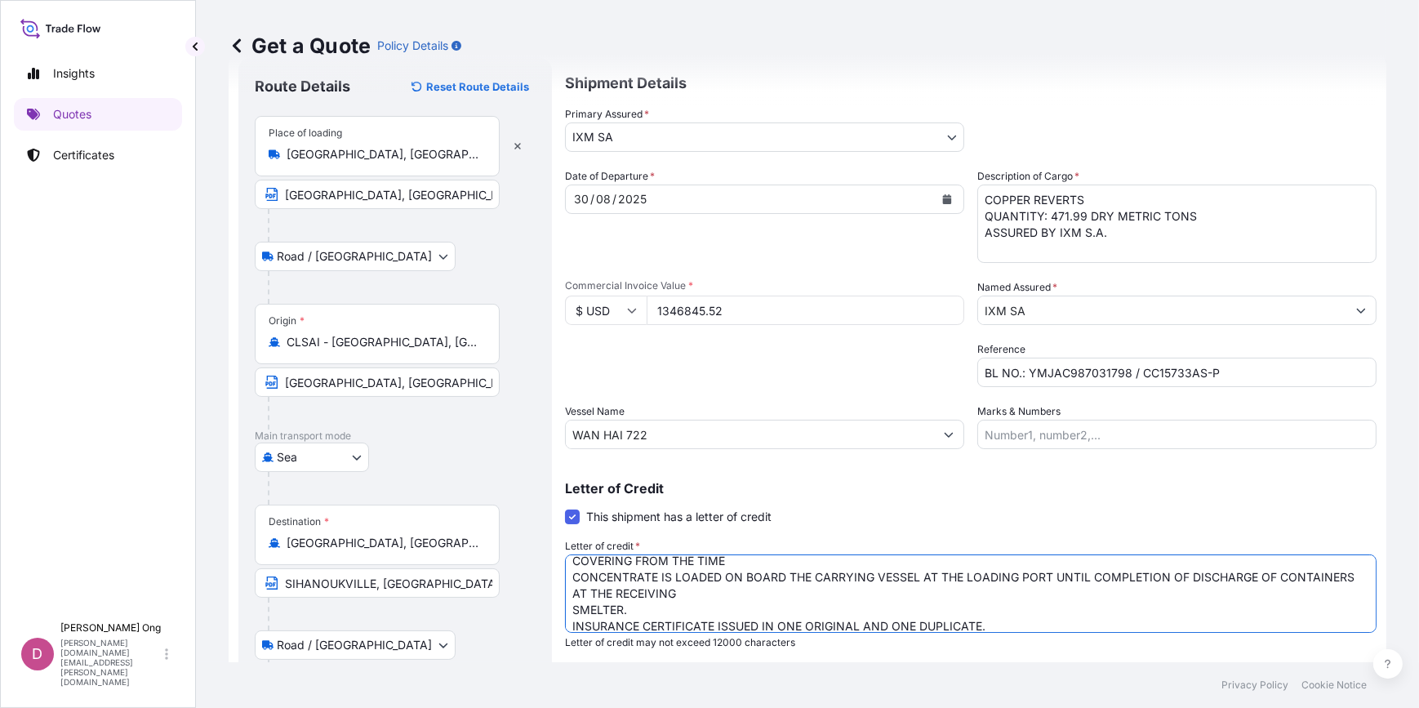
click at [928, 605] on textarea "FOR AT LEAST 110% OF THE CIF VALUE WITH CLAIMS PAYABLE IN [GEOGRAPHIC_DATA], IN…" at bounding box center [970, 593] width 811 height 78
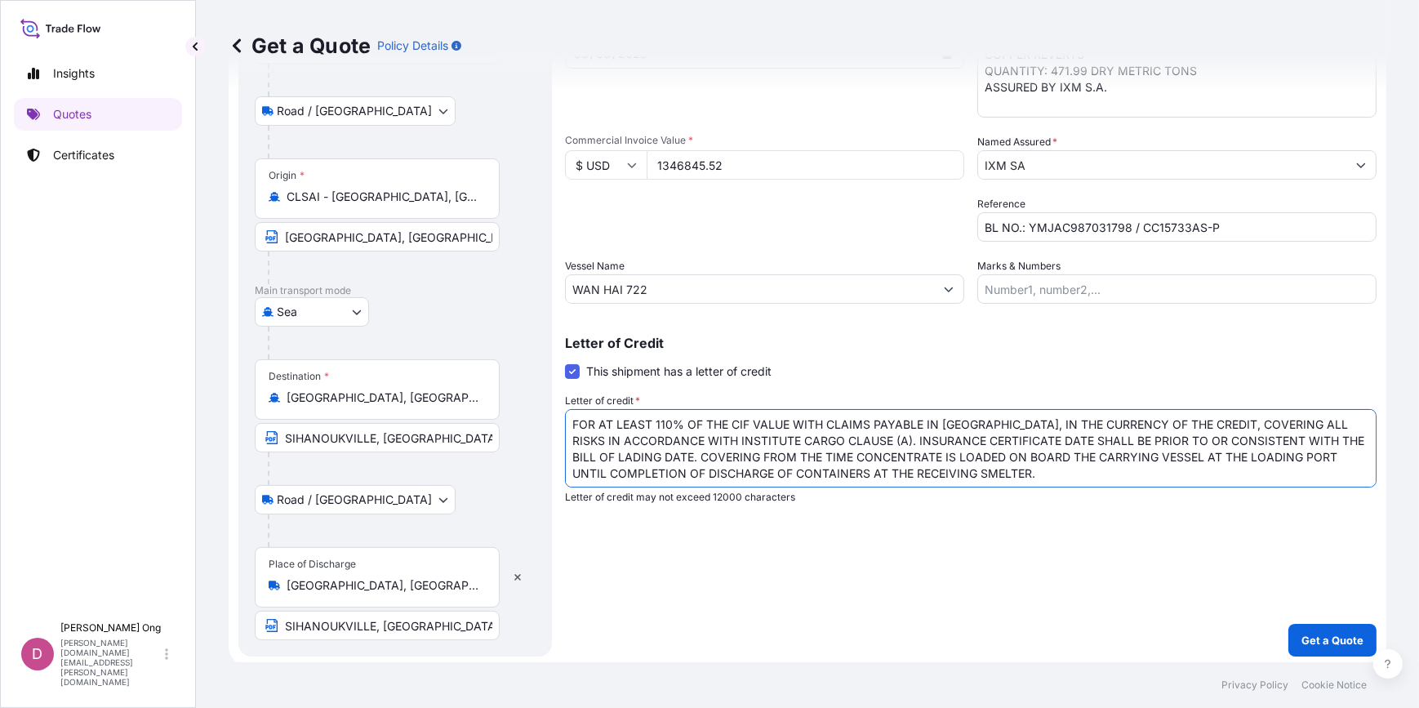
scroll to position [193, 0]
click at [1187, 465] on textarea "FOR AT LEAST 110% OF THE CIF VALUE WITH CLAIMS PAYABLE IN [GEOGRAPHIC_DATA], IN…" at bounding box center [970, 445] width 811 height 78
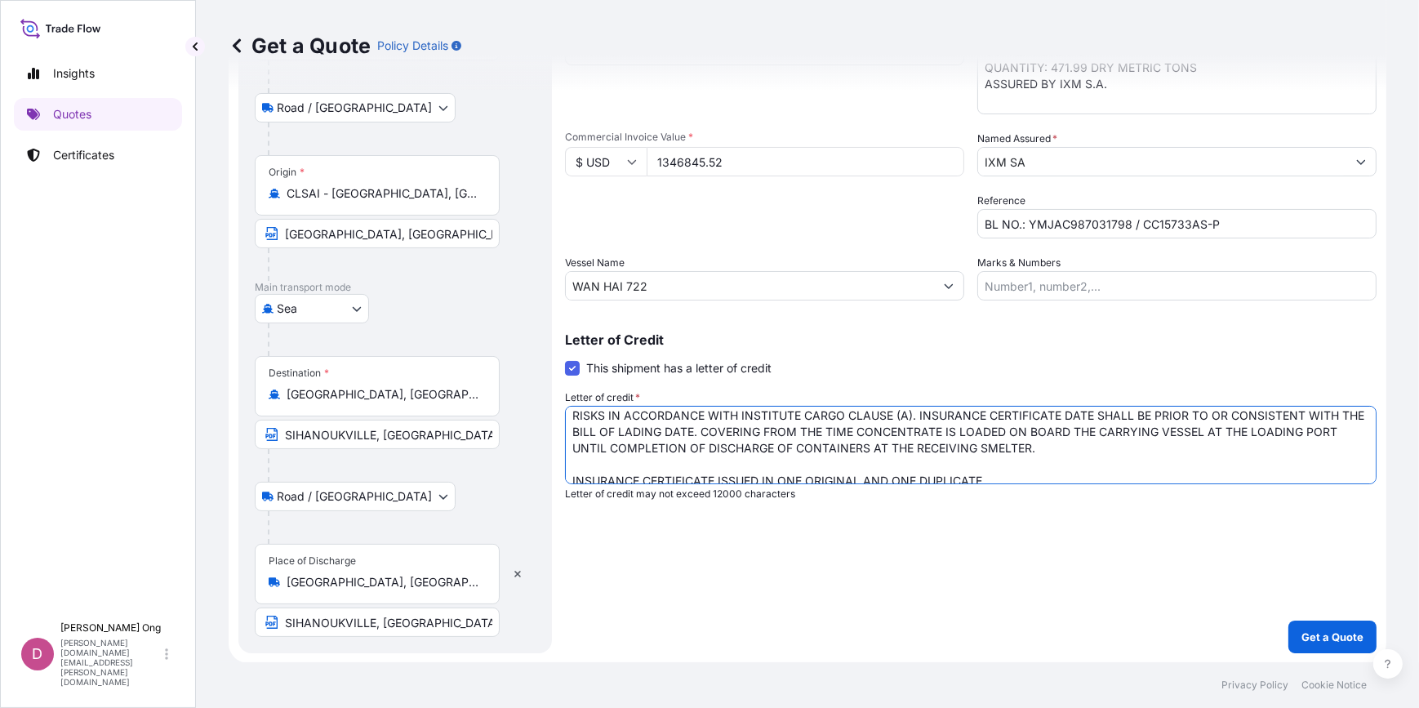
scroll to position [33, 0]
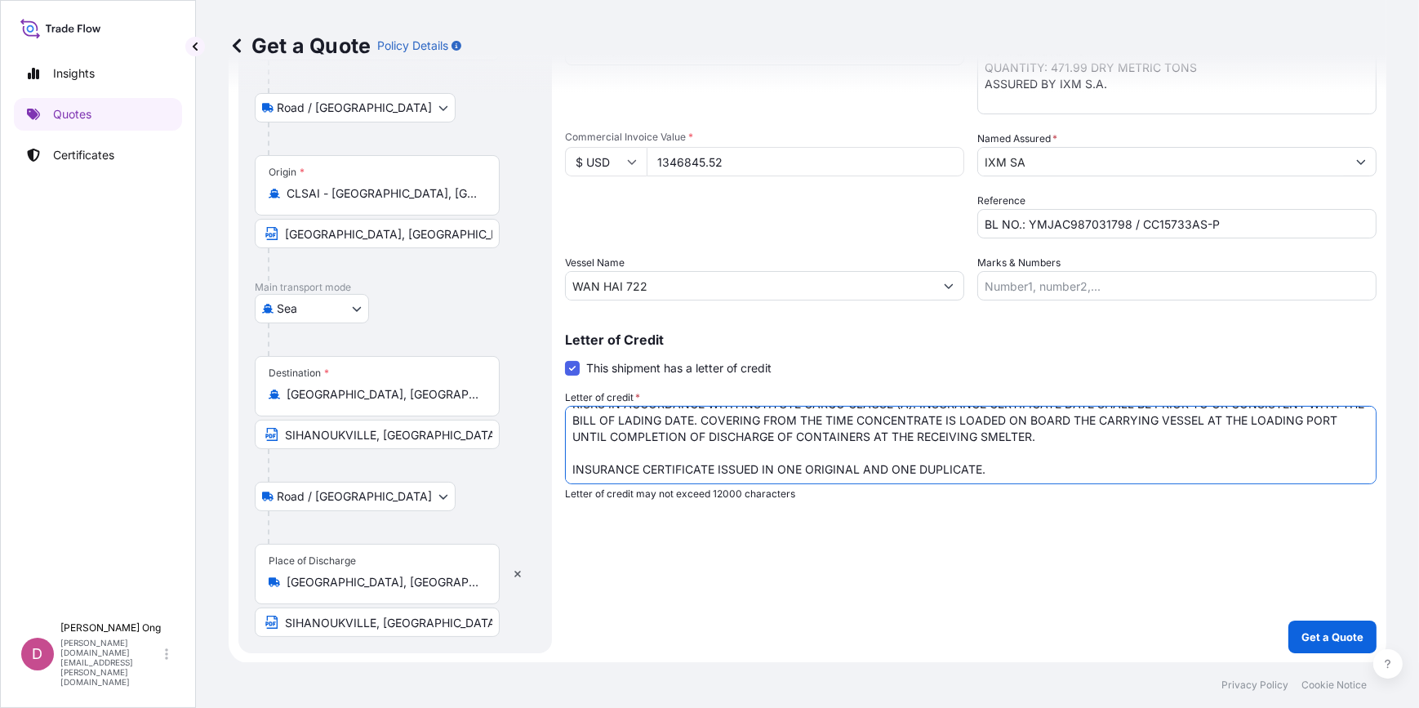
click at [1143, 475] on textarea "FOR AT LEAST 110% OF THE CIF VALUE WITH CLAIMS PAYABLE IN [GEOGRAPHIC_DATA], IN…" at bounding box center [970, 445] width 811 height 78
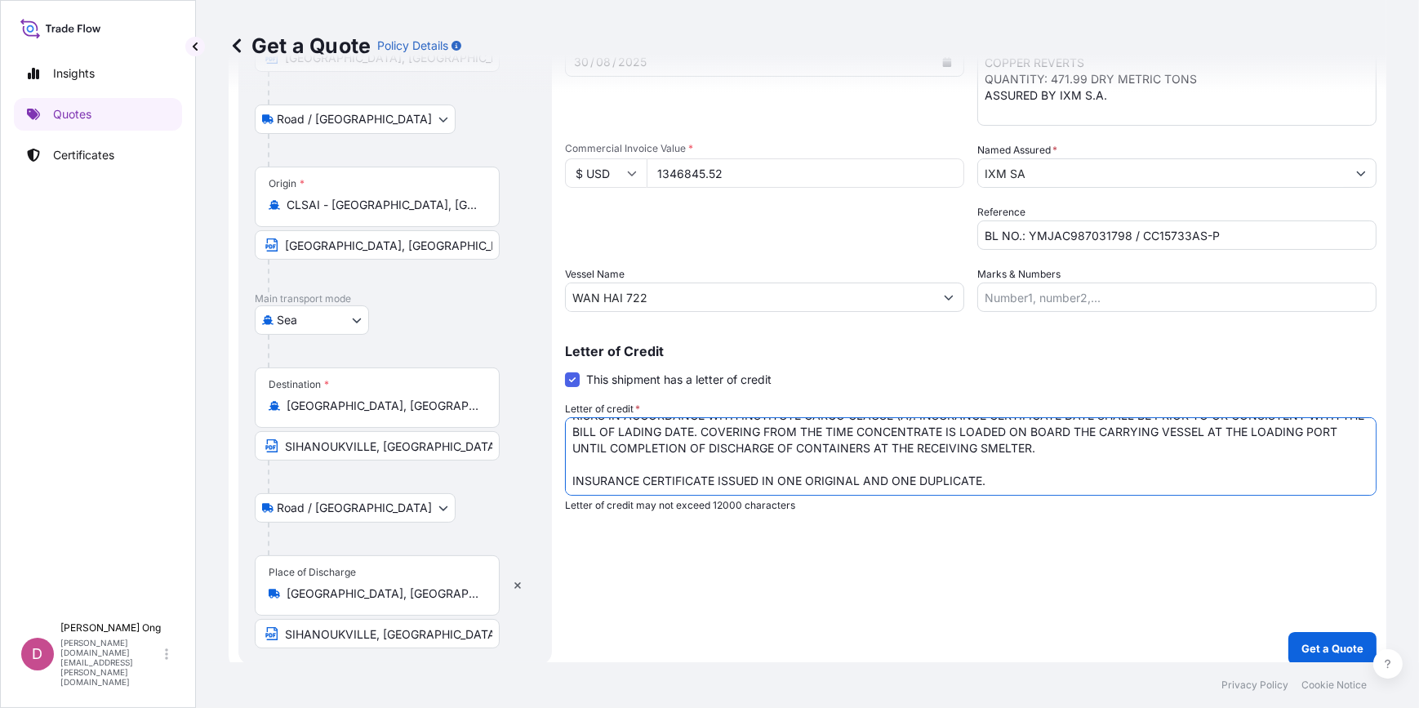
scroll to position [193, 0]
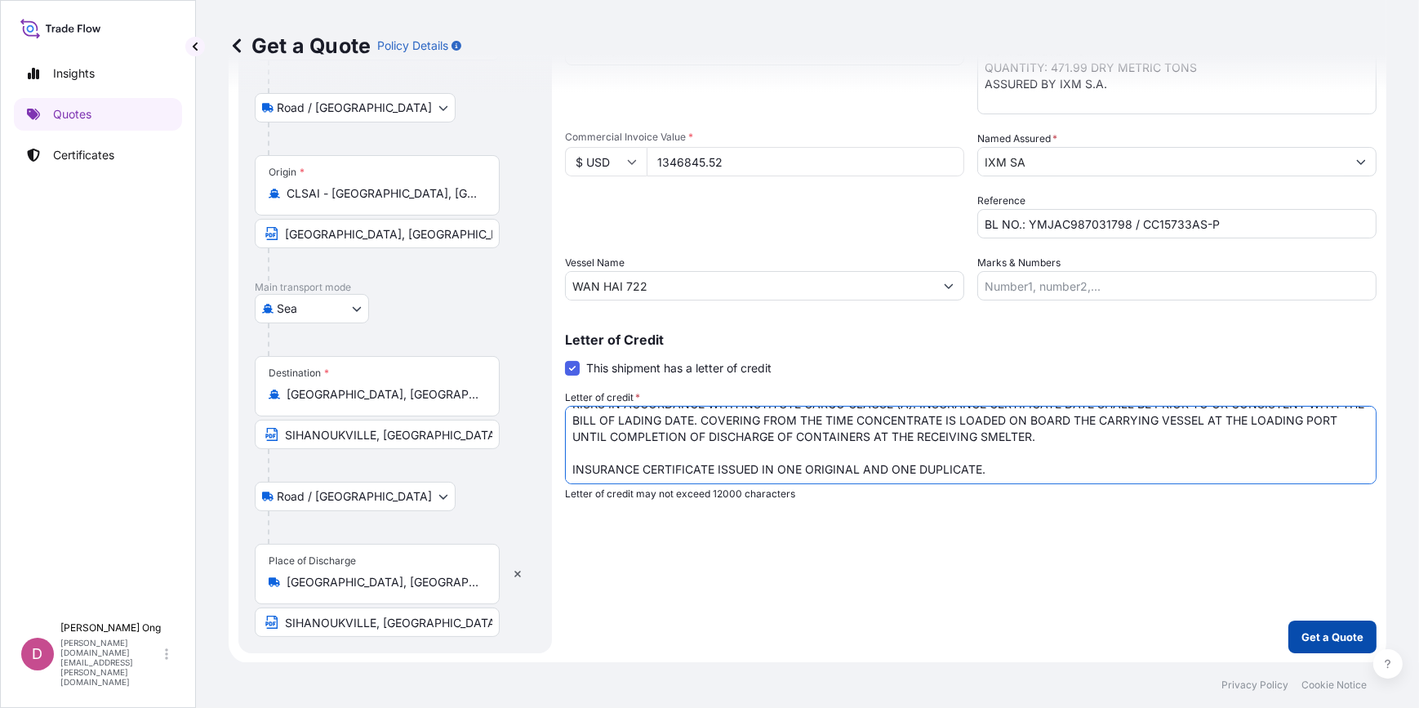
type textarea "FOR AT LEAST 110% OF THE CIF VALUE WITH CLAIMS PAYABLE IN [GEOGRAPHIC_DATA], IN…"
click at [1308, 629] on p "Get a Quote" at bounding box center [1332, 637] width 62 height 16
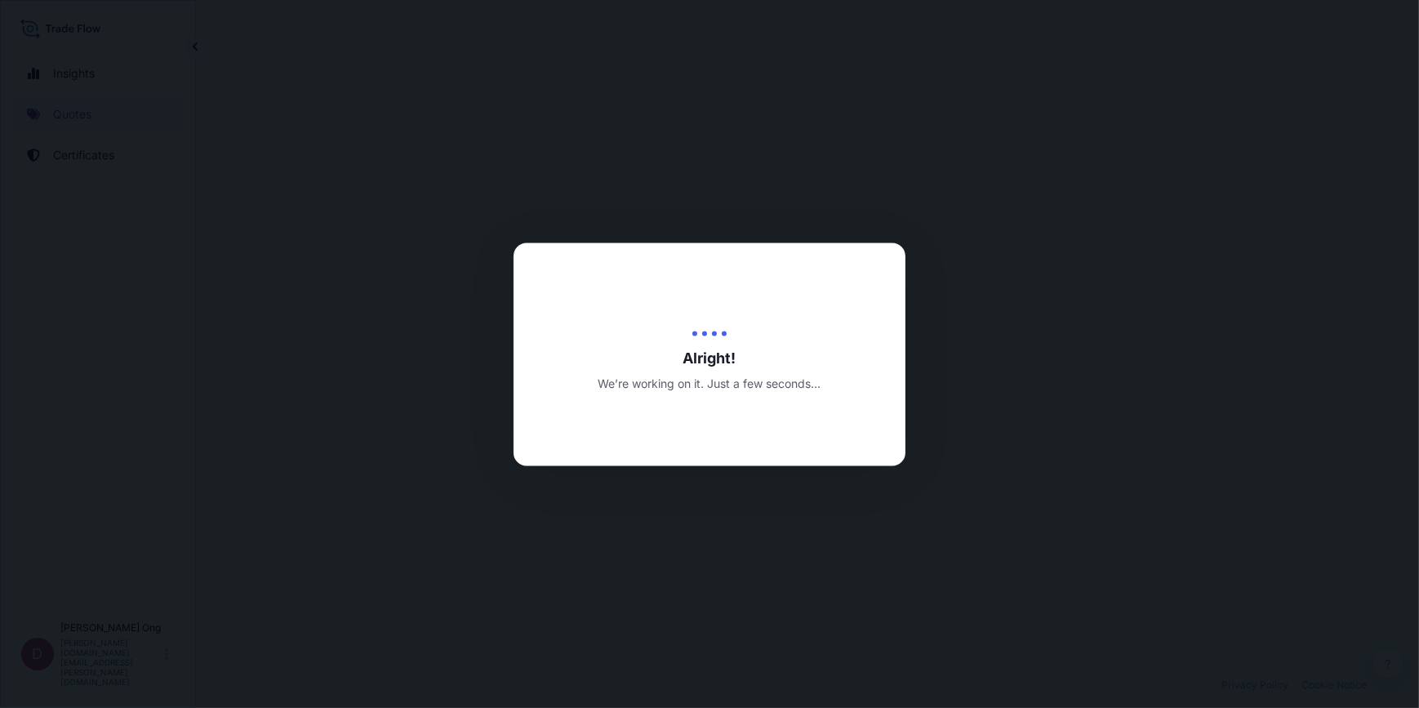
select select "Road / [GEOGRAPHIC_DATA]"
select select "Sea"
select select "Road / [GEOGRAPHIC_DATA]"
select select "31846"
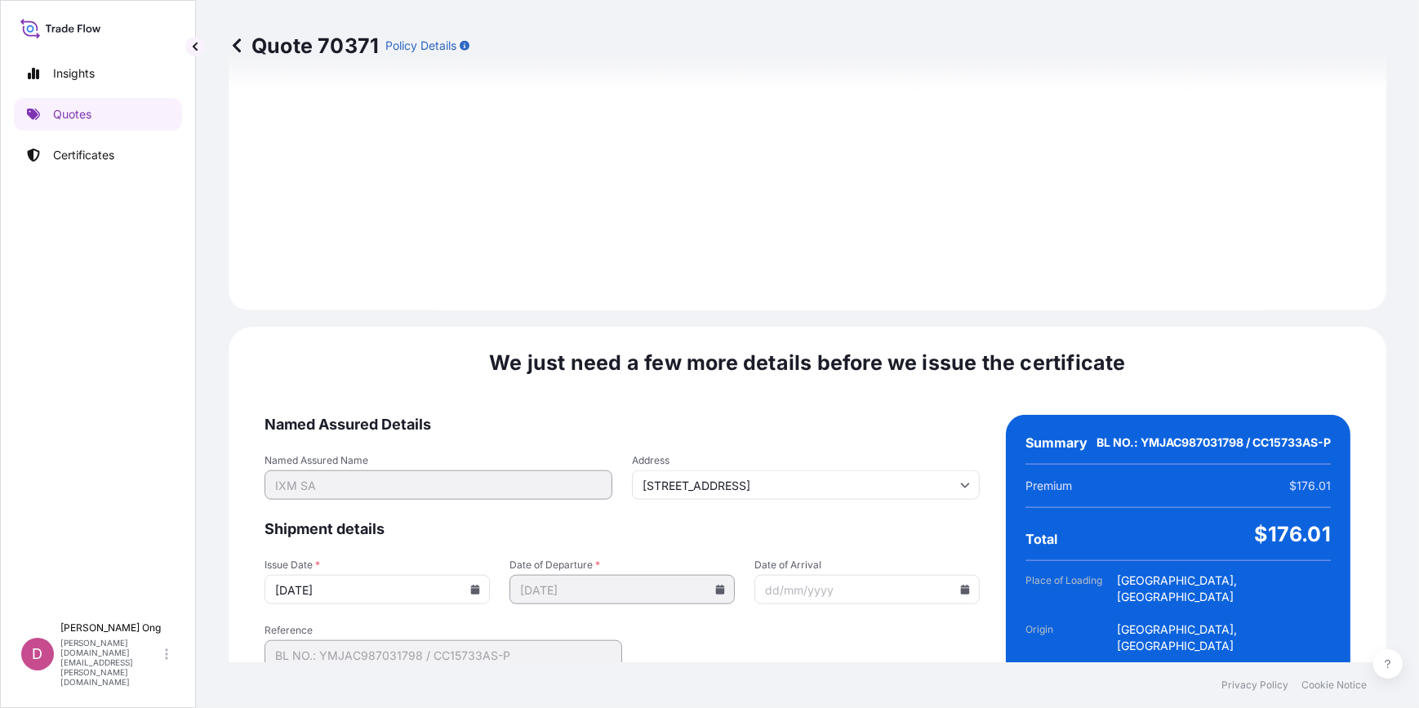
scroll to position [2276, 0]
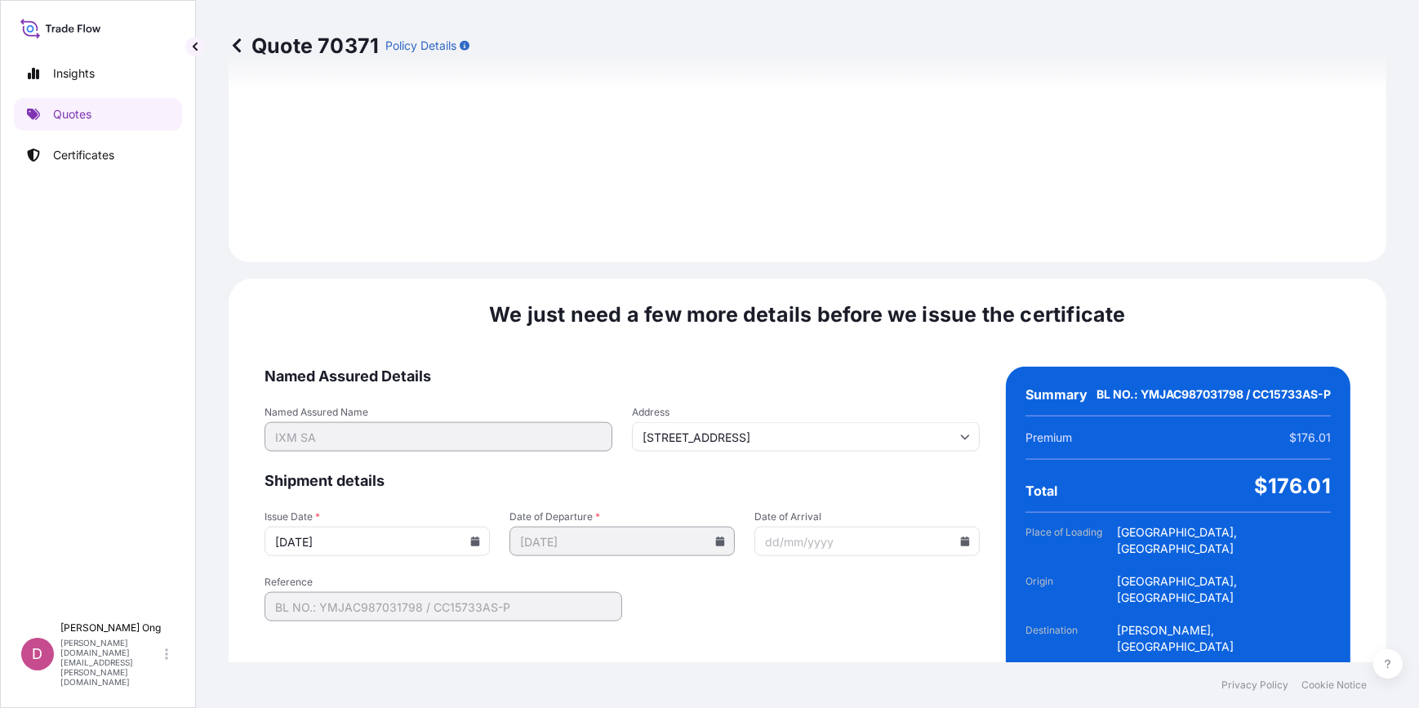
click at [483, 526] on input "[DATE]" at bounding box center [376, 540] width 225 height 29
click at [473, 536] on icon at bounding box center [475, 541] width 9 height 10
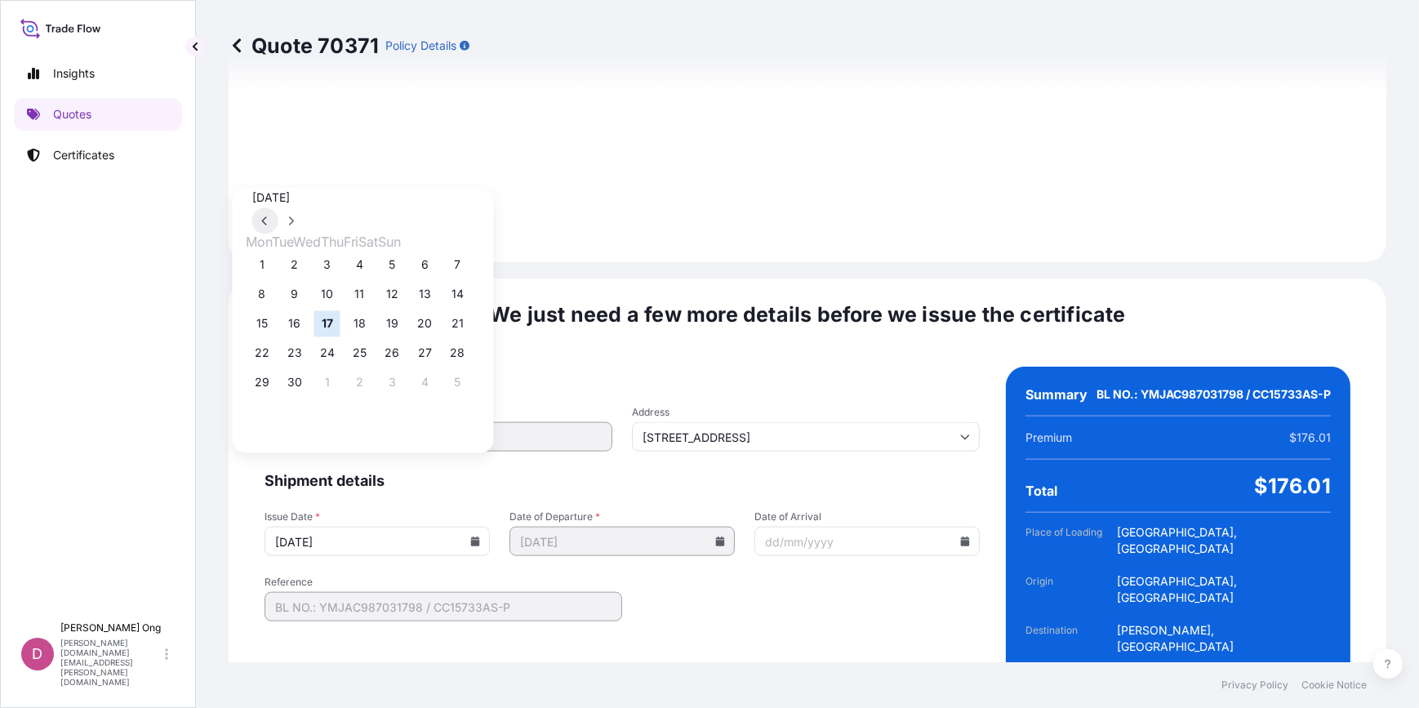
click at [269, 215] on icon at bounding box center [265, 220] width 7 height 10
click at [438, 393] on button "30" at bounding box center [425, 382] width 26 height 26
type input "[DATE]"
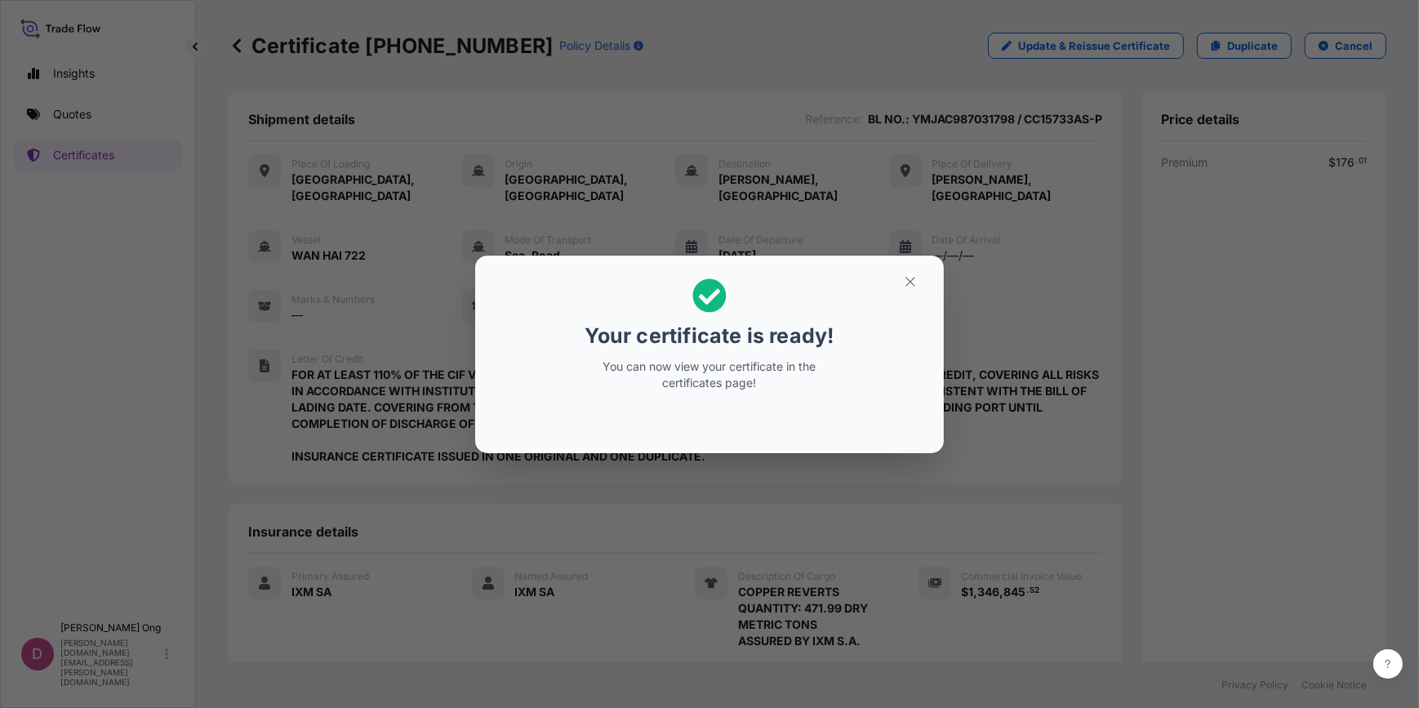
click at [899, 273] on button "button" at bounding box center [910, 282] width 41 height 26
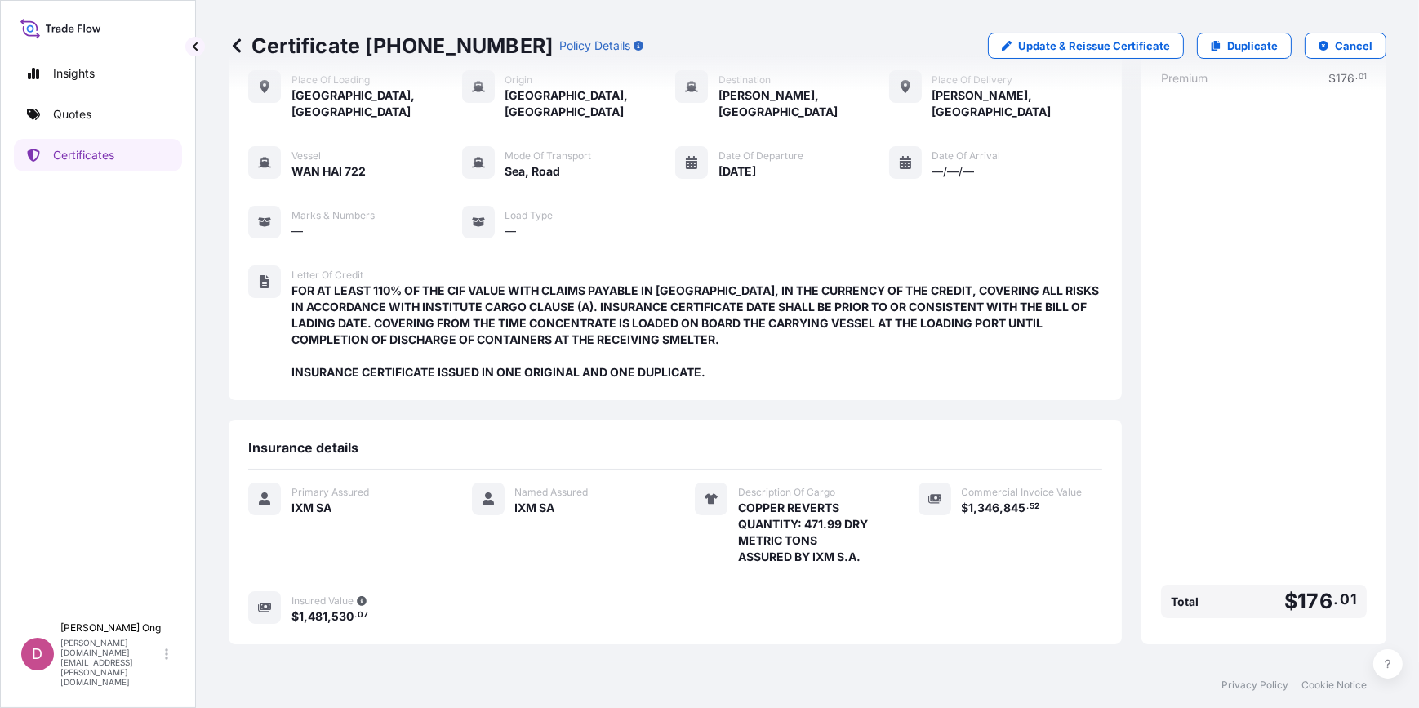
scroll to position [220, 0]
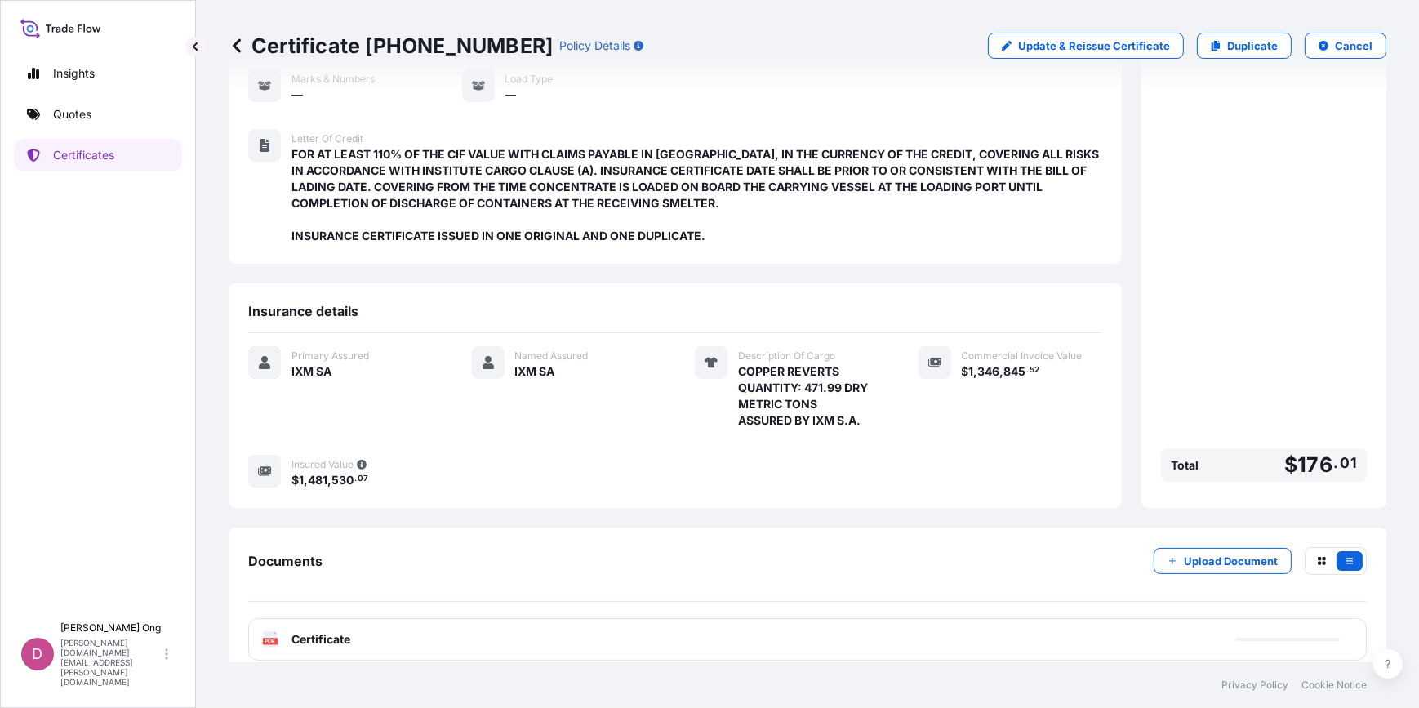
click at [503, 618] on div "PDF Certificate" at bounding box center [807, 639] width 1118 height 42
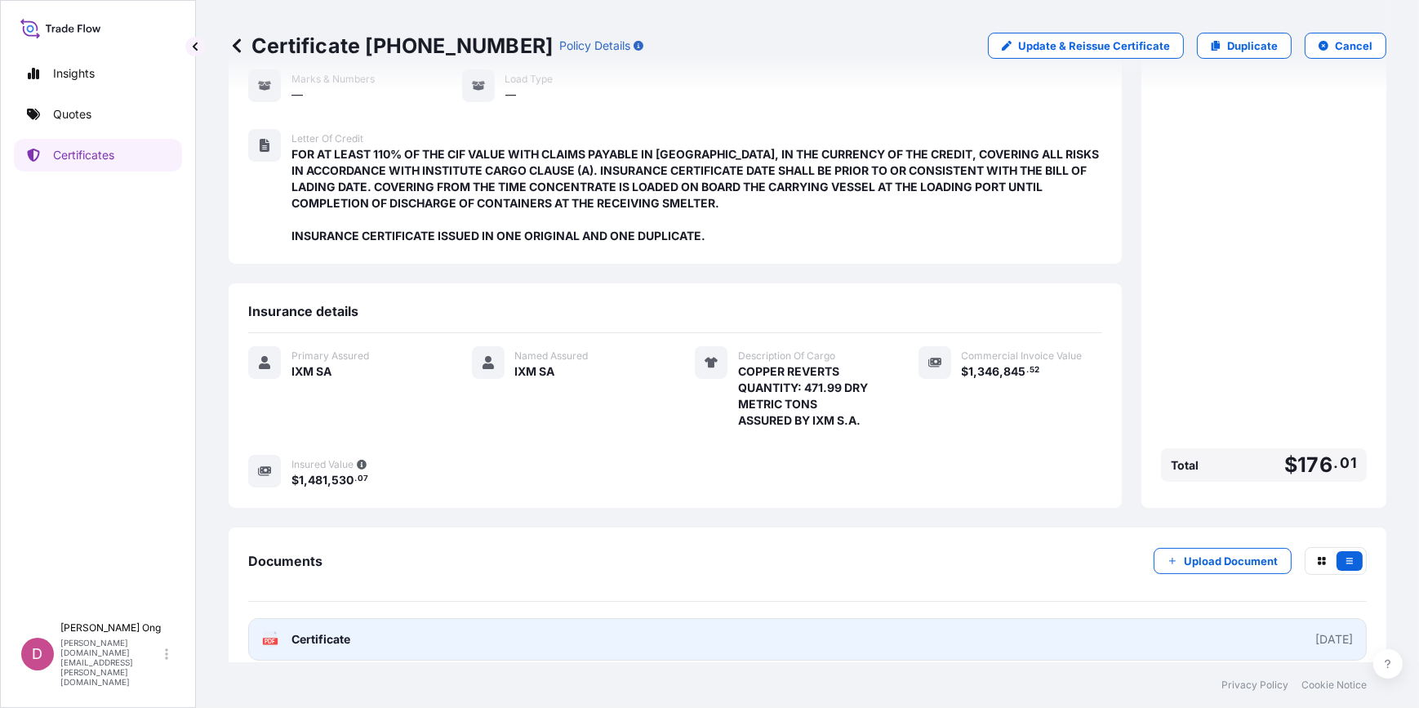
click at [491, 620] on link "PDF Certificate [DATE]" at bounding box center [807, 639] width 1118 height 42
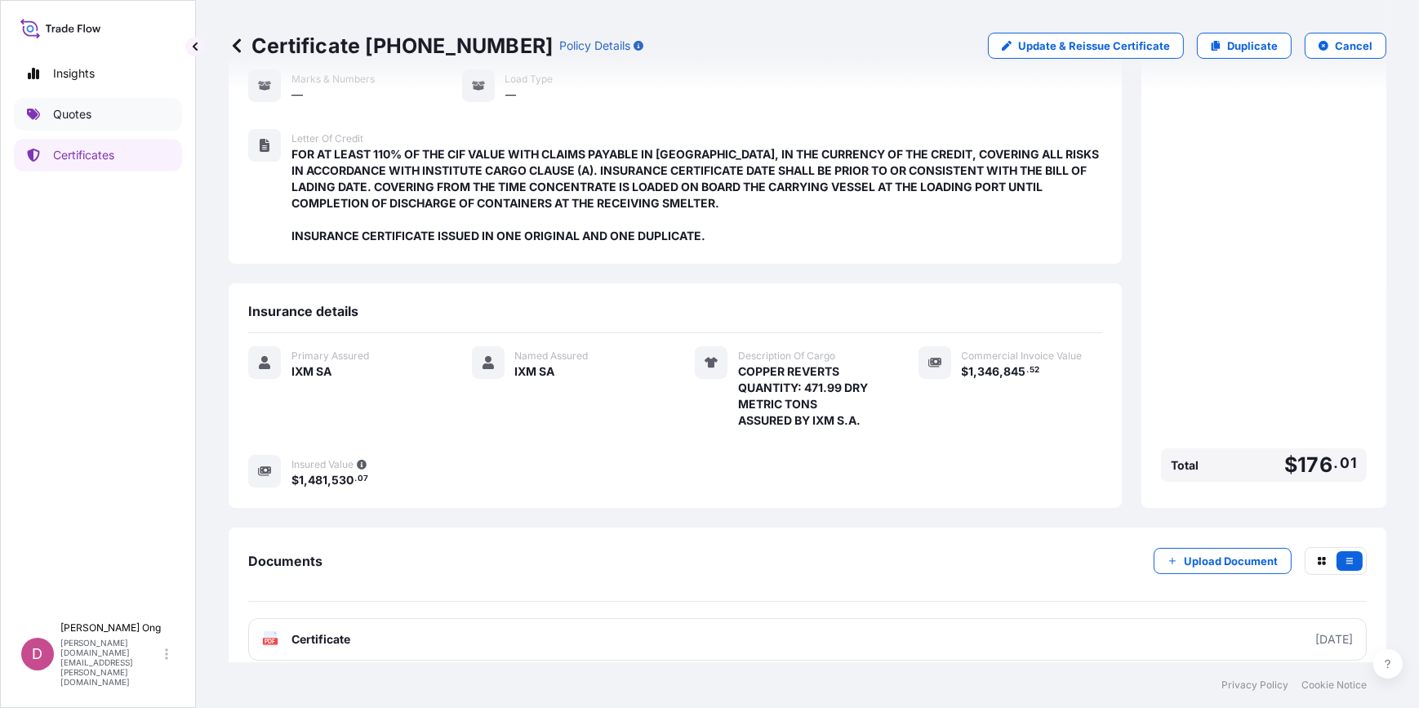
click at [99, 120] on link "Quotes" at bounding box center [98, 114] width 168 height 33
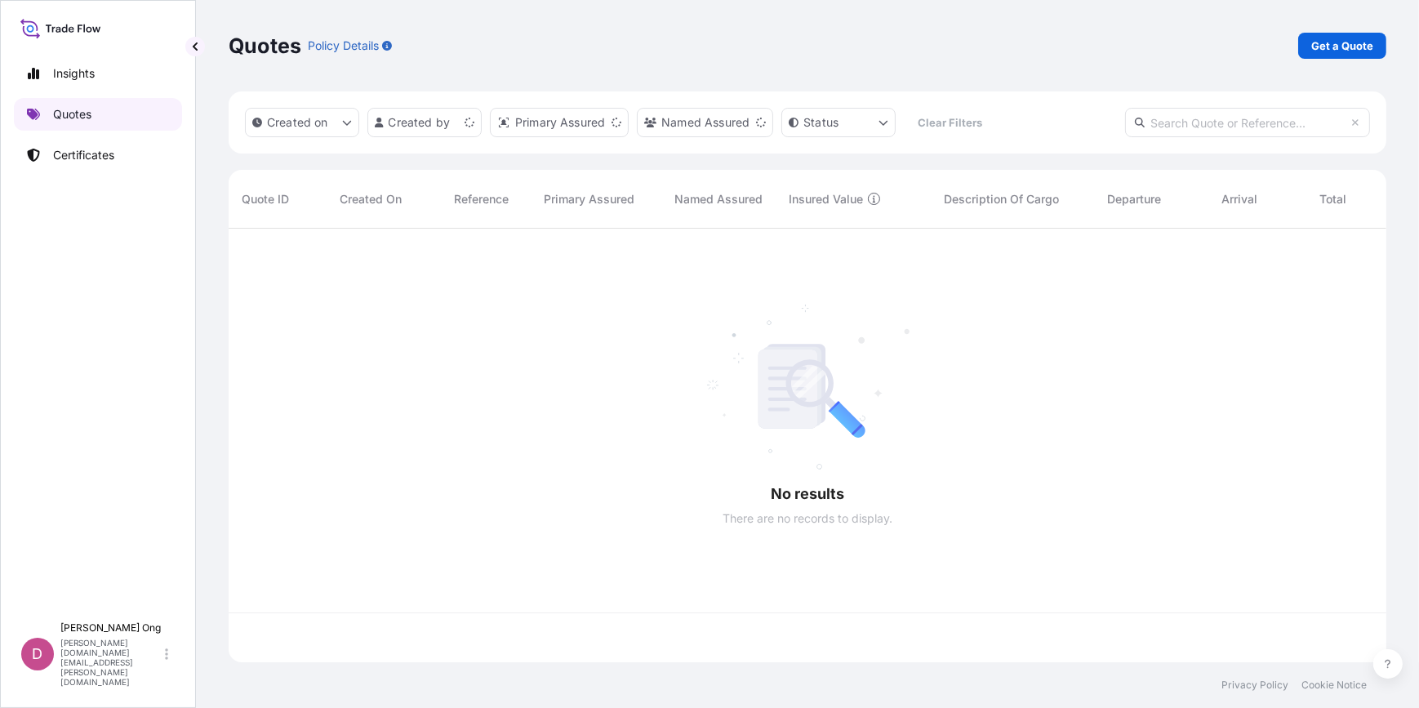
scroll to position [431, 1146]
click at [1352, 47] on p "Get a Quote" at bounding box center [1342, 46] width 62 height 16
select select "Sea"
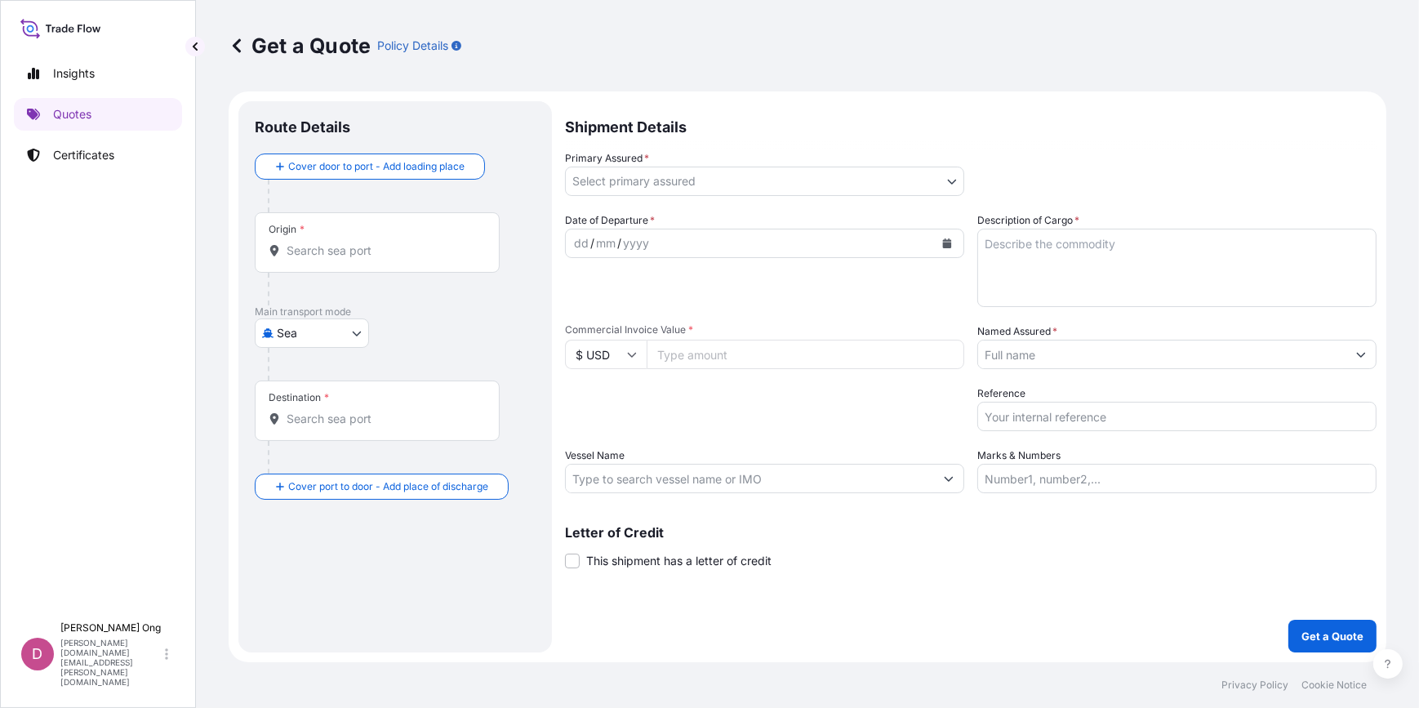
click at [701, 186] on body "Insights Quotes Certificates D [PERSON_NAME] [PERSON_NAME][DOMAIN_NAME][EMAIL_A…" at bounding box center [709, 354] width 1419 height 708
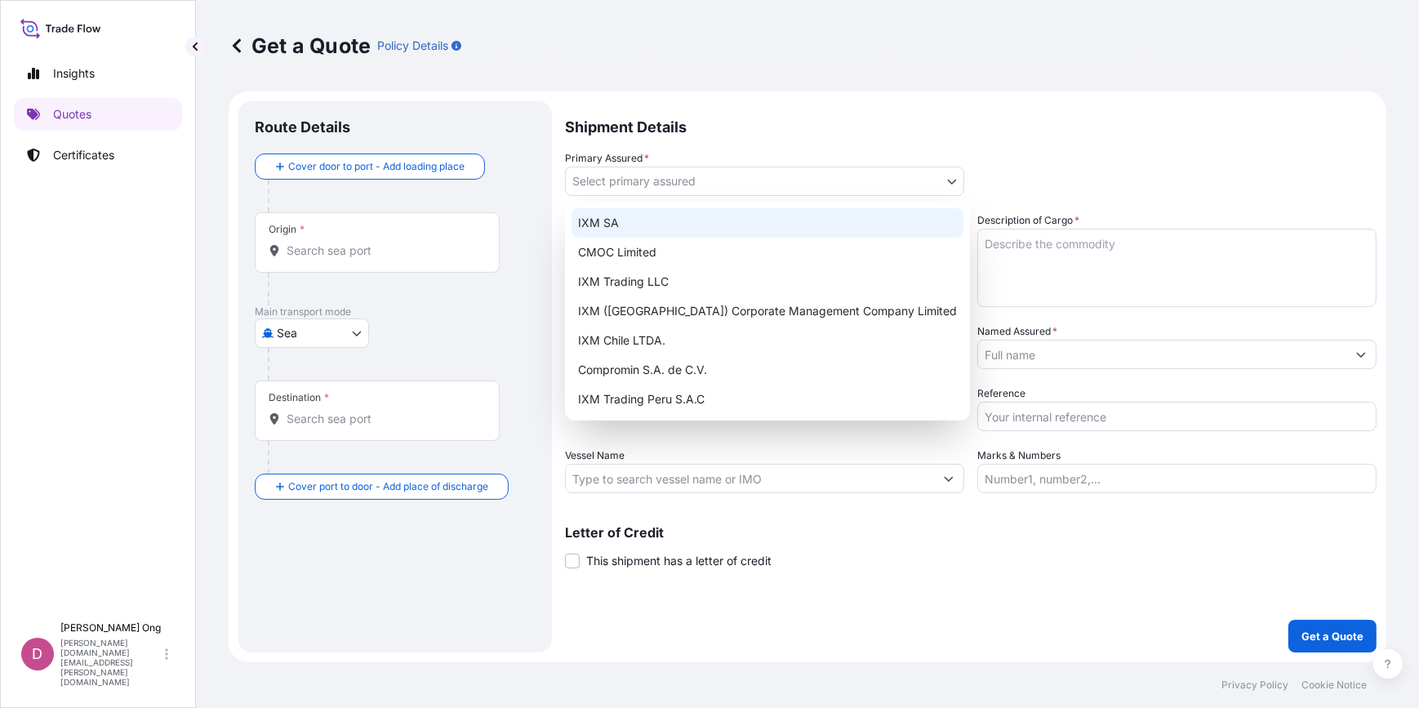
click at [653, 229] on div "IXM SA" at bounding box center [767, 222] width 392 height 29
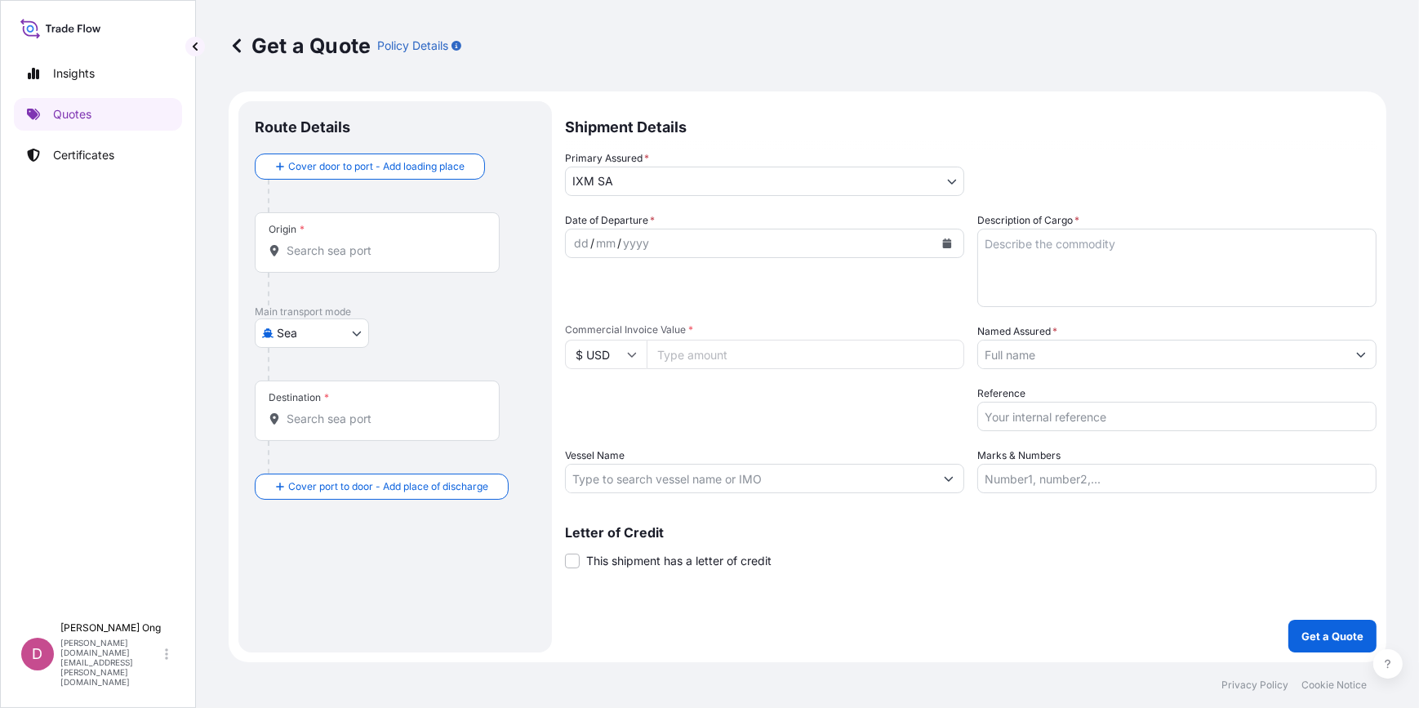
click at [451, 264] on div "Origin *" at bounding box center [377, 242] width 245 height 60
click at [451, 259] on input "Origin *" at bounding box center [382, 250] width 193 height 16
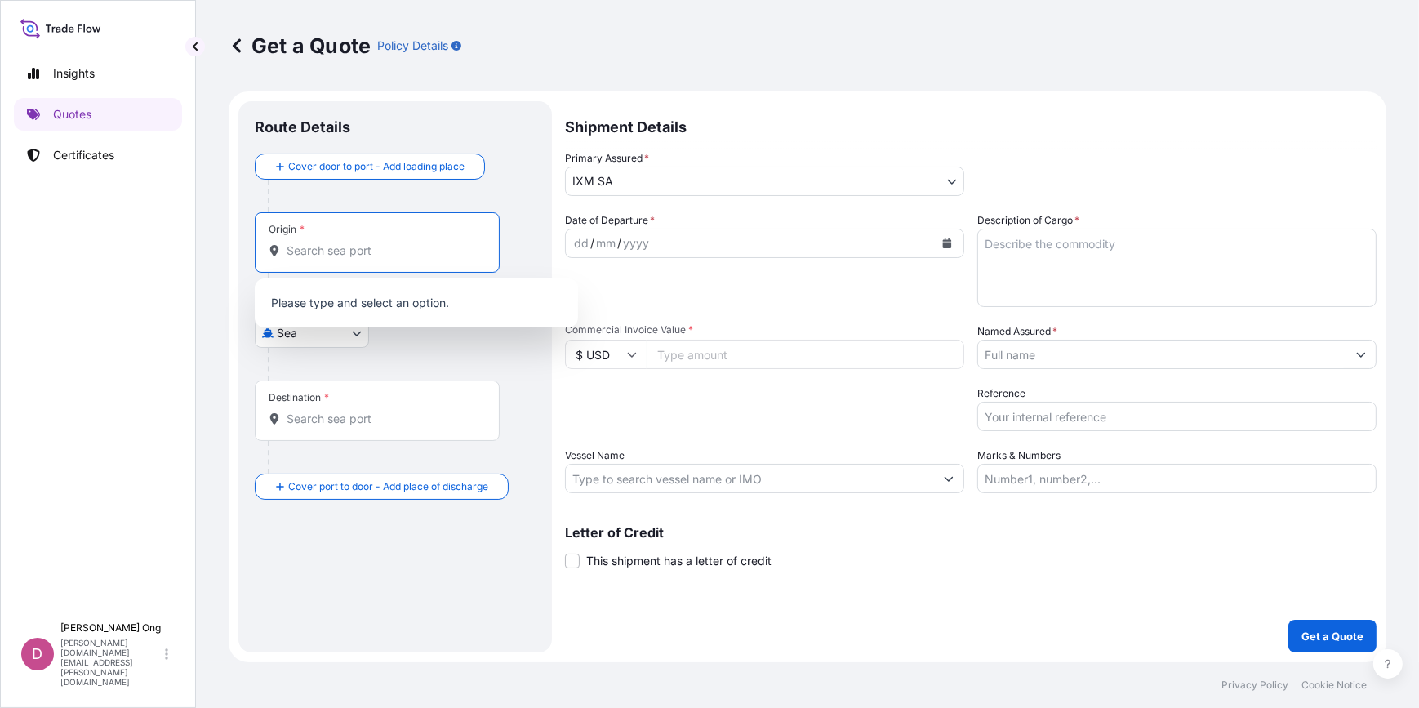
click at [476, 252] on input "Origin * Please select an origin" at bounding box center [382, 250] width 193 height 16
paste input "SAN ANTONIO"
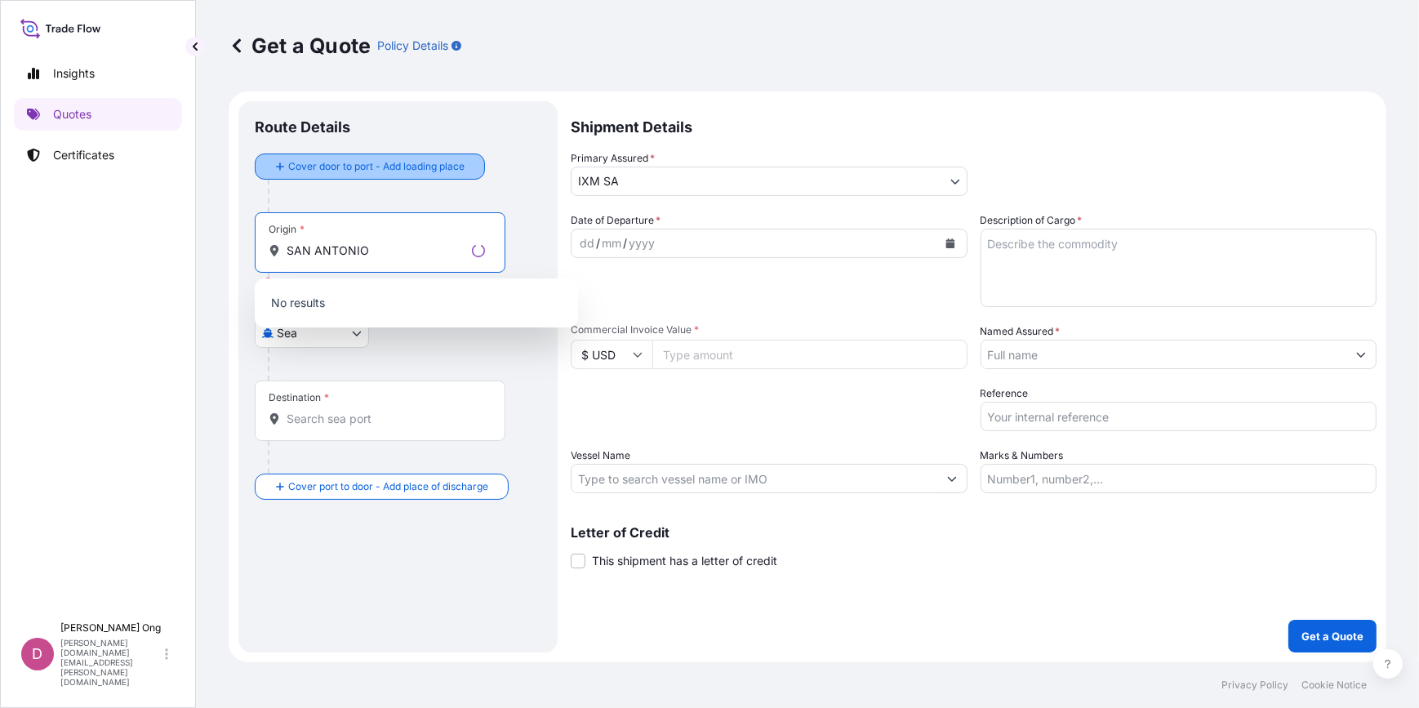
type input "SAN ANTONIO"
click at [335, 150] on div "Route Details" at bounding box center [398, 136] width 286 height 36
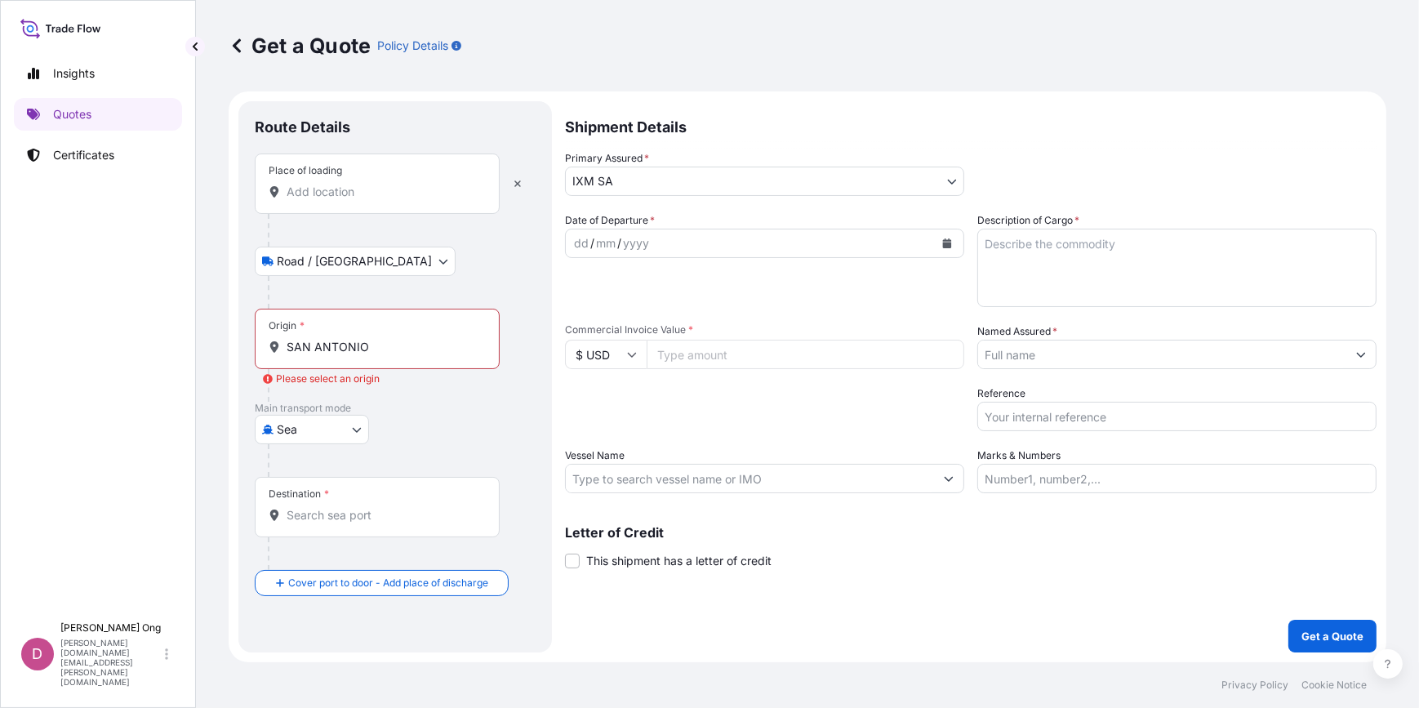
click at [375, 202] on div "Place of loading" at bounding box center [377, 183] width 245 height 60
click at [375, 200] on input "Place of loading" at bounding box center [382, 192] width 193 height 16
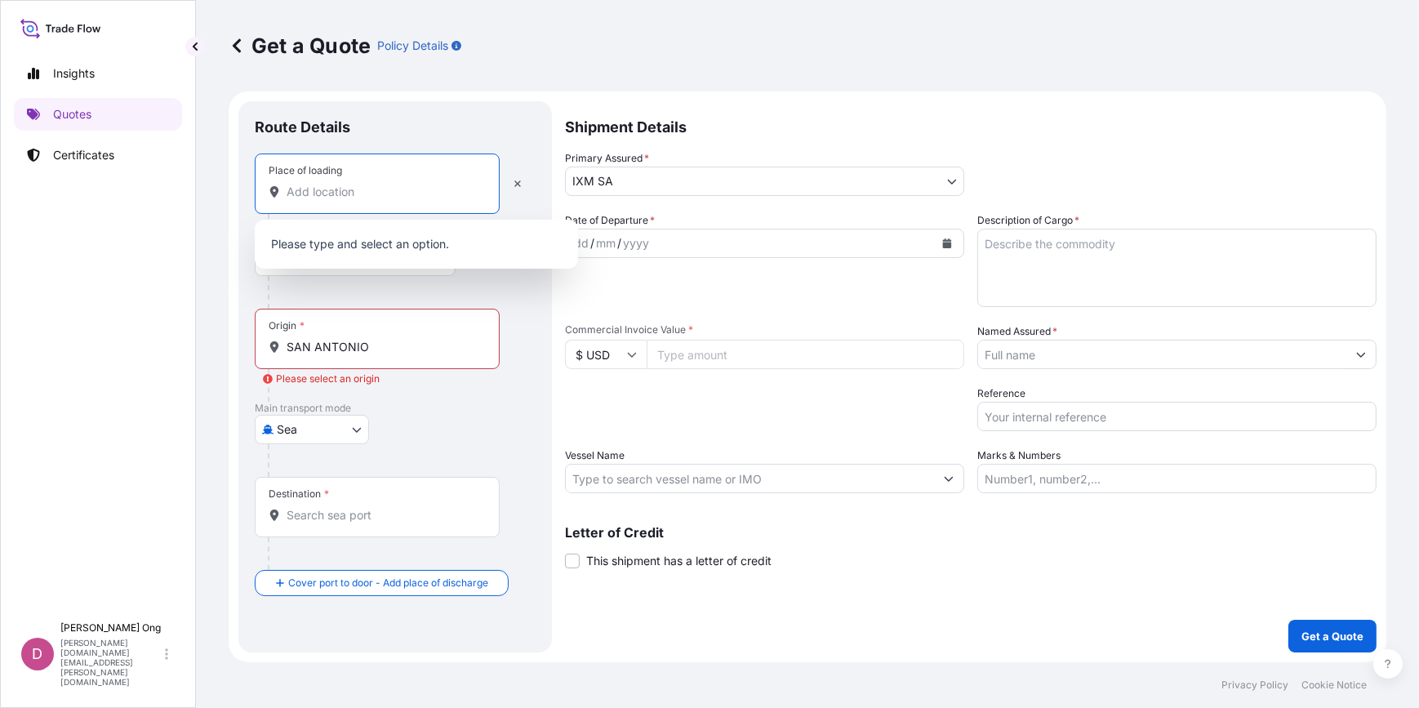
paste input "SAN ANTONIO"
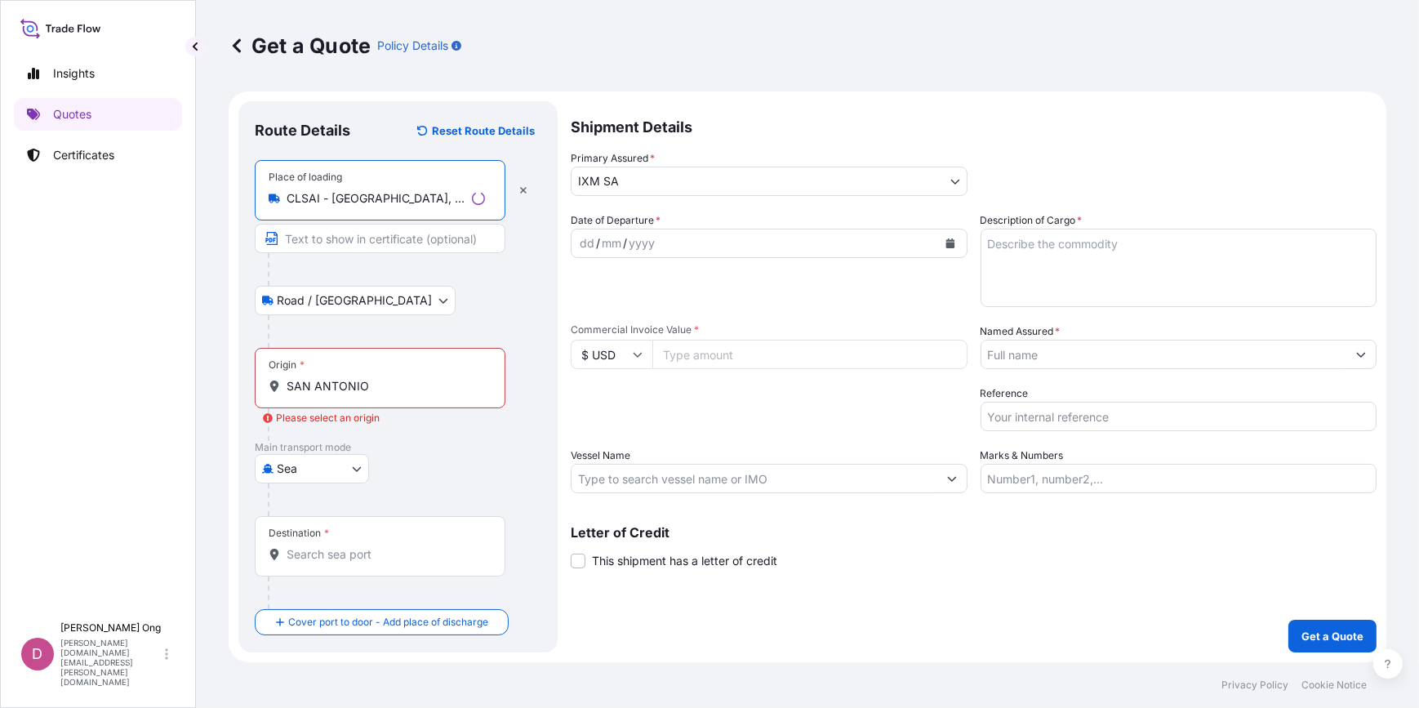
type input "CLSAI - [GEOGRAPHIC_DATA], [GEOGRAPHIC_DATA]"
click at [400, 388] on input "SAN ANTONIO" at bounding box center [385, 386] width 198 height 16
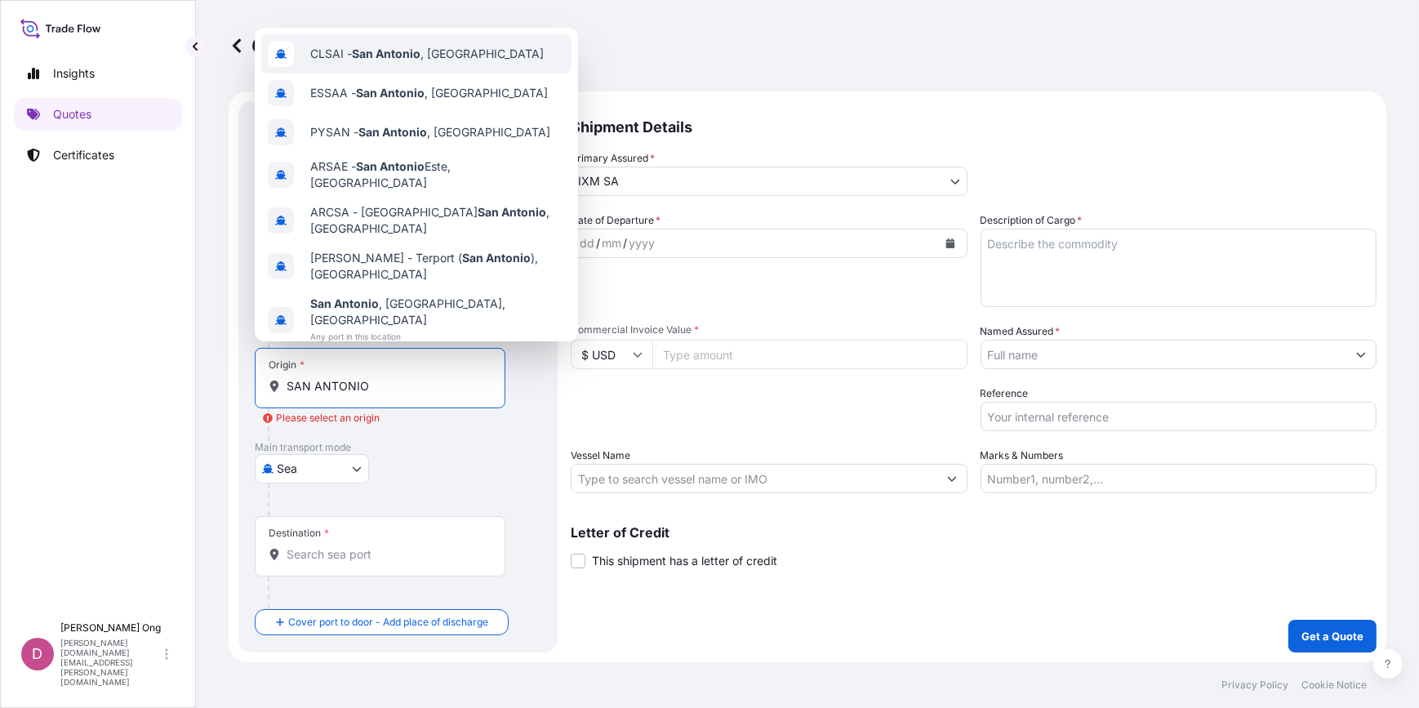
click at [448, 64] on div "CLSAI - [GEOGRAPHIC_DATA] , [GEOGRAPHIC_DATA]" at bounding box center [416, 53] width 310 height 39
type input "CLSAI - [GEOGRAPHIC_DATA], [GEOGRAPHIC_DATA]"
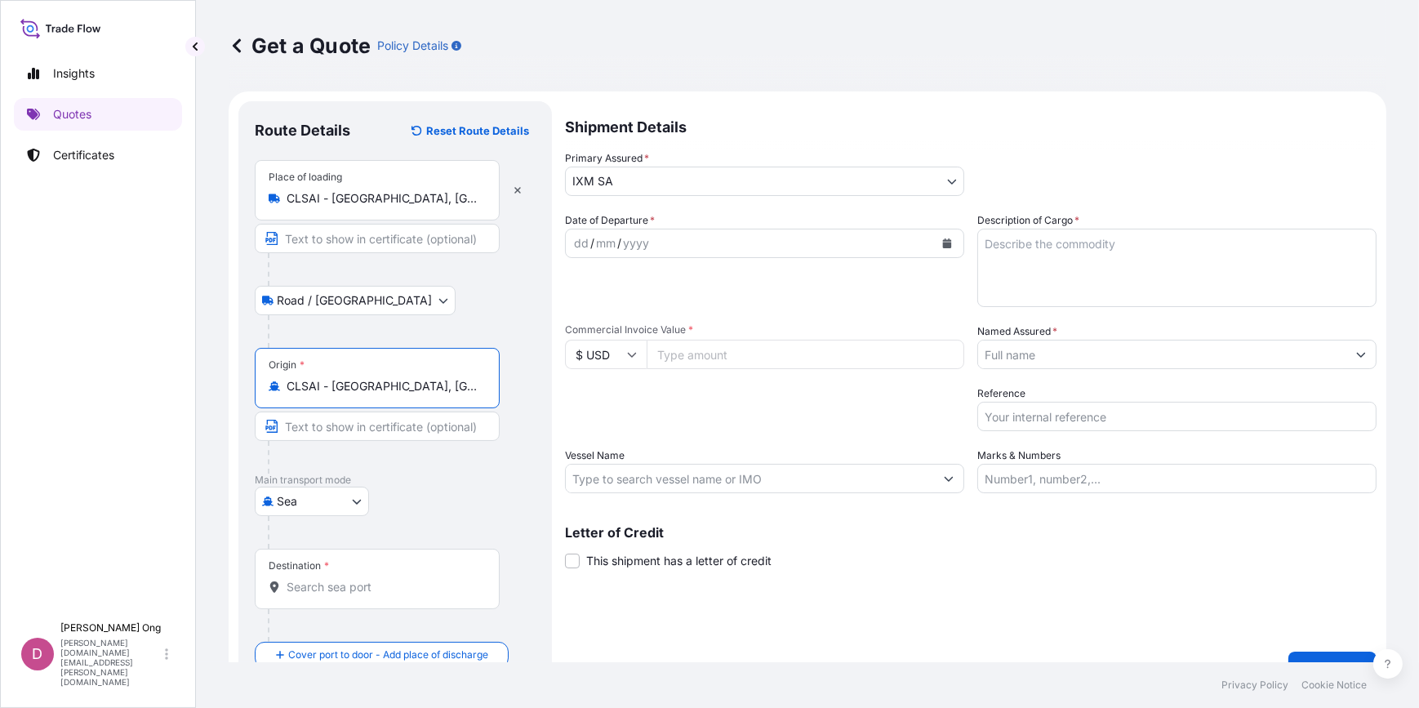
click at [413, 240] on input "Text to appear on certificate" at bounding box center [377, 238] width 245 height 29
paste input "SAN ANTONIO"
type input "[GEOGRAPHIC_DATA], [GEOGRAPHIC_DATA]"
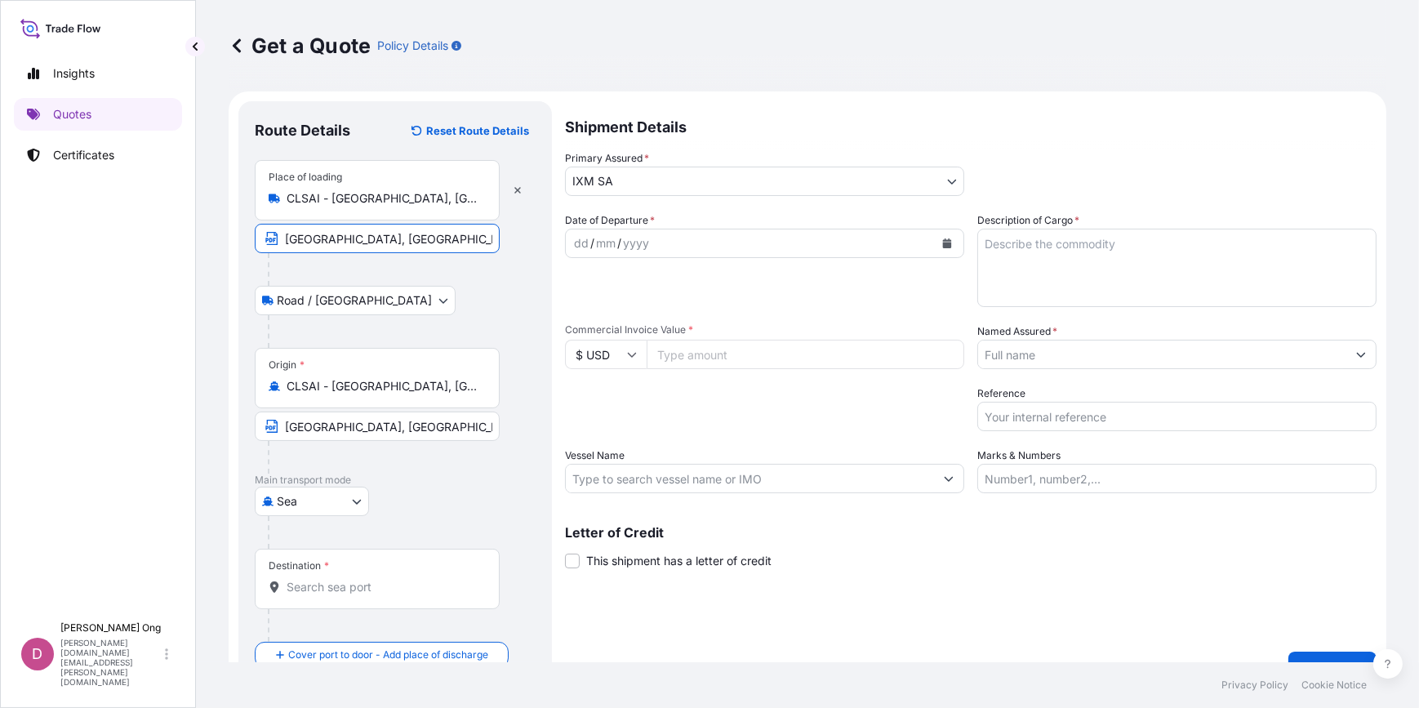
scroll to position [31, 0]
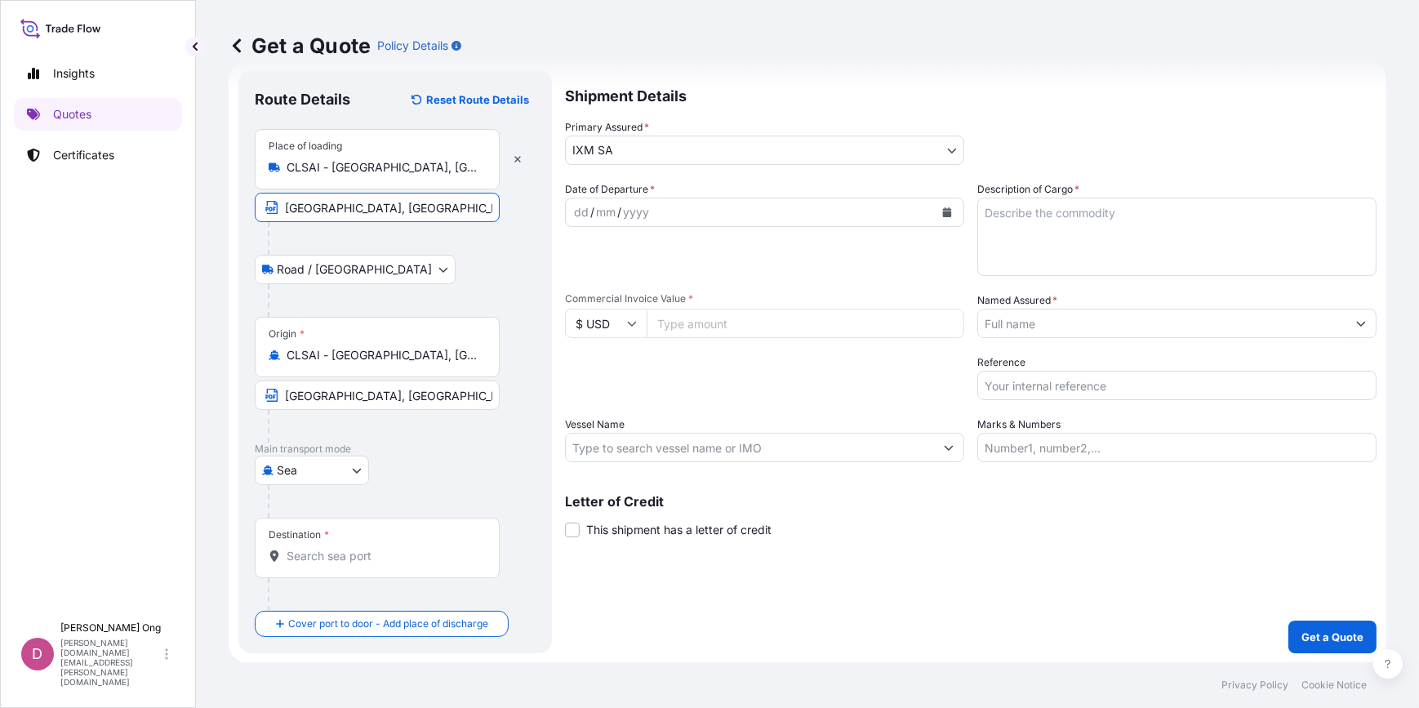
click at [324, 644] on div "Route Details Reset Route Details Place of loading CLSAI - [GEOGRAPHIC_DATA], […" at bounding box center [394, 361] width 313 height 583
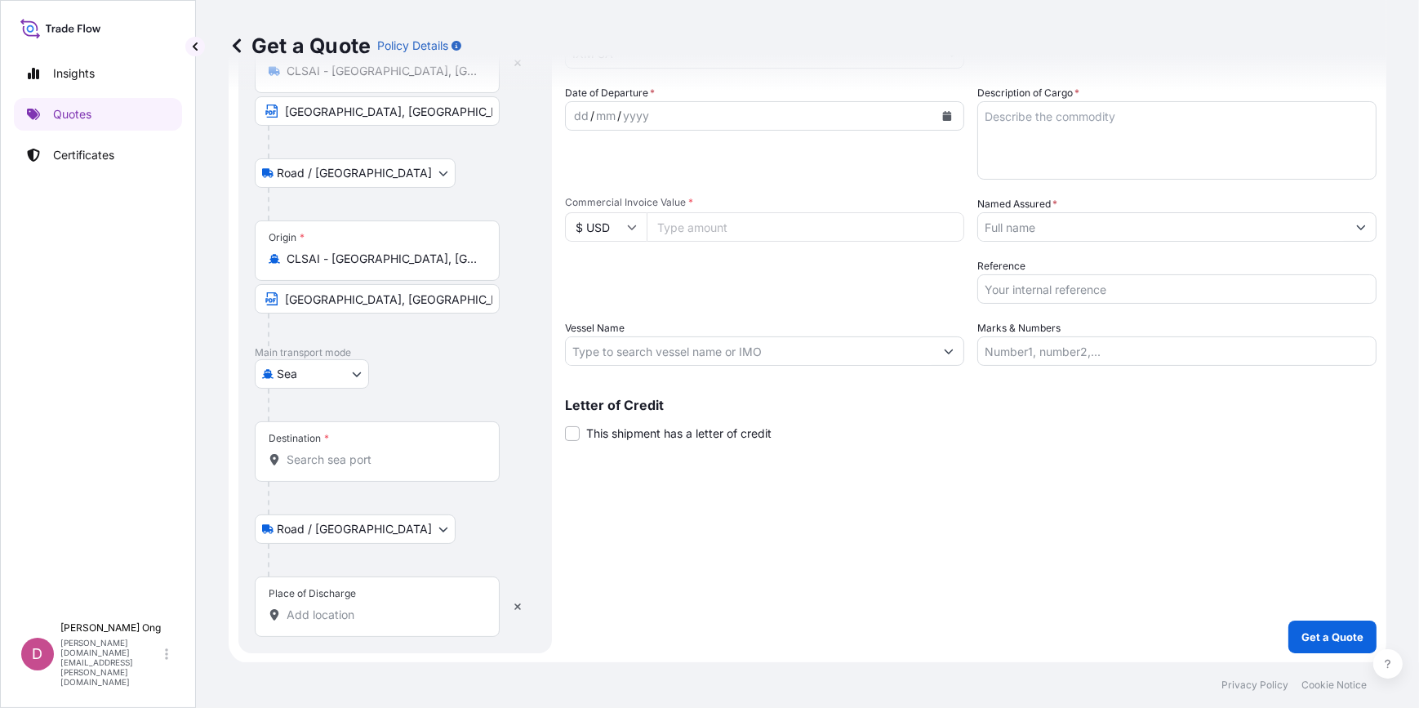
click at [353, 451] on input "Destination *" at bounding box center [382, 459] width 193 height 16
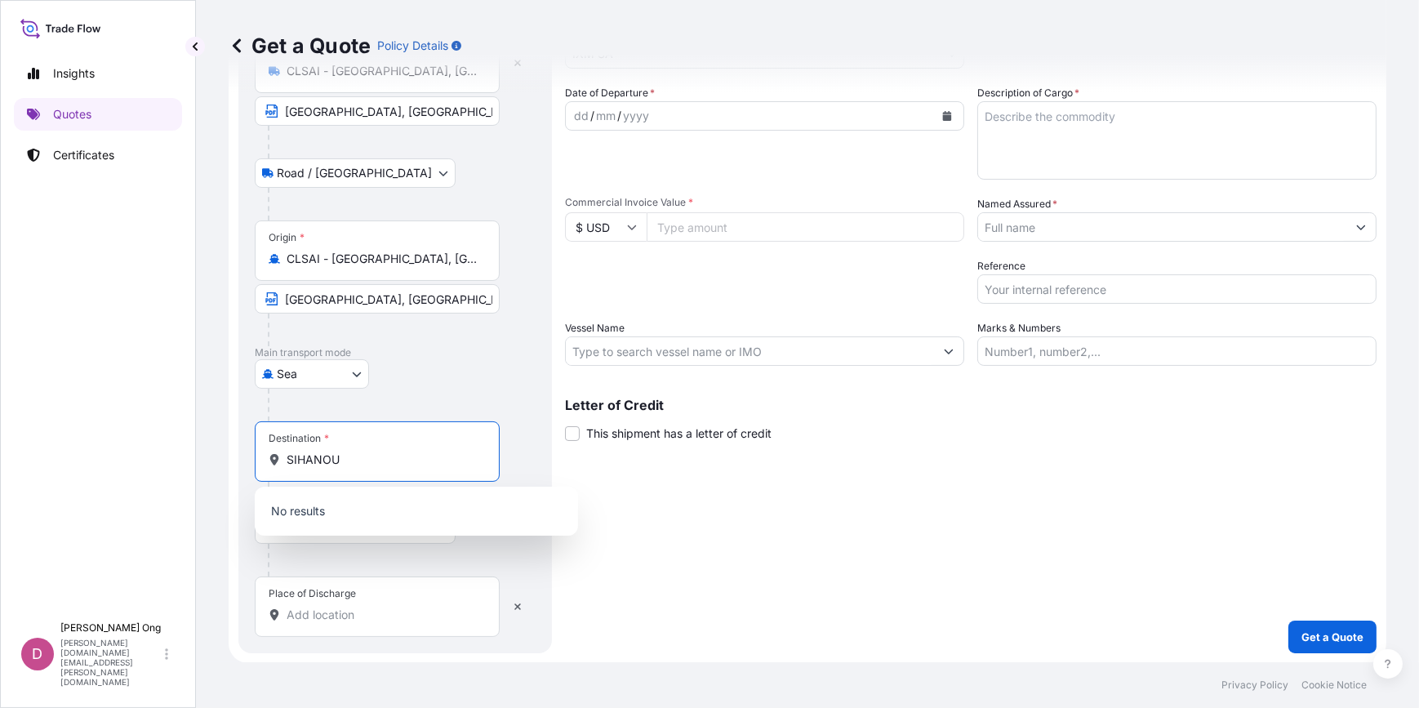
type input "[PERSON_NAME]"
paste input "[PERSON_NAME]"
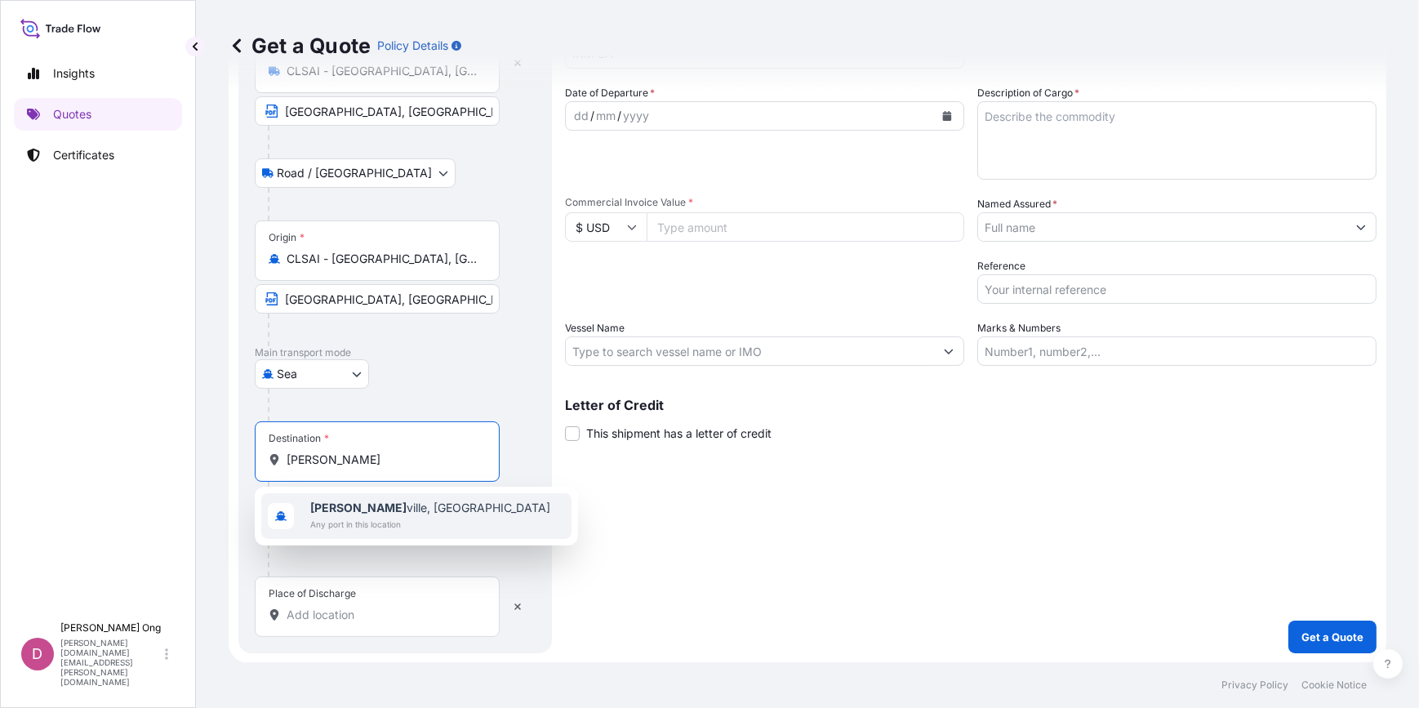
click at [427, 513] on span "[PERSON_NAME] ville, [GEOGRAPHIC_DATA]" at bounding box center [430, 508] width 240 height 16
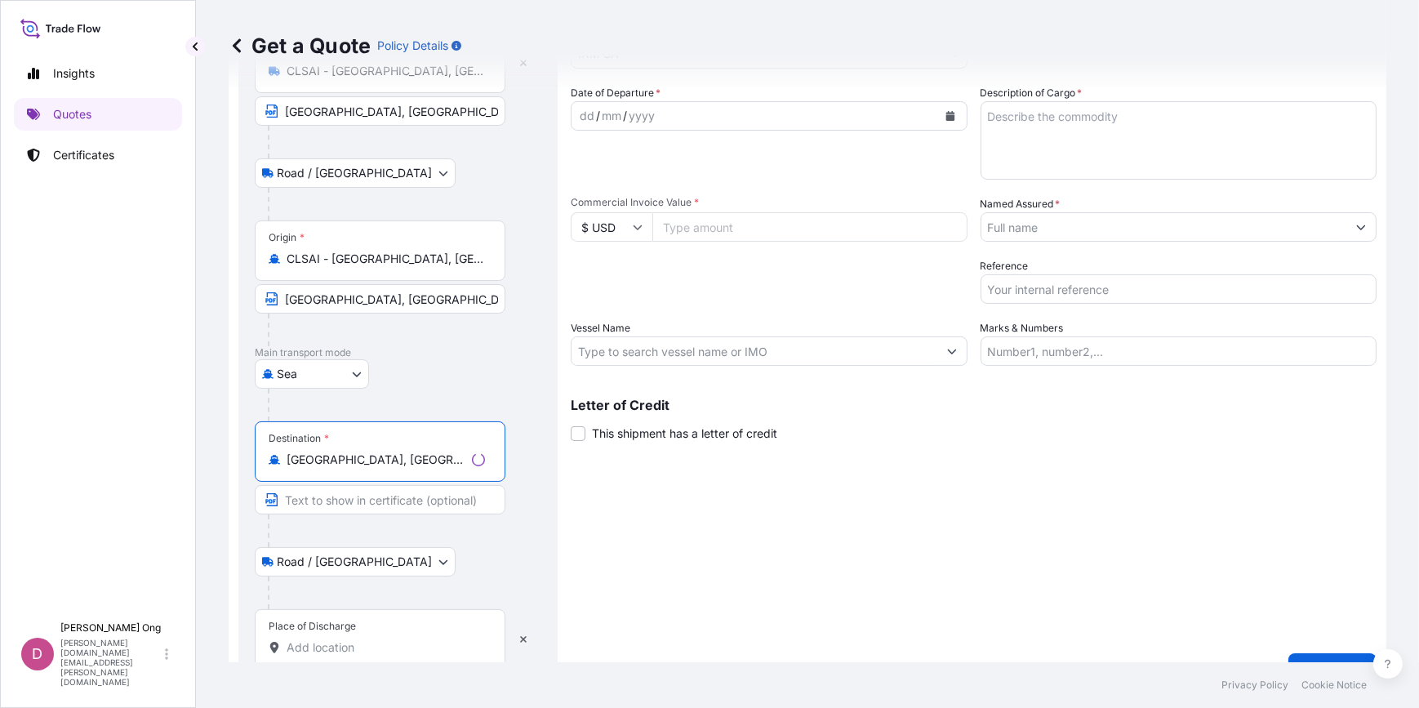
type input "[GEOGRAPHIC_DATA], [GEOGRAPHIC_DATA]"
click at [420, 500] on input "Text to appear on certificate" at bounding box center [380, 499] width 251 height 29
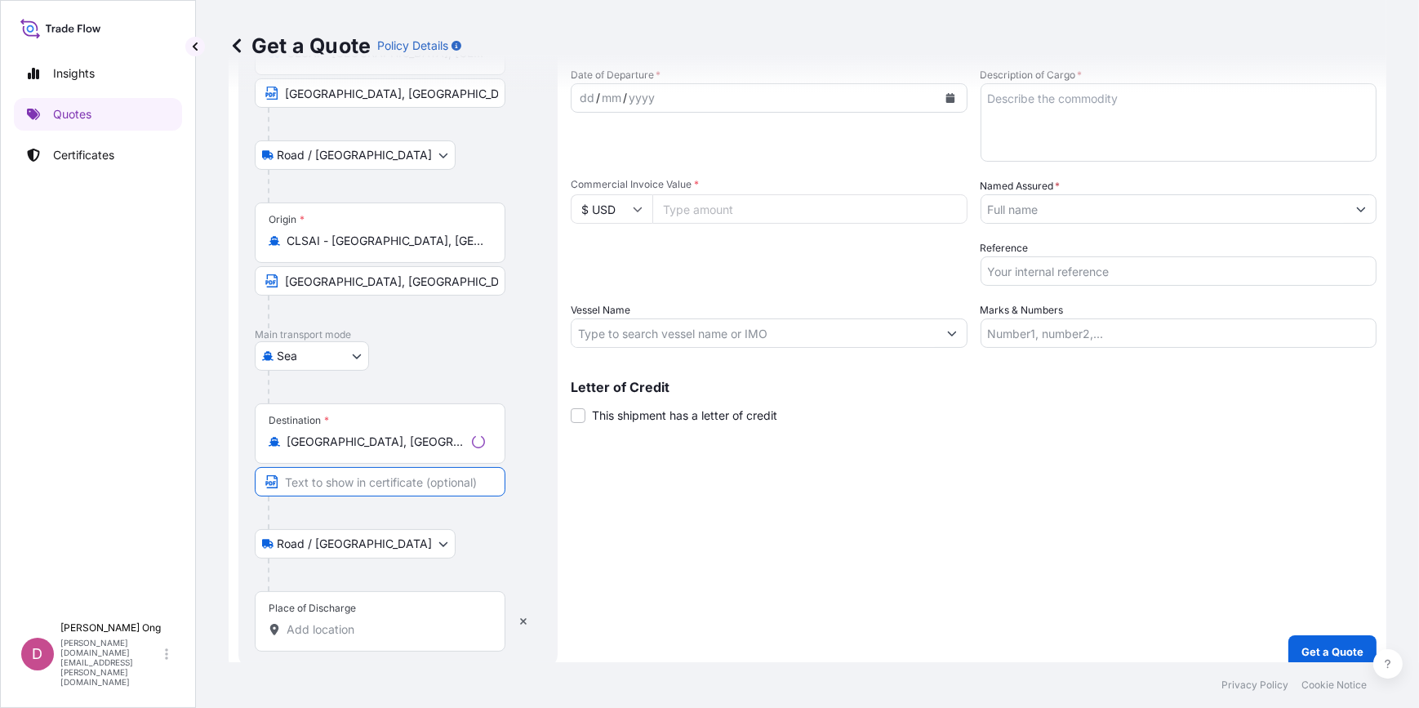
scroll to position [160, 0]
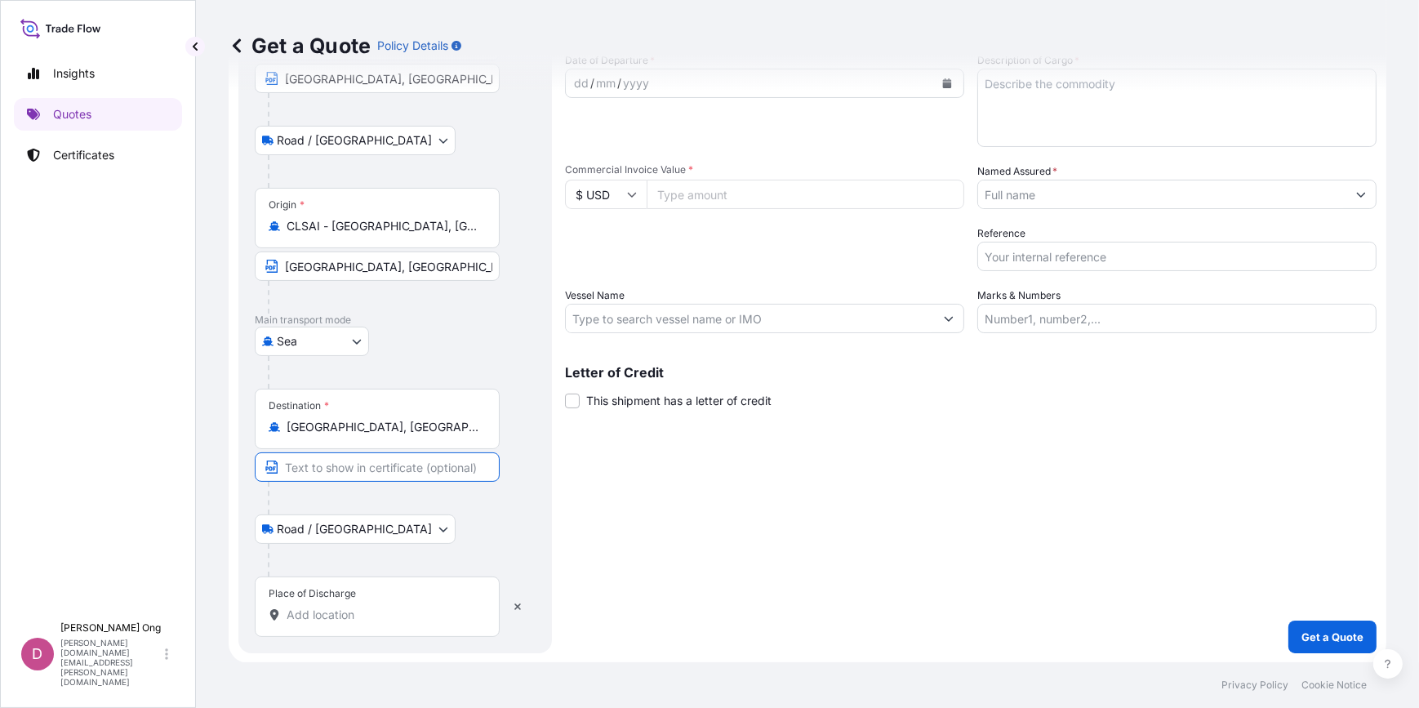
type input "SIHANOUKVILLE, [GEOGRAPHIC_DATA]"
click at [396, 619] on input "Place of Discharge" at bounding box center [382, 614] width 193 height 16
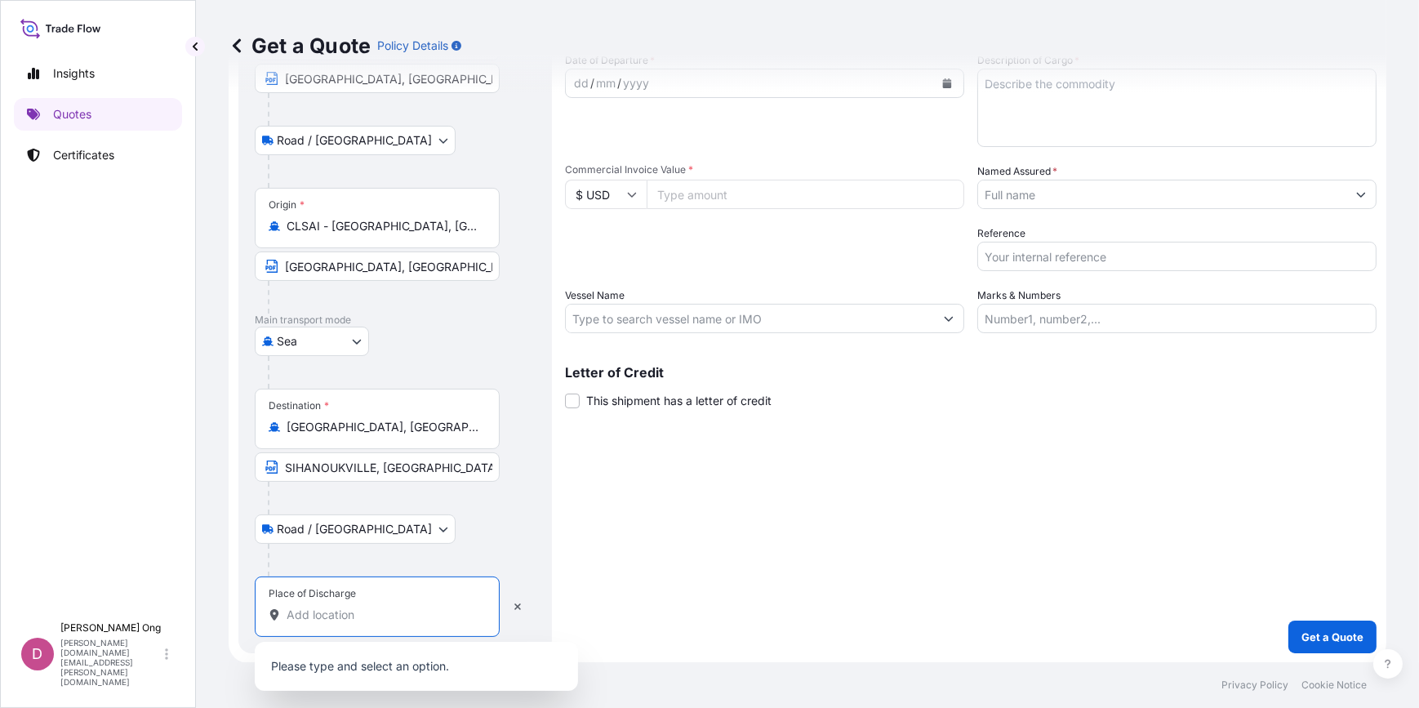
paste input "[PERSON_NAME]"
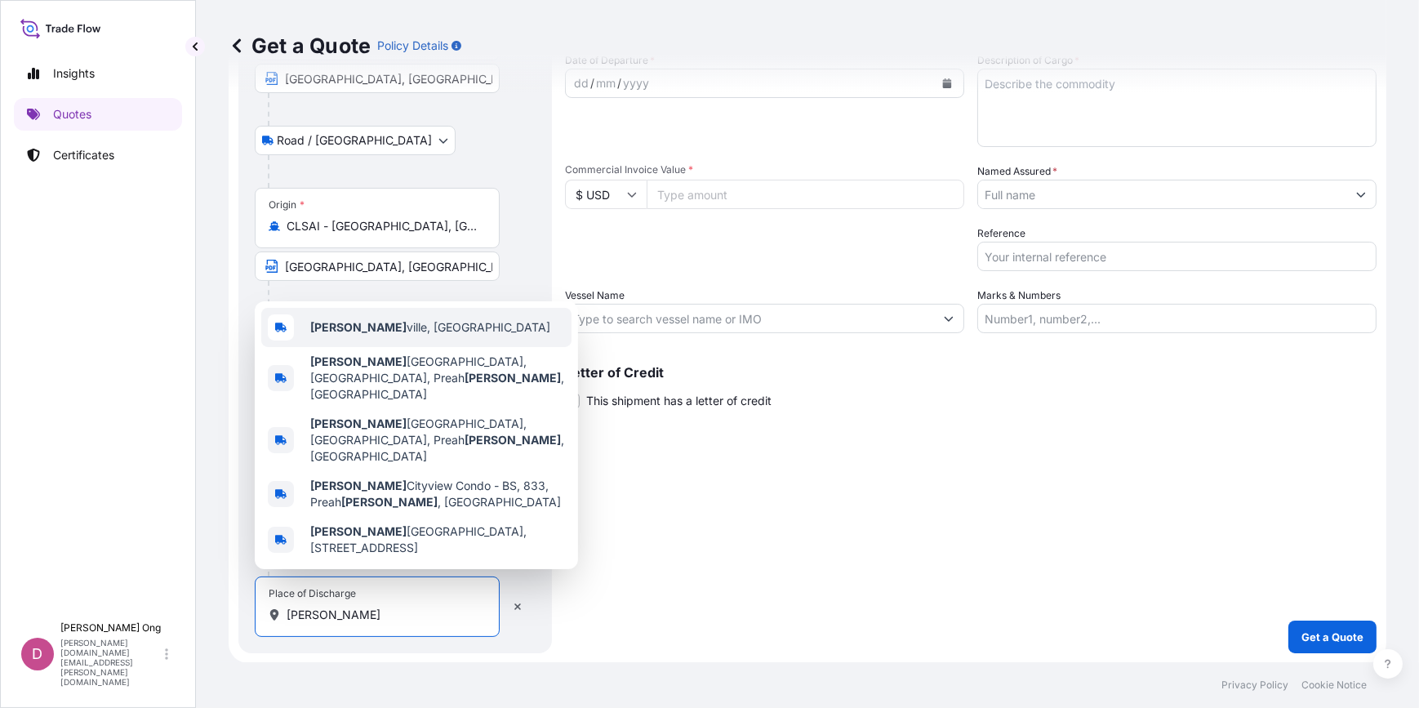
click at [407, 335] on span "[PERSON_NAME] ville, [GEOGRAPHIC_DATA]" at bounding box center [430, 327] width 240 height 16
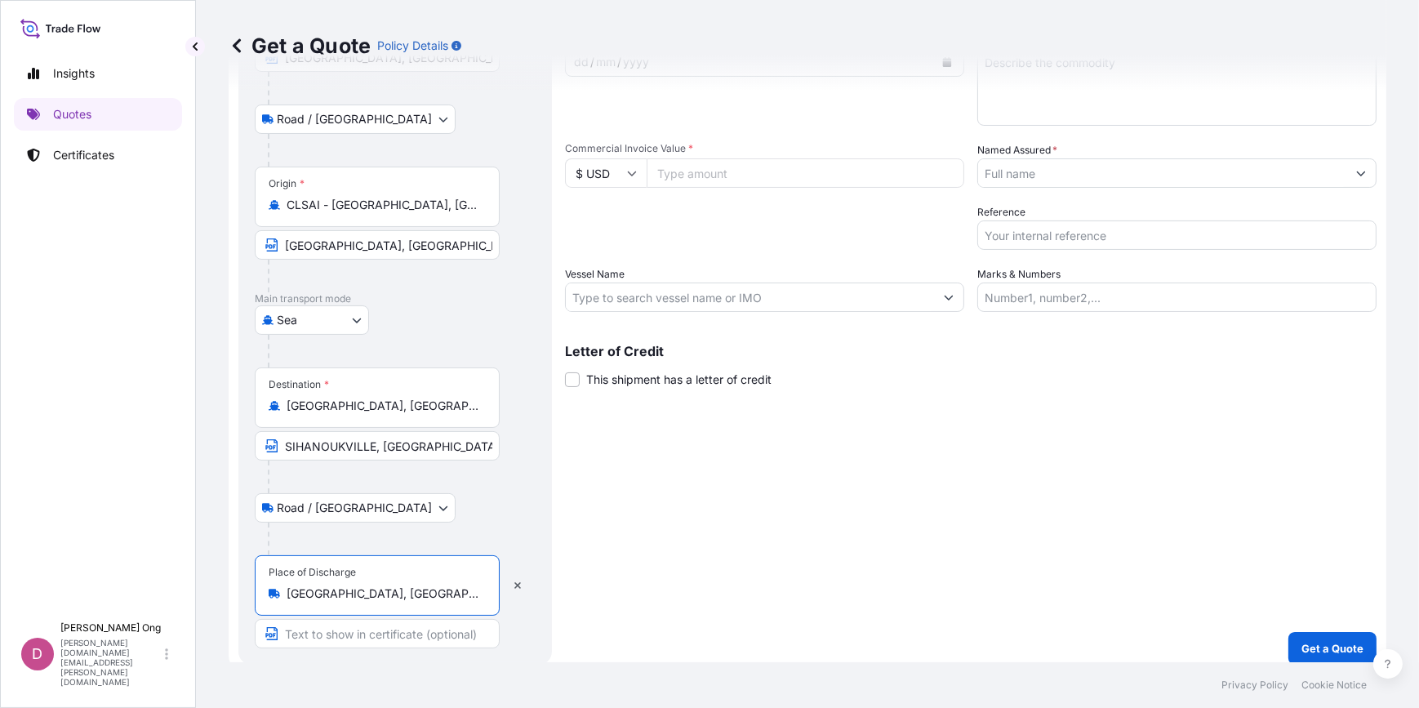
scroll to position [193, 0]
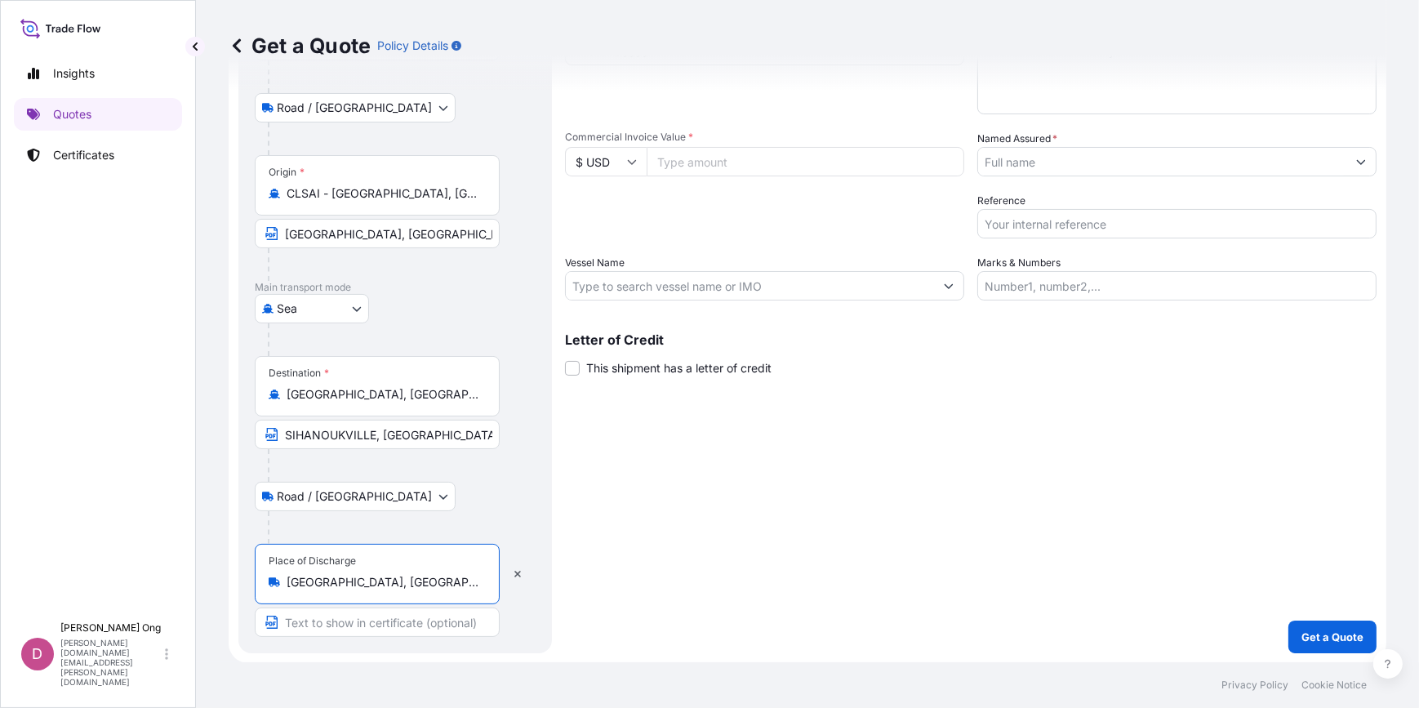
type input "[GEOGRAPHIC_DATA], [GEOGRAPHIC_DATA]"
click at [383, 624] on input "Text to appear on certificate" at bounding box center [377, 621] width 245 height 29
type input "SIHANOUKVILLE, [GEOGRAPHIC_DATA]"
click at [759, 508] on div "Shipment Details Primary Assured * IXM SA IXM SA CMOC Limited IXM Trading LLC I…" at bounding box center [970, 281] width 811 height 744
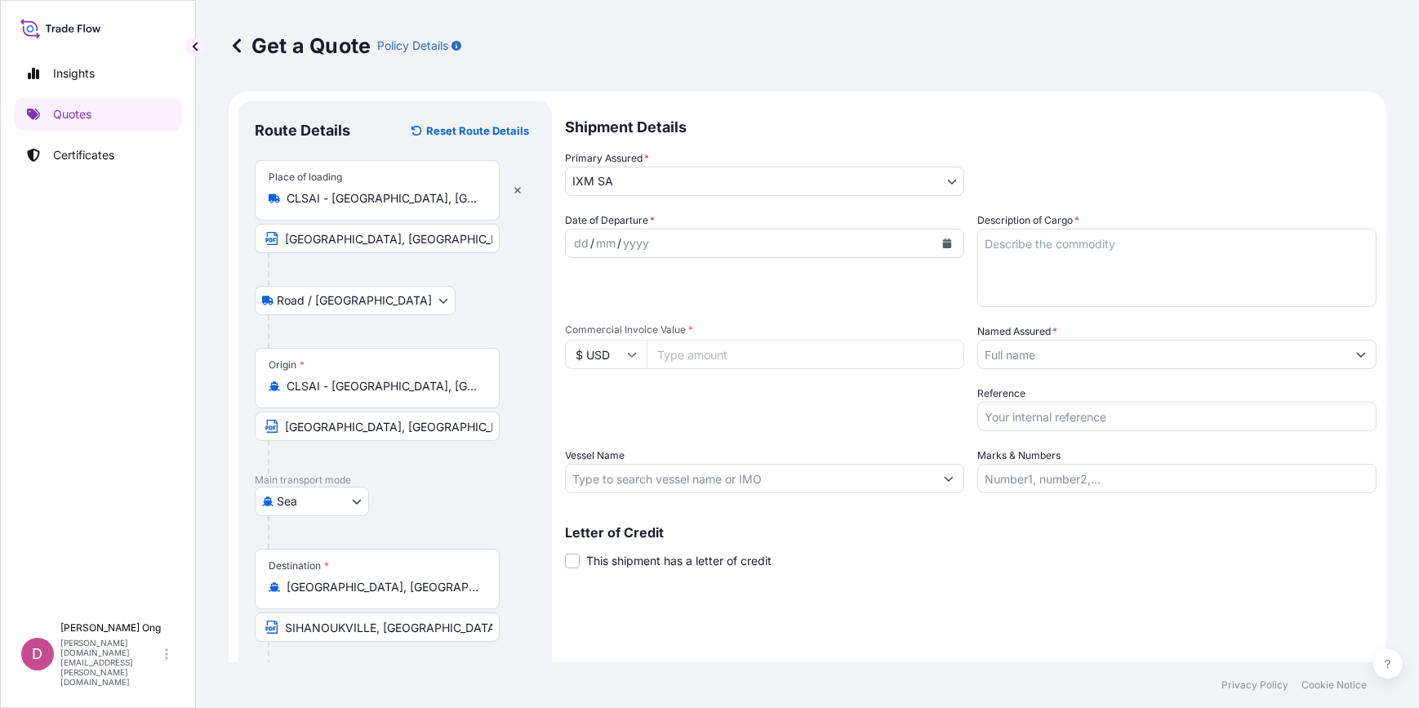
click at [701, 557] on span "This shipment has a letter of credit" at bounding box center [678, 561] width 185 height 16
click at [565, 552] on input "This shipment has a letter of credit" at bounding box center [565, 552] width 0 height 0
click at [951, 237] on button "Calendar" at bounding box center [947, 243] width 26 height 26
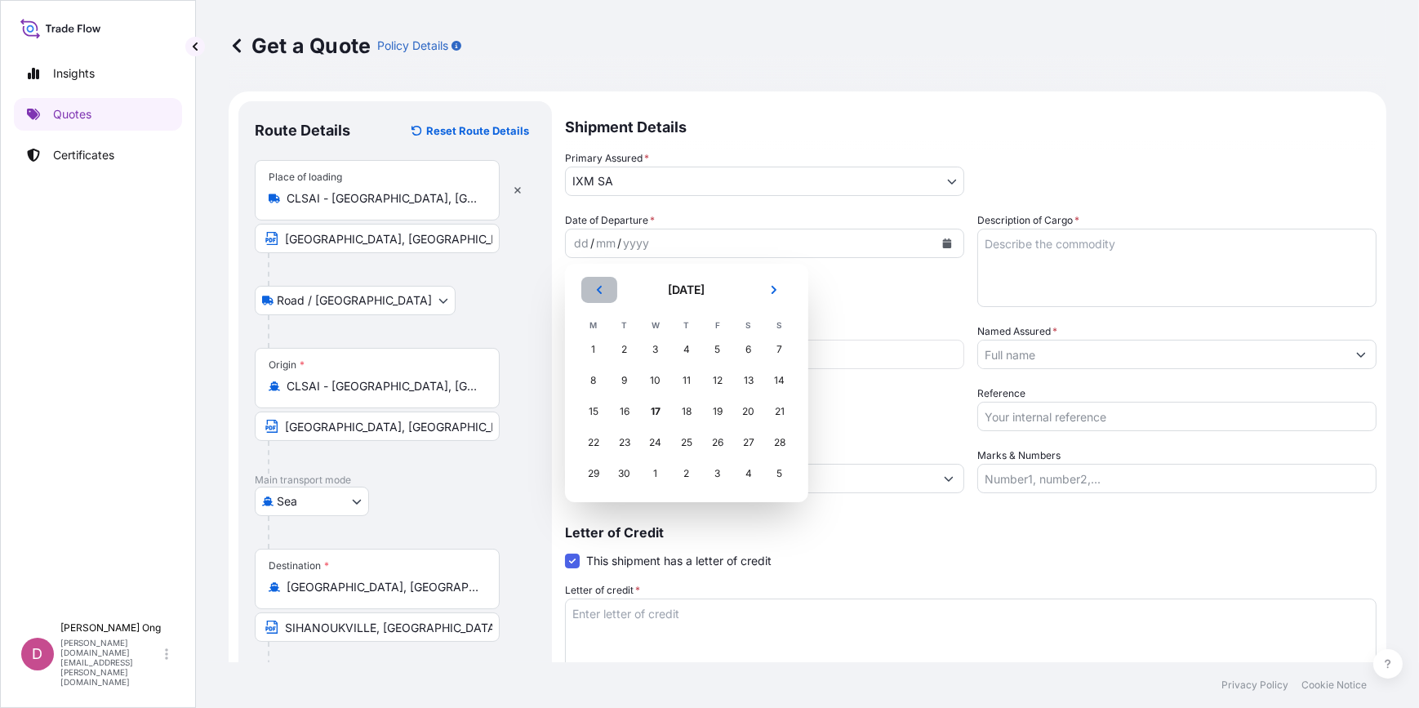
click at [595, 288] on icon "Previous" at bounding box center [599, 290] width 10 height 10
click at [744, 482] on div "30" at bounding box center [748, 473] width 29 height 29
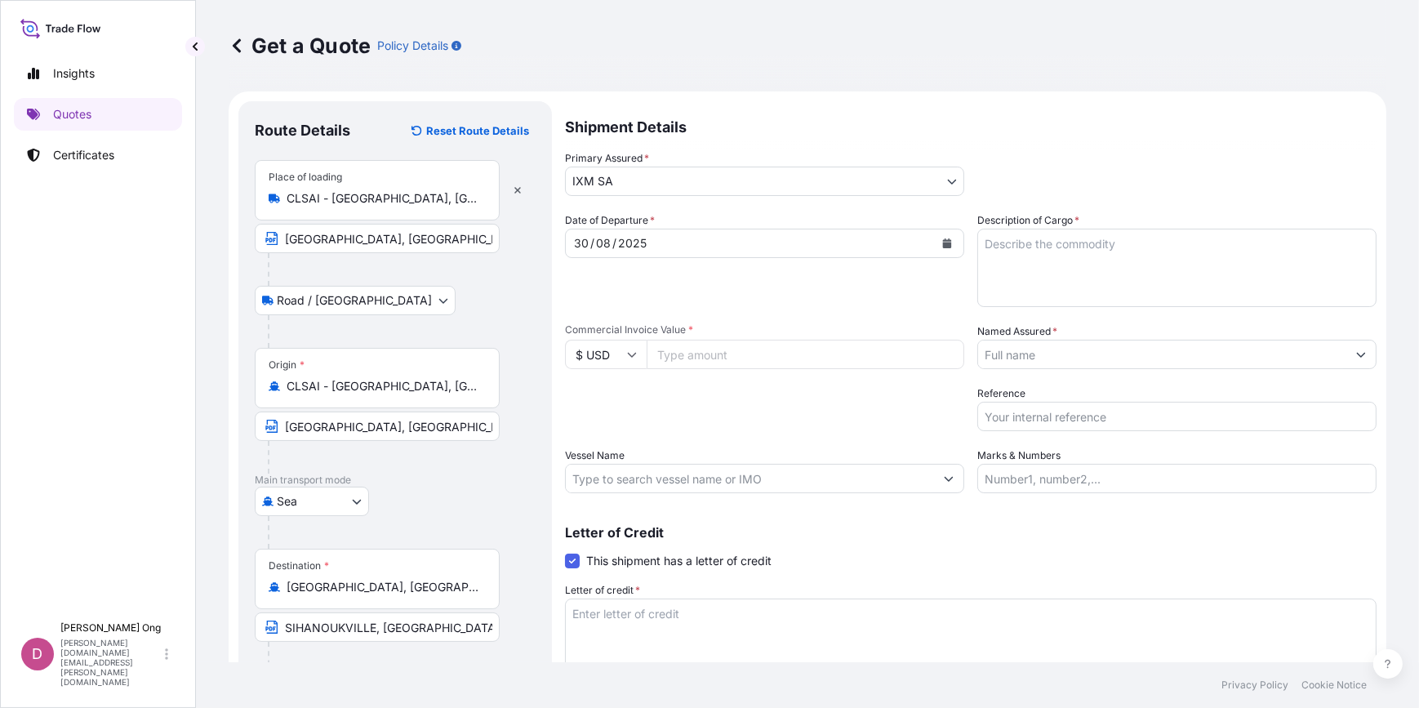
drag, startPoint x: 1339, startPoint y: 305, endPoint x: 1321, endPoint y: 295, distance: 20.2
click at [1330, 300] on textarea "Description of Cargo *" at bounding box center [1176, 268] width 399 height 78
click at [1308, 282] on textarea "Description of Cargo *" at bounding box center [1176, 268] width 399 height 78
paste textarea "COPPER REVERTS QUANTITY: 525.95 DRY METRIC TONS ASSURED BY IXM S.A."
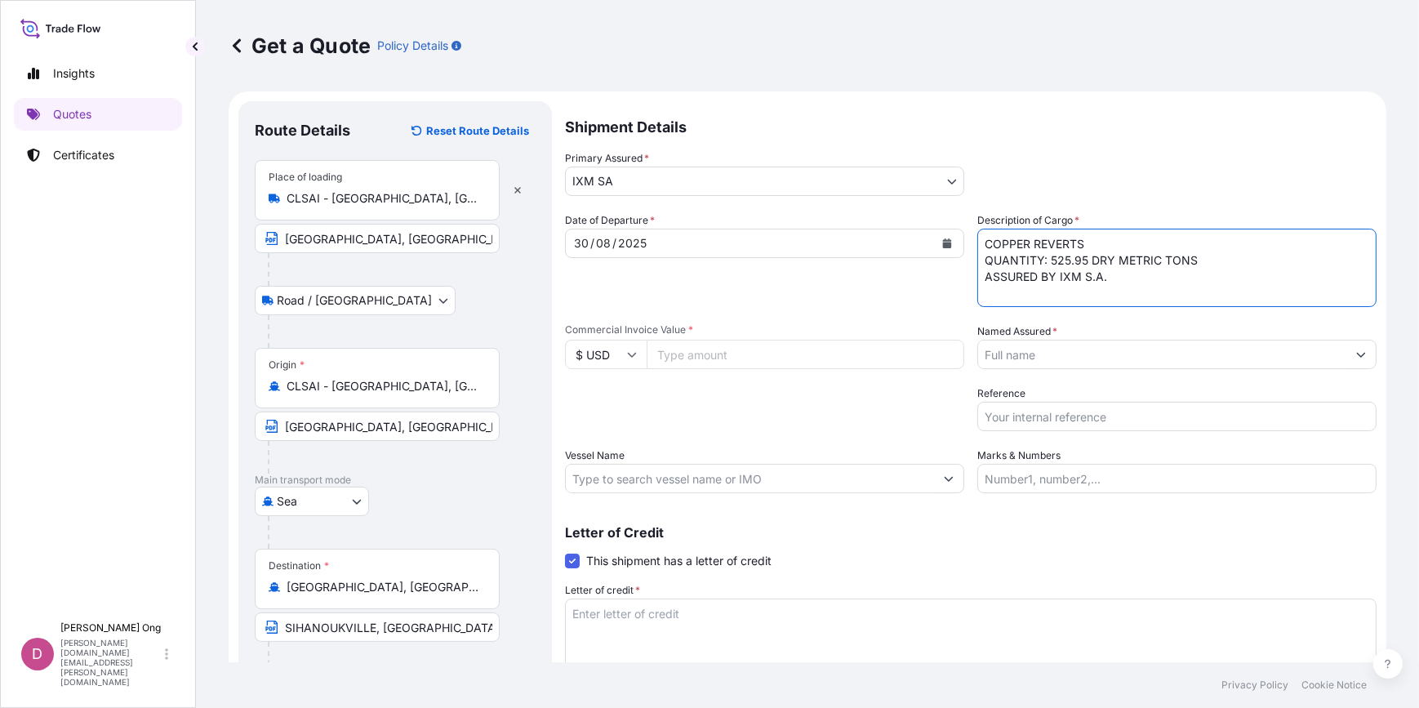
type textarea "COPPER REVERTS QUANTITY: 525.95 DRY METRIC TONS ASSURED BY IXM S.A."
click at [1129, 362] on input "Named Assured *" at bounding box center [1162, 354] width 368 height 29
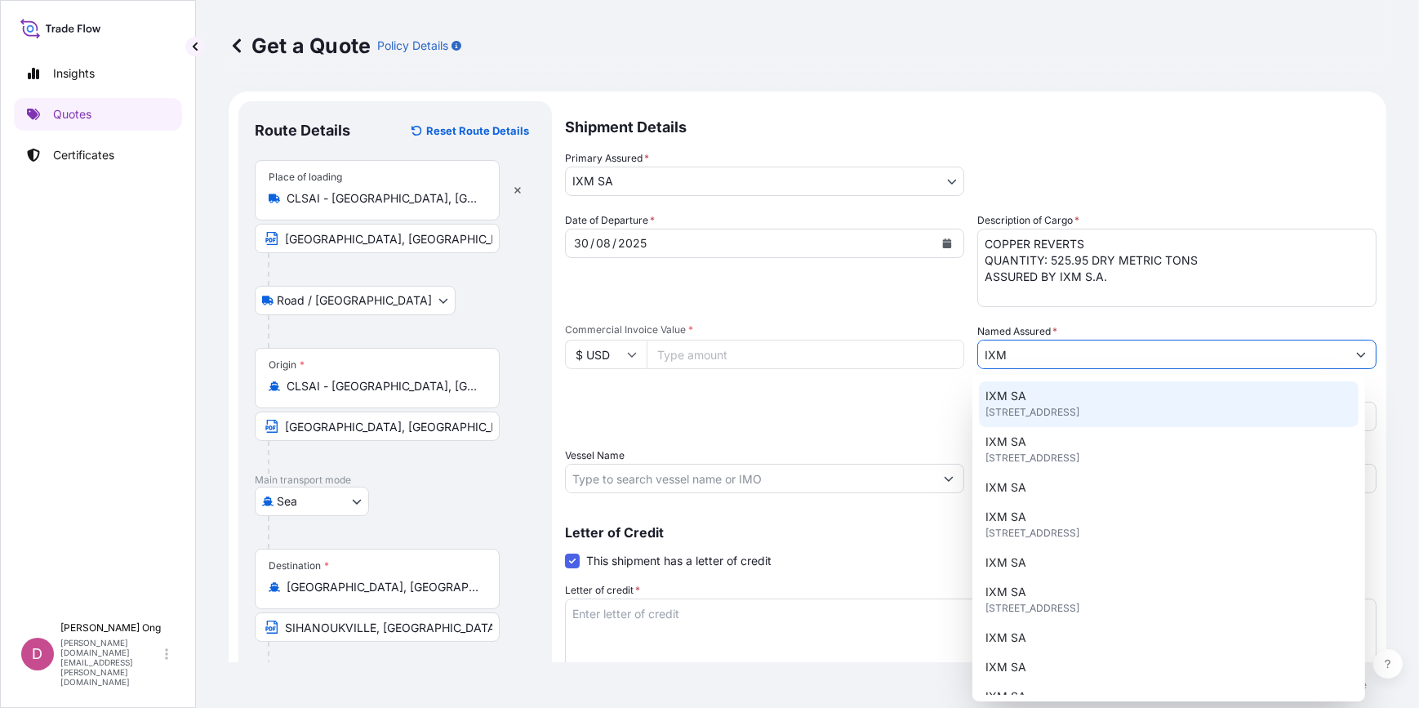
click at [1060, 404] on span "[STREET_ADDRESS]" at bounding box center [1032, 412] width 94 height 16
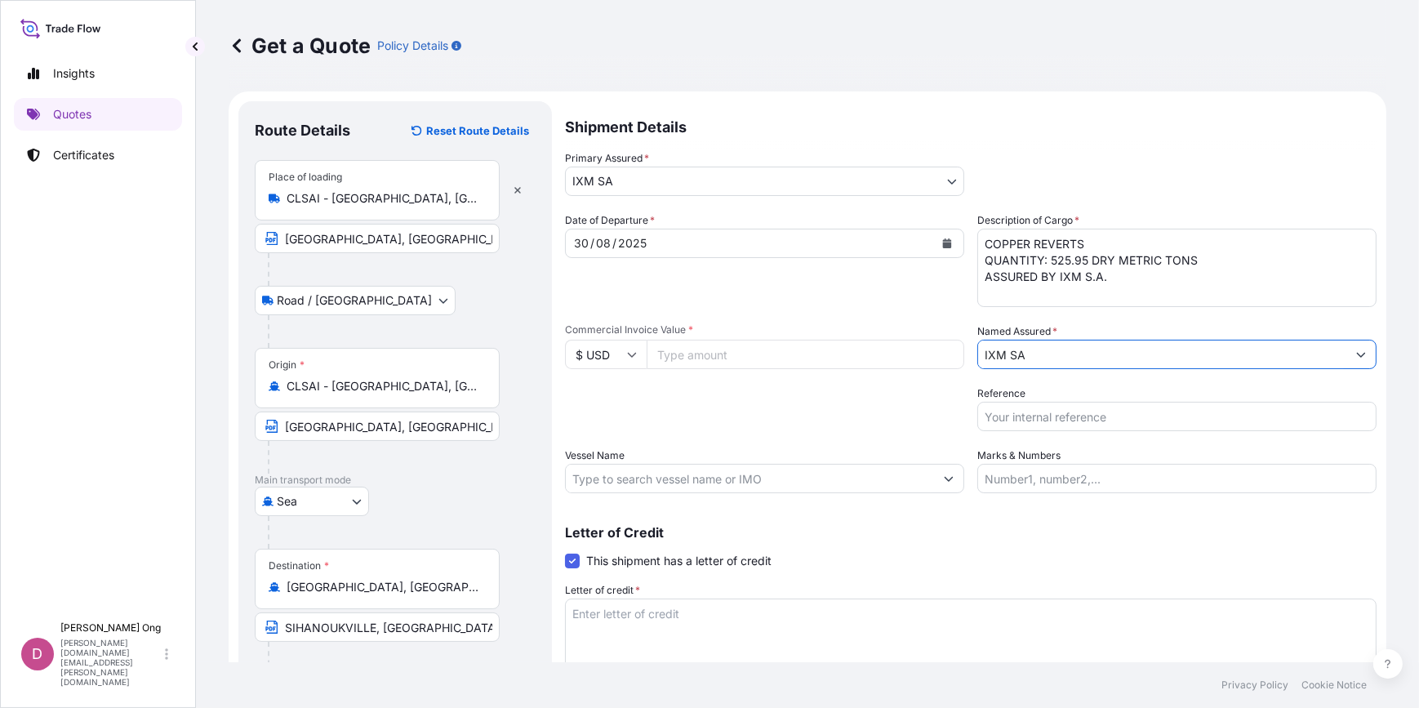
type input "IXM SA"
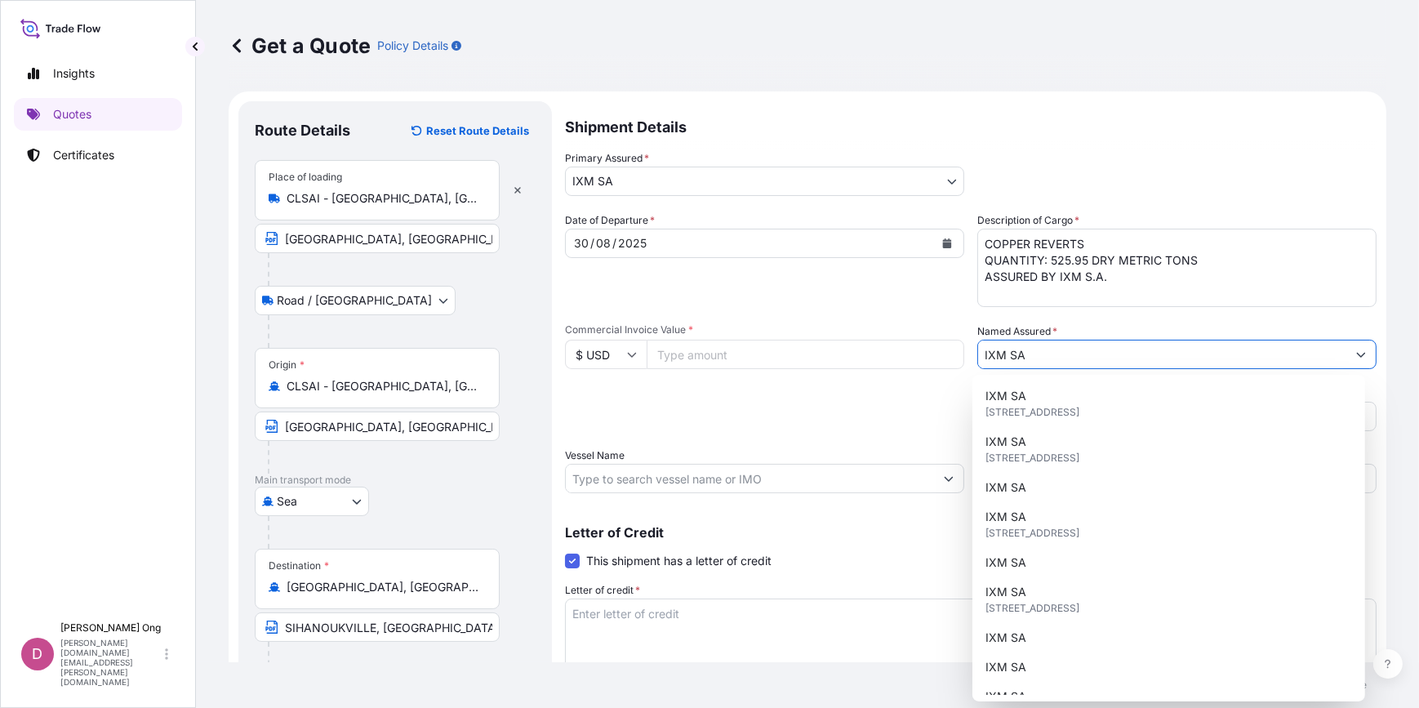
click at [733, 343] on input "Commercial Invoice Value *" at bounding box center [805, 354] width 318 height 29
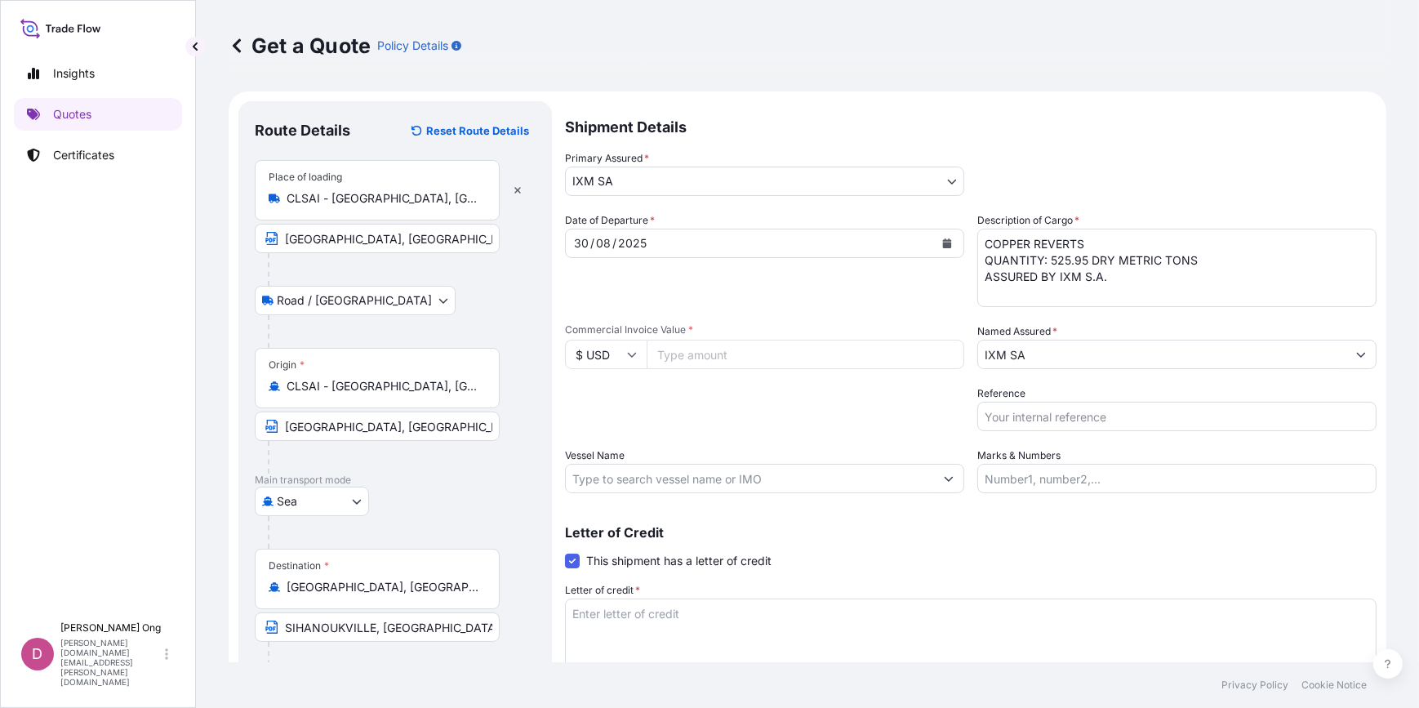
paste input "1500822.92"
type input "1500822.92"
click at [1036, 420] on input "Reference" at bounding box center [1176, 416] width 399 height 29
click at [1091, 423] on input "Reference" at bounding box center [1176, 416] width 399 height 29
paste input "BL NO.: YMJAC987031797"
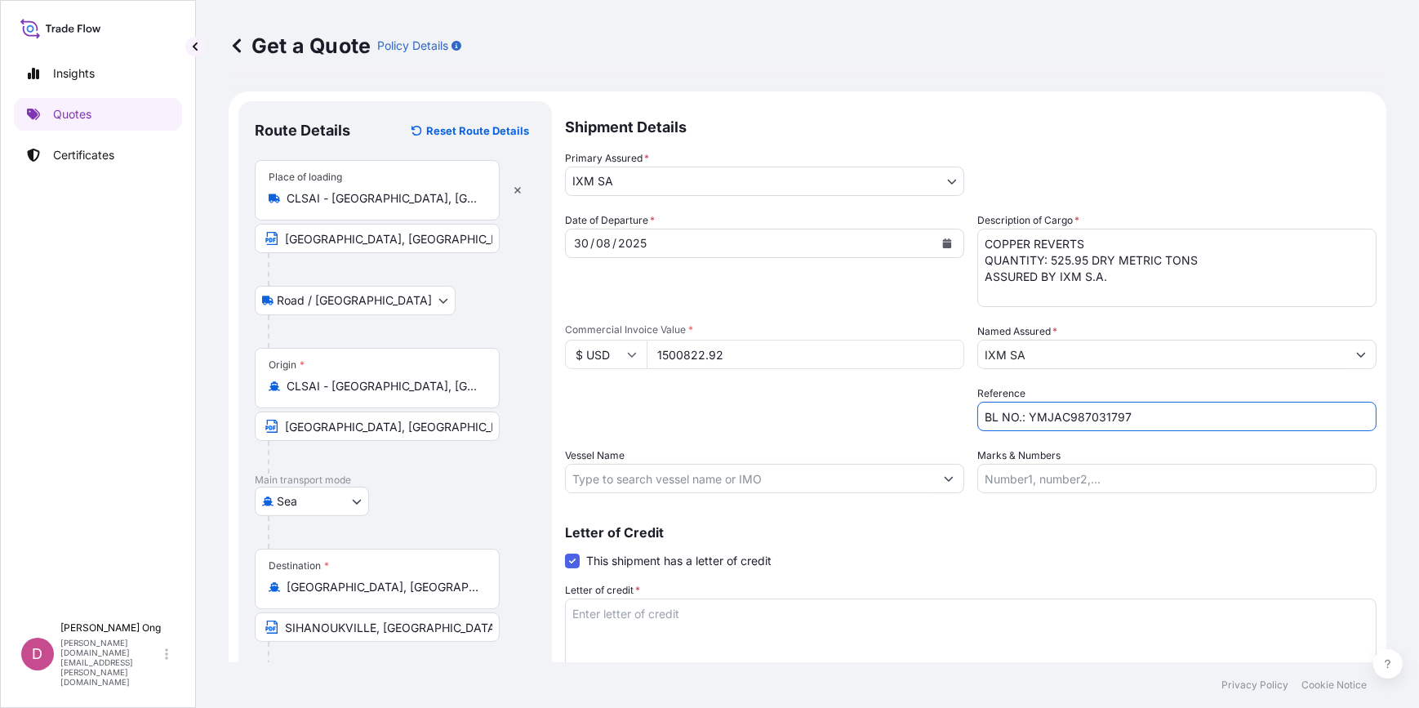
click at [1177, 400] on div "Reference BL NO.: YMJAC987031797" at bounding box center [1176, 408] width 399 height 46
click at [1180, 415] on input "BL NO.: YMJAC987031797" at bounding box center [1176, 416] width 399 height 29
paste input "CC15733BS"
type input "BL NO.: YMJAC987031797 / CC15733BS-P"
click at [832, 476] on input "Vessel Name" at bounding box center [750, 478] width 368 height 29
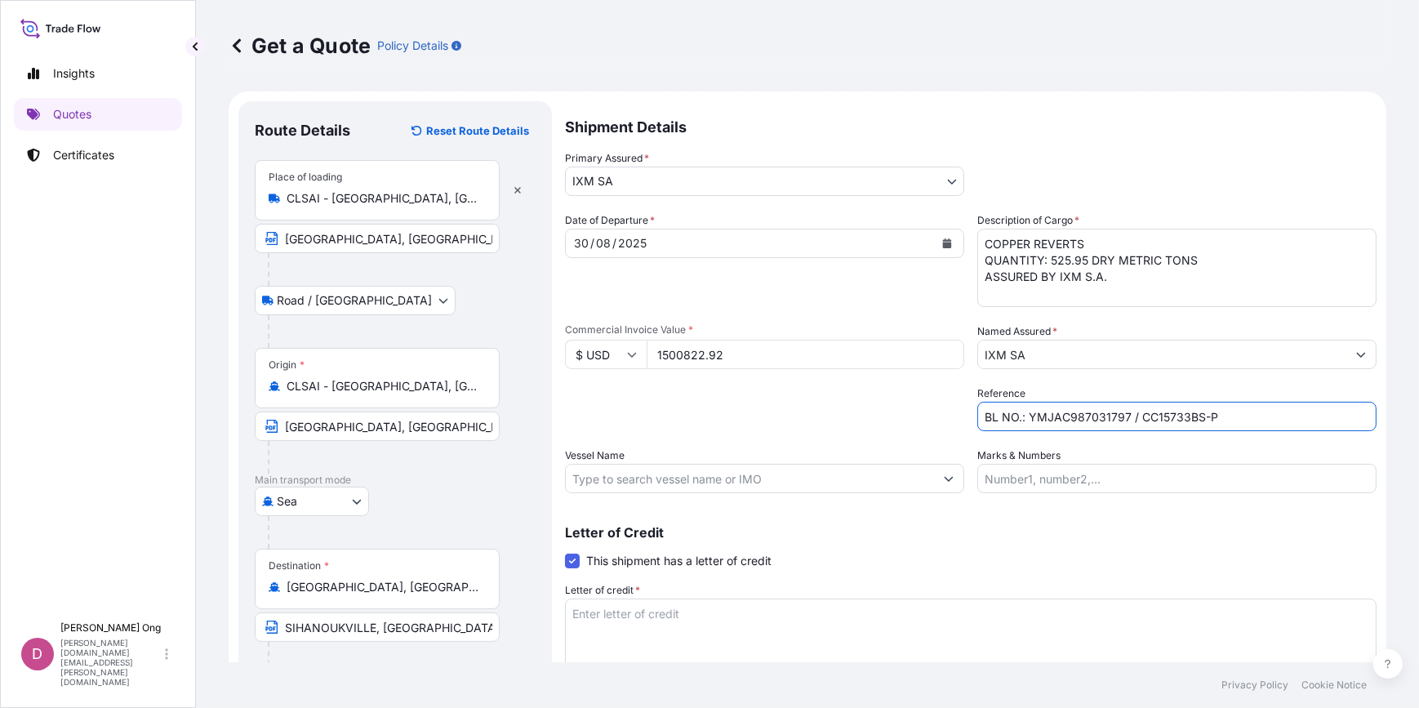
paste input "WAN HAI 722"
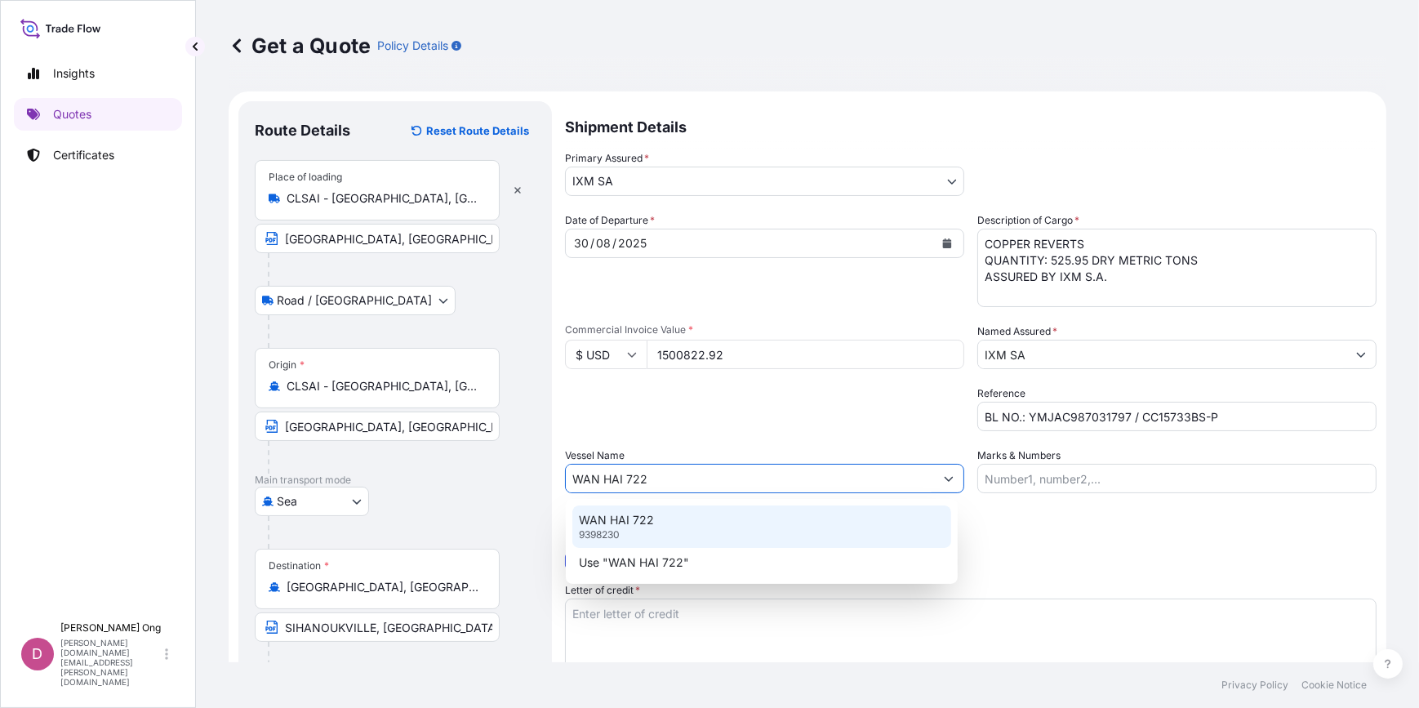
click at [691, 522] on div "WAN HAI [PHONE_NUMBER]" at bounding box center [761, 526] width 379 height 42
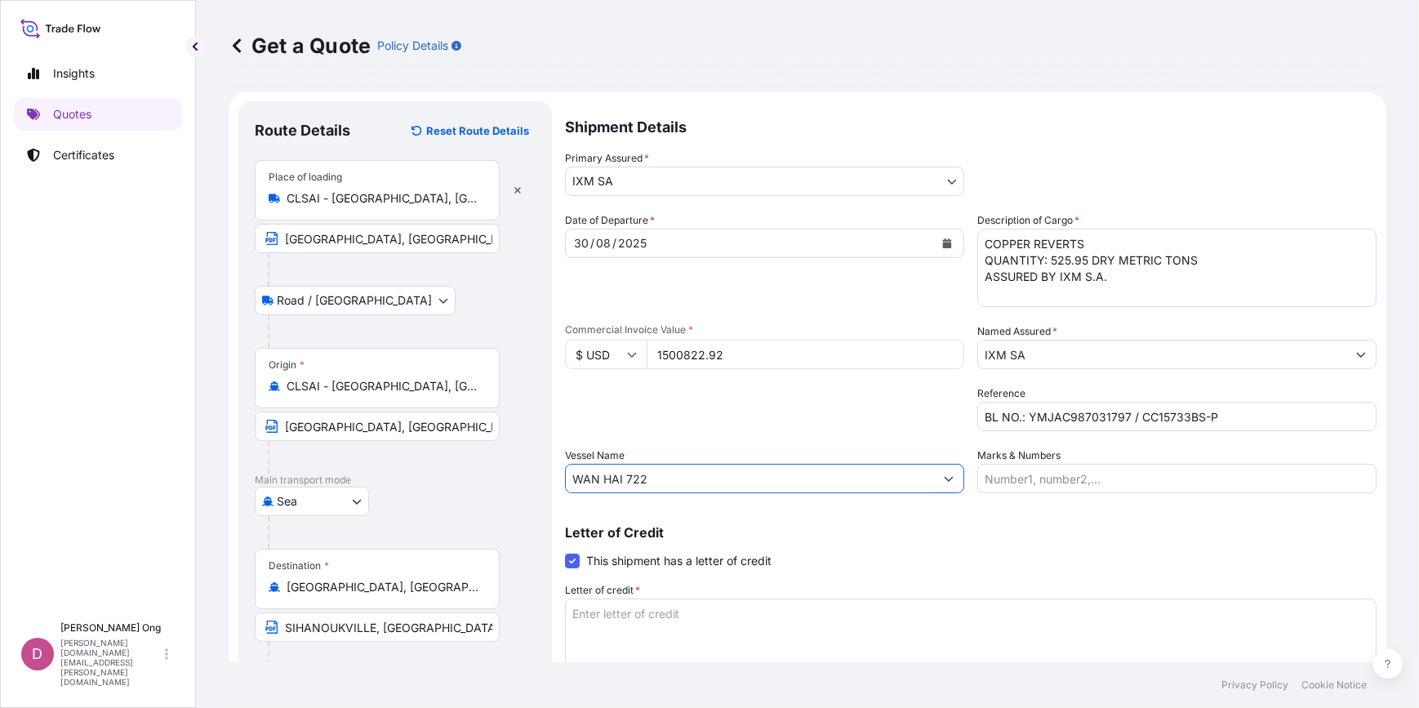
type input "WAN HAI 722"
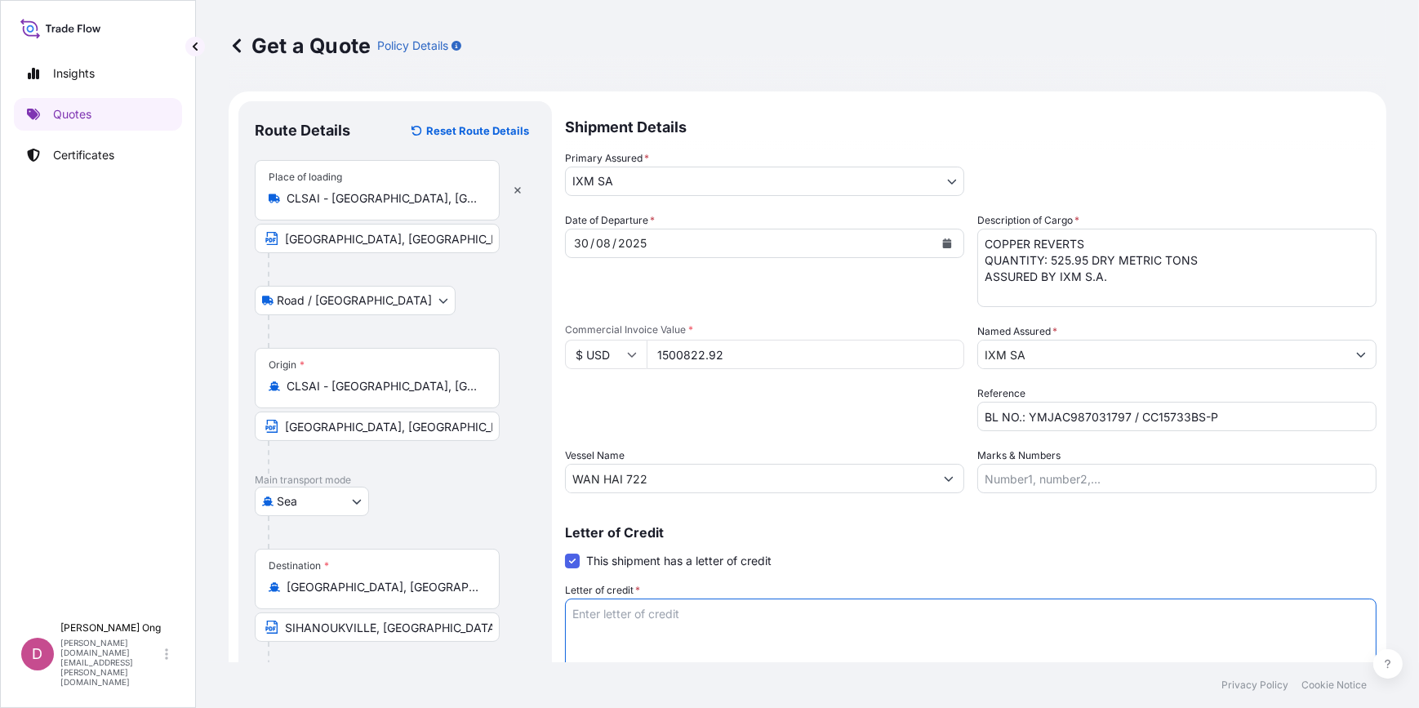
click at [708, 629] on textarea "Letter of credit *" at bounding box center [970, 637] width 811 height 78
click at [789, 641] on textarea "Letter of credit *" at bounding box center [970, 637] width 811 height 78
paste textarea "FOR AT LEAST 110% OF THE CIF VALUE WITH CLAIMS PAYABLE IN [GEOGRAPHIC_DATA], IN…"
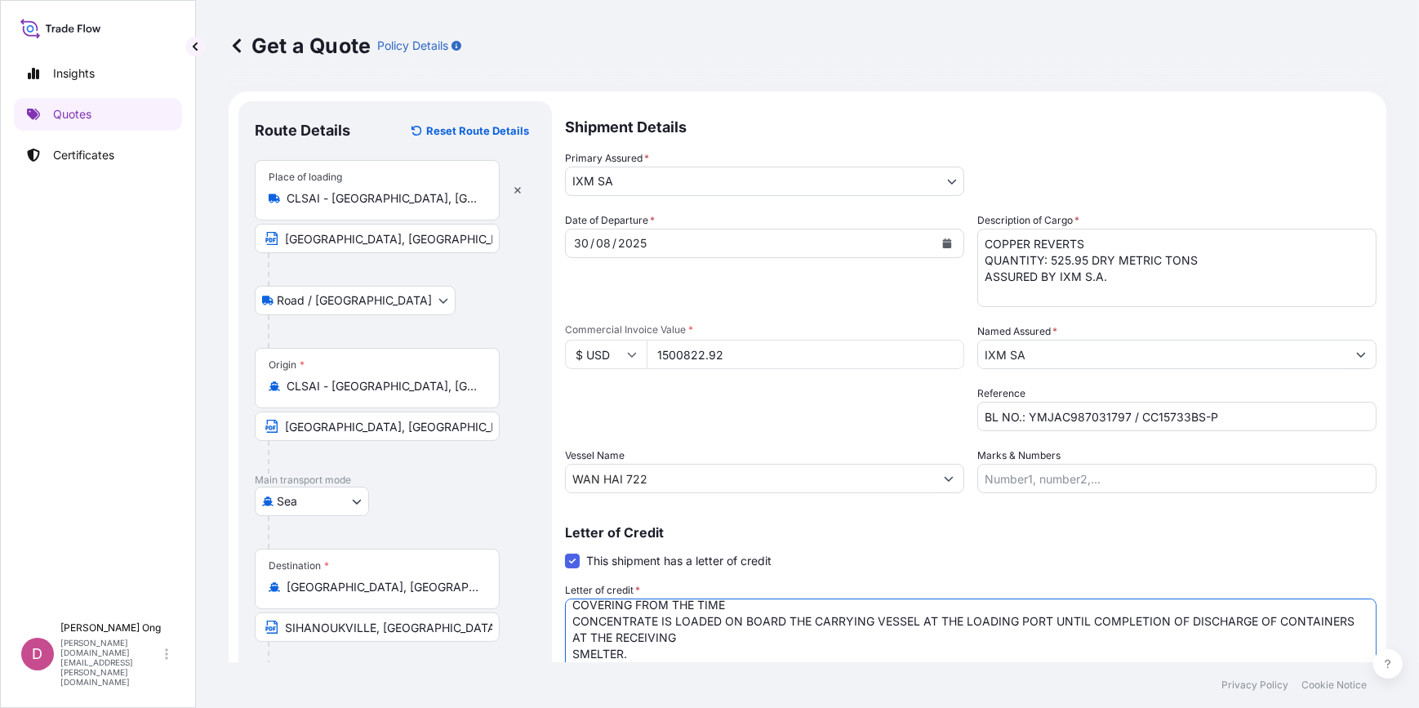
scroll to position [13, 0]
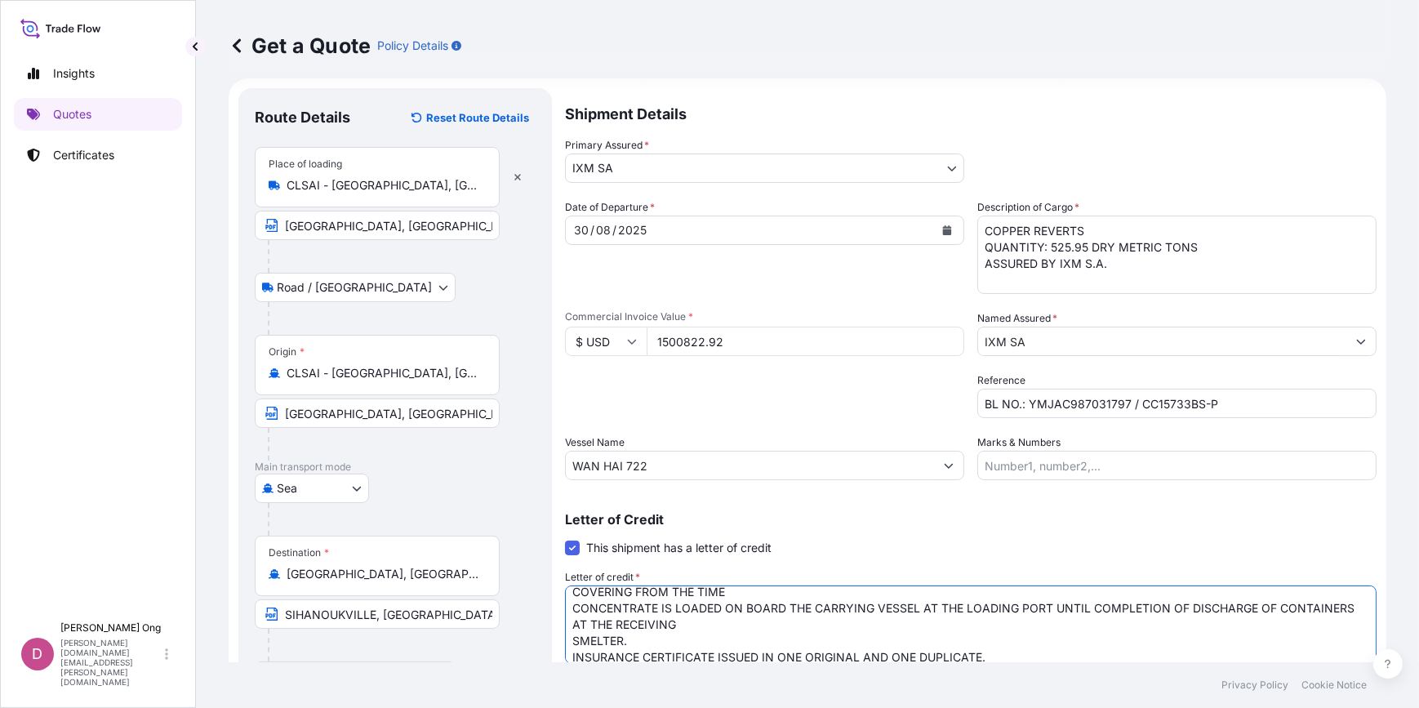
click at [959, 641] on textarea "FOR AT LEAST 110% OF THE CIF VALUE WITH CLAIMS PAYABLE IN [GEOGRAPHIC_DATA], IN…" at bounding box center [970, 624] width 811 height 78
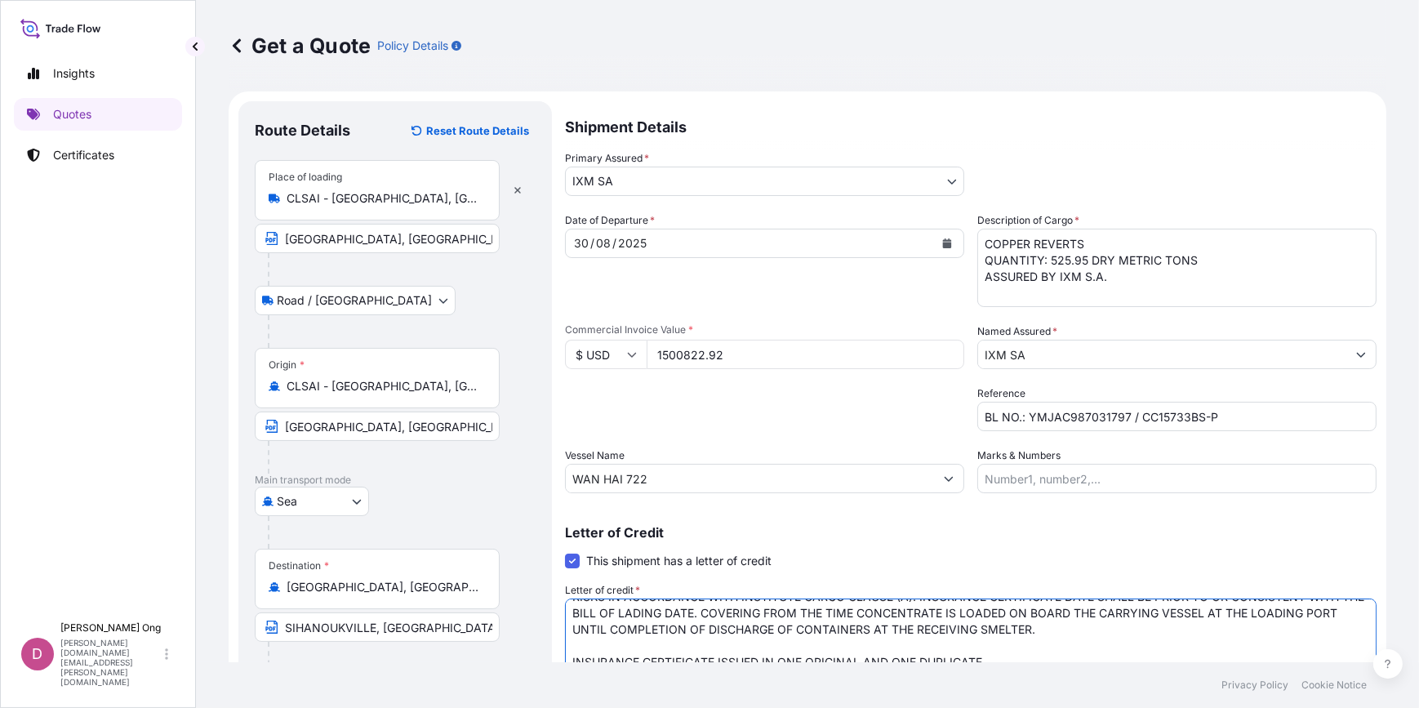
scroll to position [193, 0]
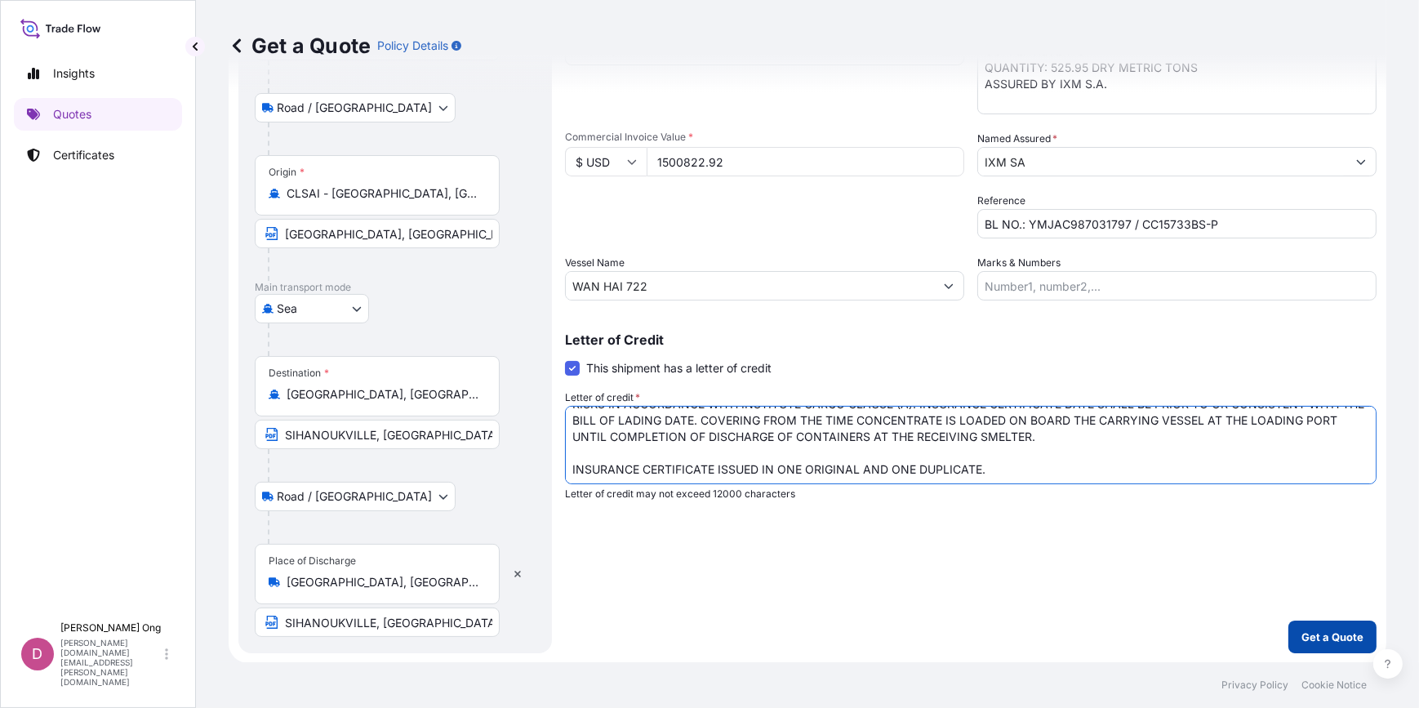
type textarea "FOR AT LEAST 110% OF THE CIF VALUE WITH CLAIMS PAYABLE IN [GEOGRAPHIC_DATA], IN…"
click at [1306, 637] on p "Get a Quote" at bounding box center [1332, 637] width 62 height 16
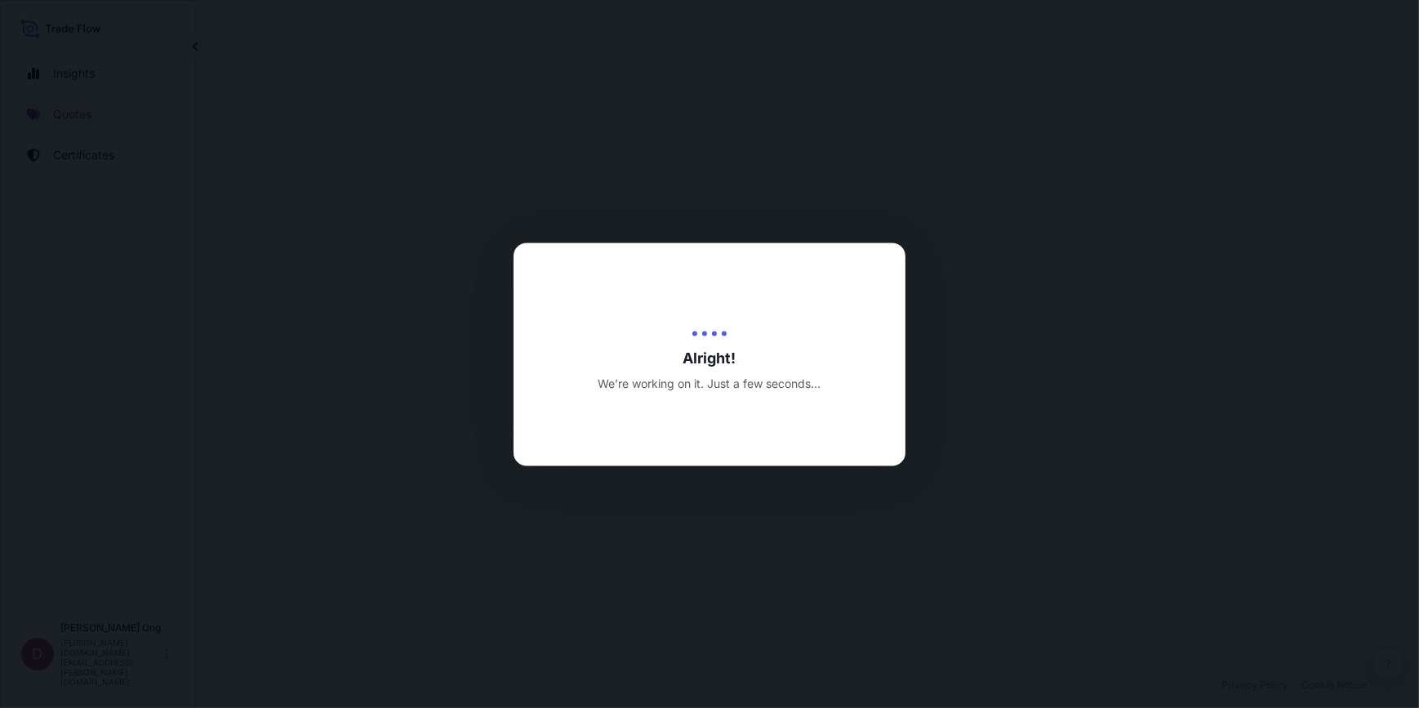
select select "Sea"
select select "Road / [GEOGRAPHIC_DATA]"
select select "31846"
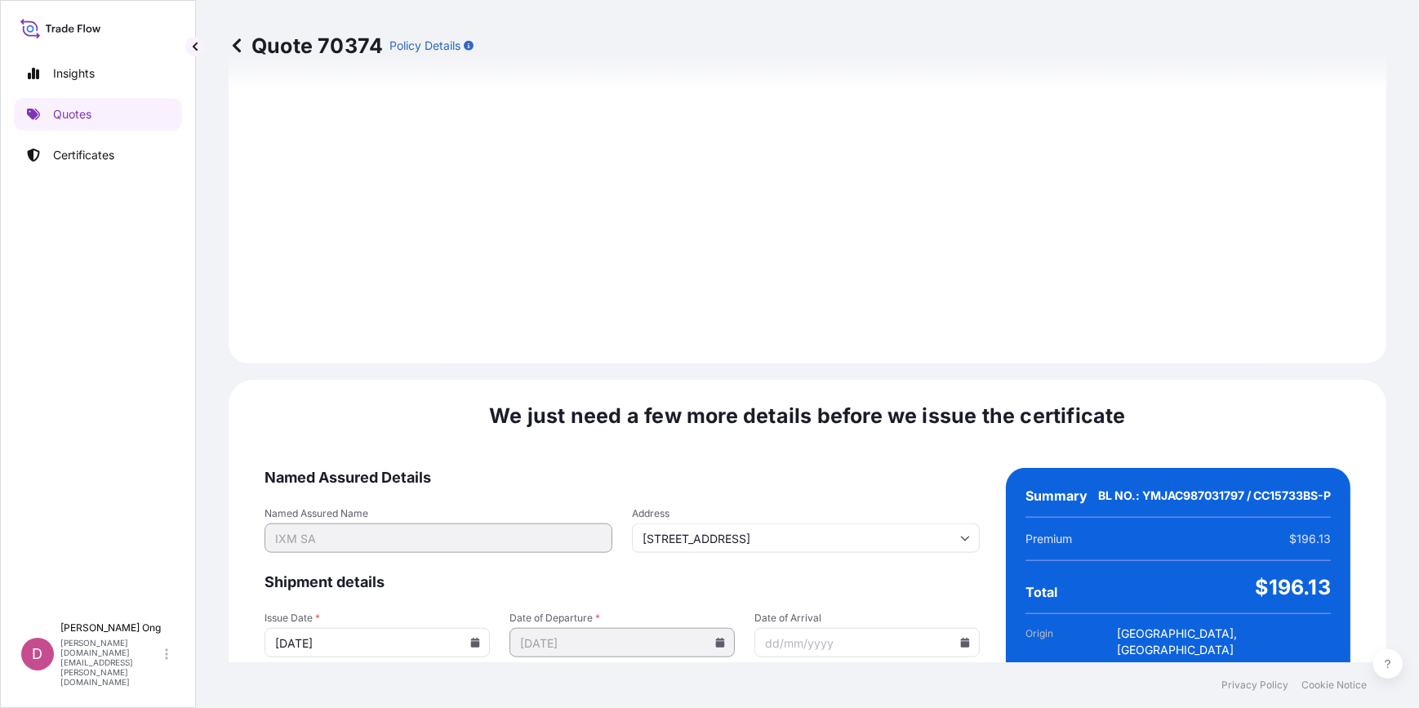
scroll to position [2010, 0]
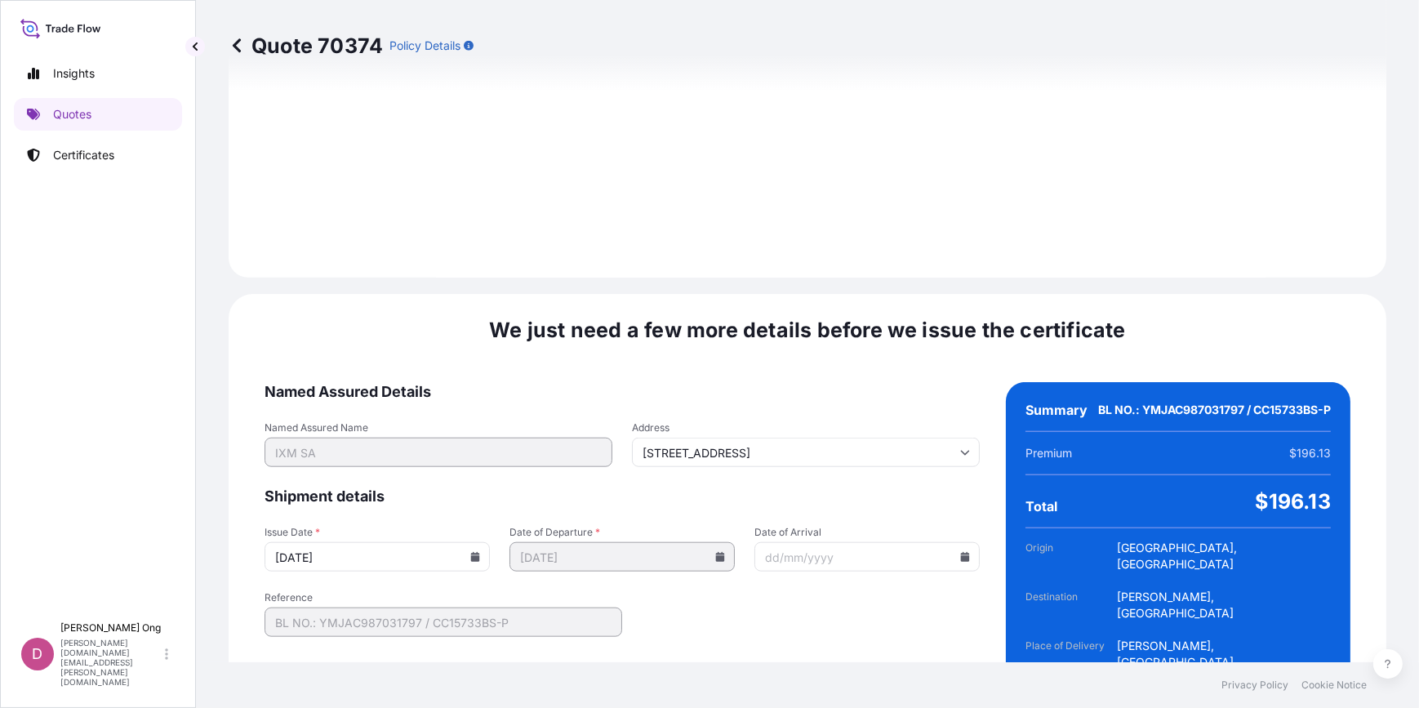
click at [474, 552] on icon at bounding box center [475, 557] width 9 height 10
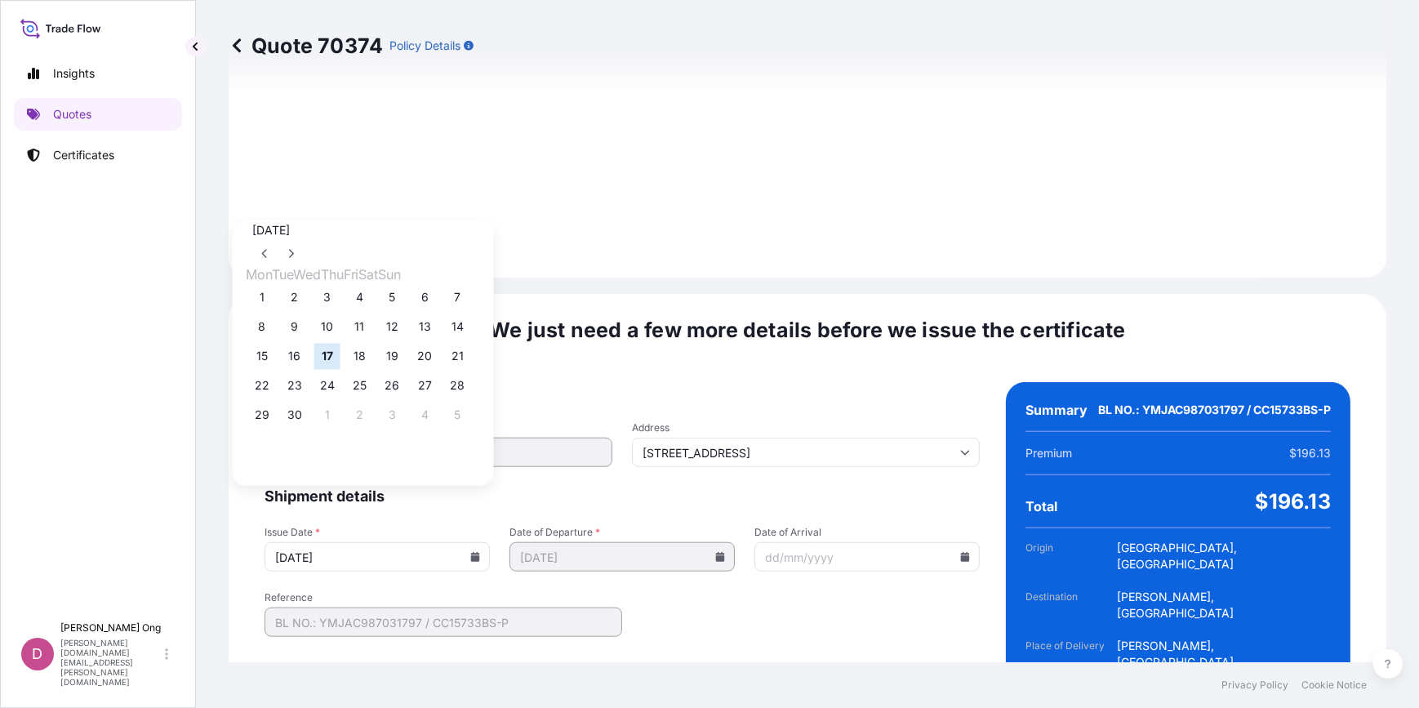
click at [448, 245] on div "[DATE] Mon Tue Wed Thu Fri Sat Sun 1 2 3 4 5 6 7 8 9 10 11 12 13 14 15 16 17 18…" at bounding box center [363, 349] width 235 height 258
click at [278, 240] on button at bounding box center [265, 253] width 26 height 26
click at [438, 426] on button "30" at bounding box center [425, 415] width 26 height 26
type input "[DATE]"
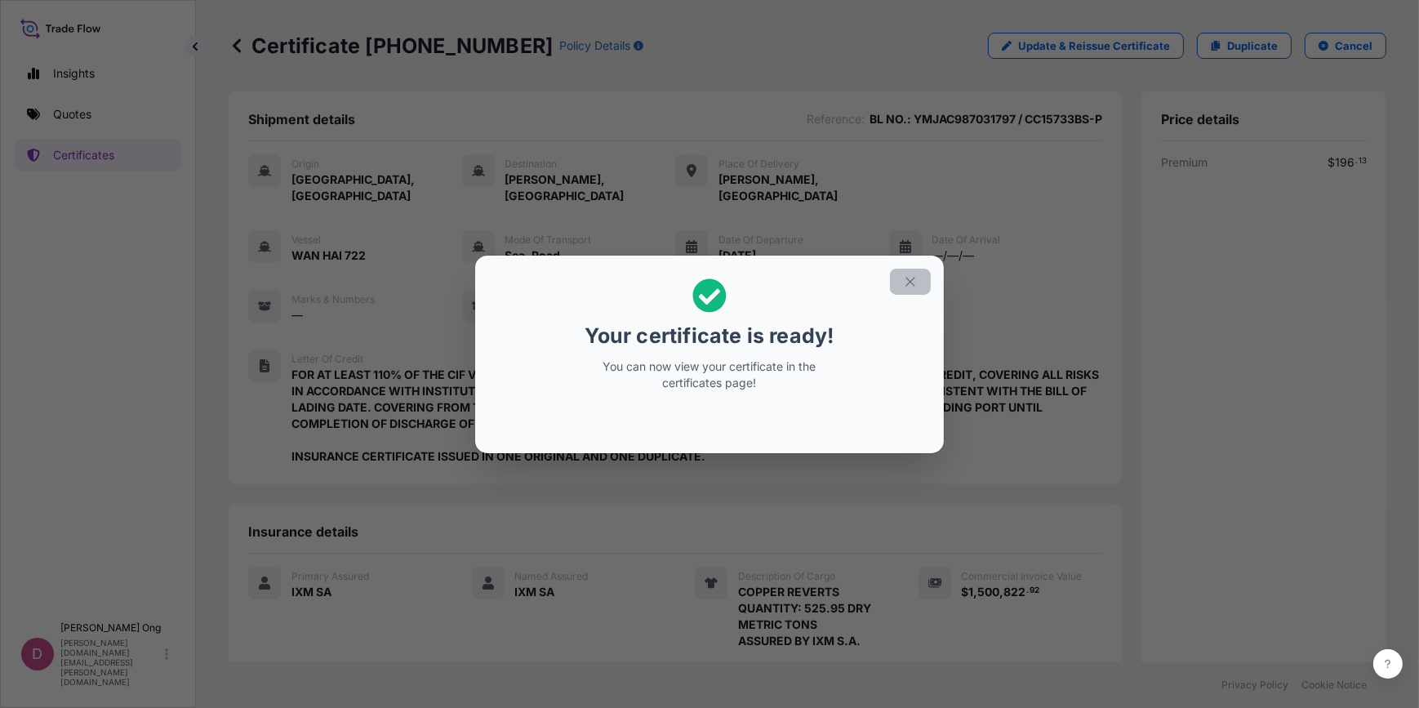
click at [908, 288] on icon "button" at bounding box center [910, 281] width 15 height 15
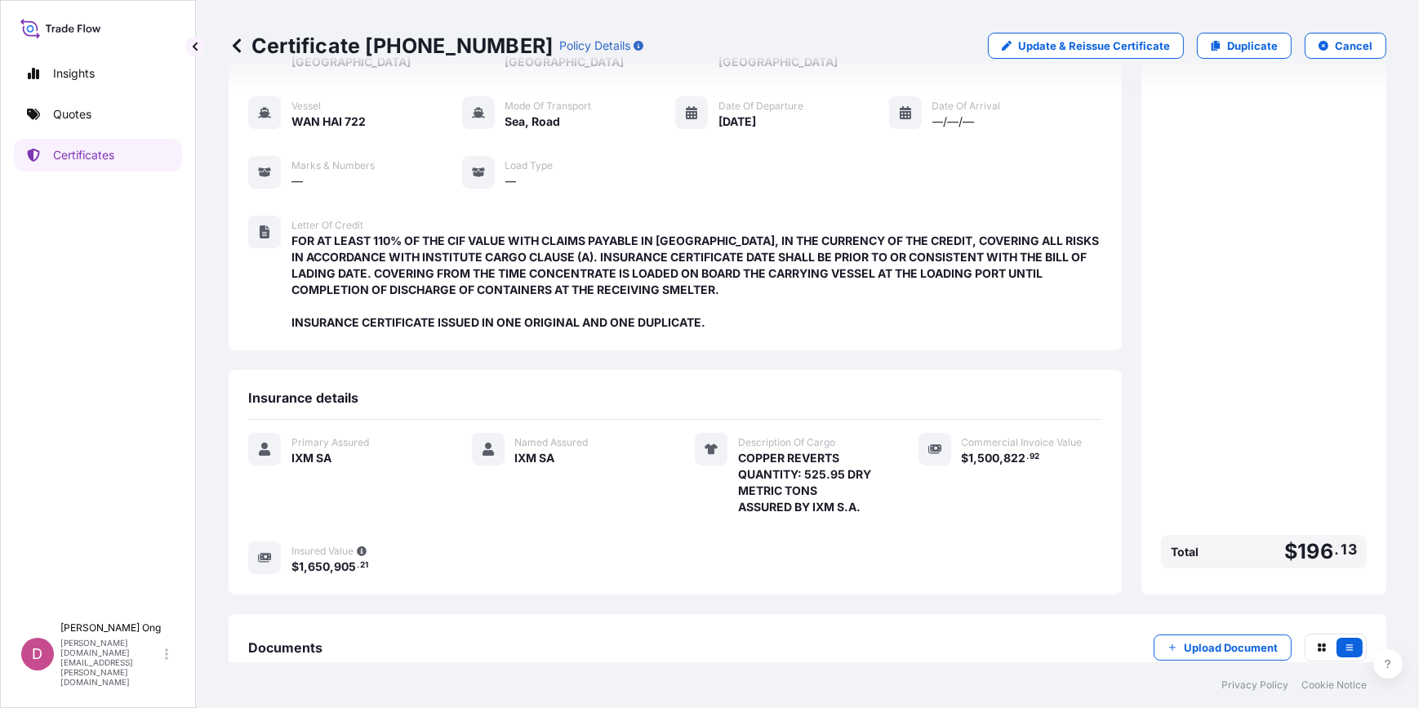
scroll to position [220, 0]
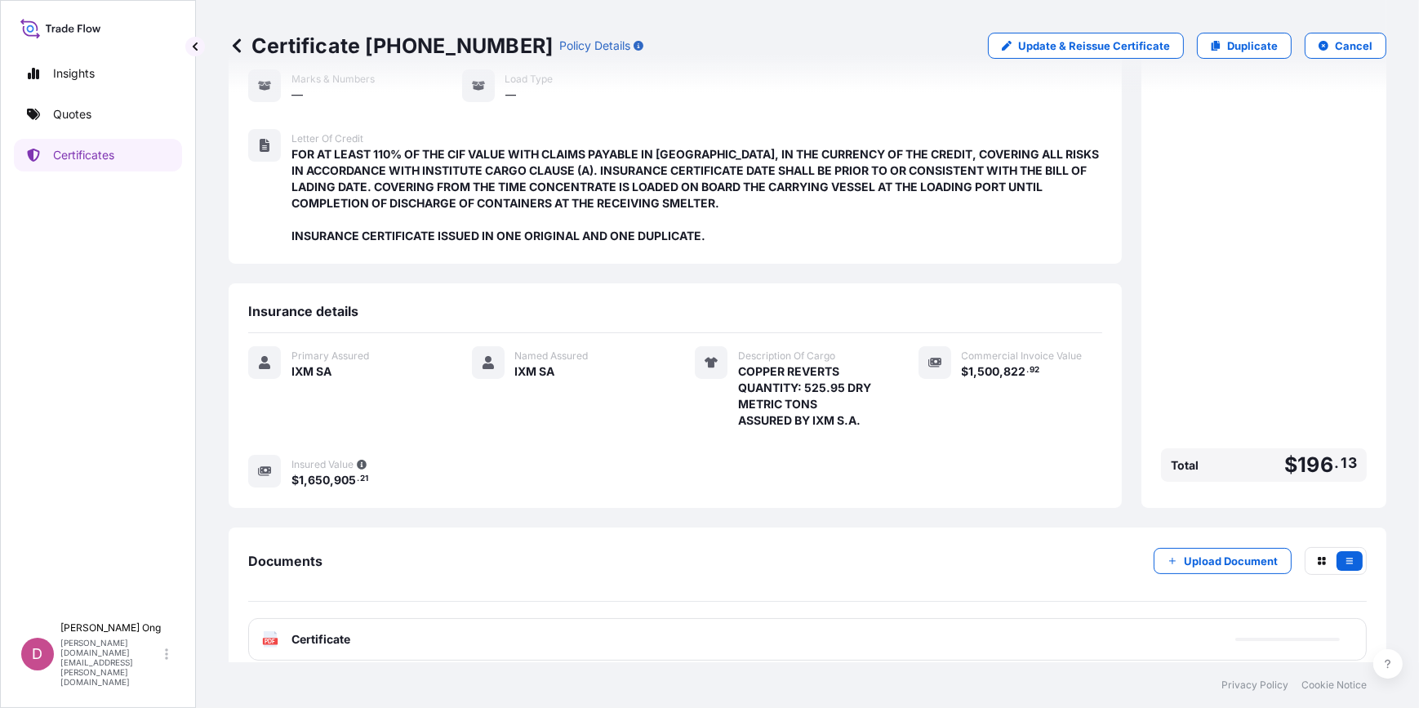
click at [811, 620] on div "PDF Certificate" at bounding box center [807, 639] width 1118 height 42
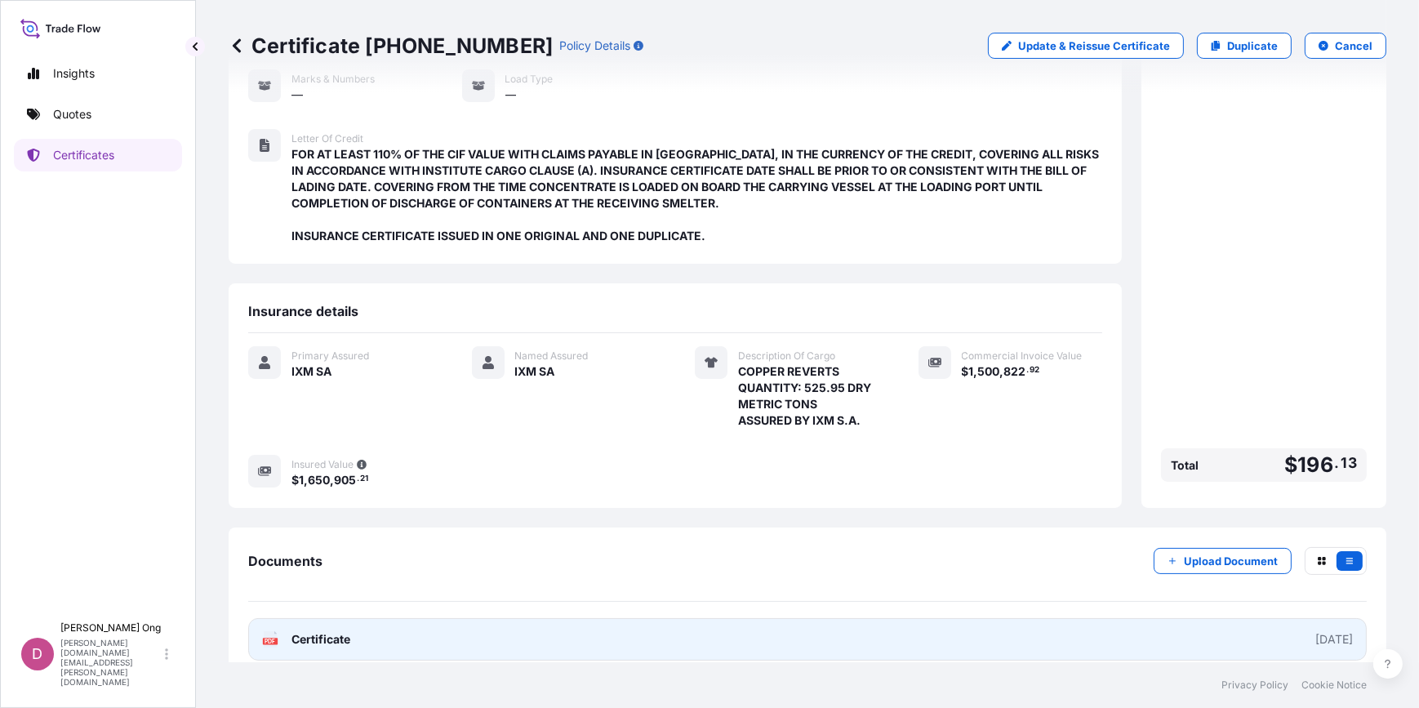
click at [811, 620] on link "PDF Certificate [DATE]" at bounding box center [807, 639] width 1118 height 42
